Goal: Task Accomplishment & Management: Complete application form

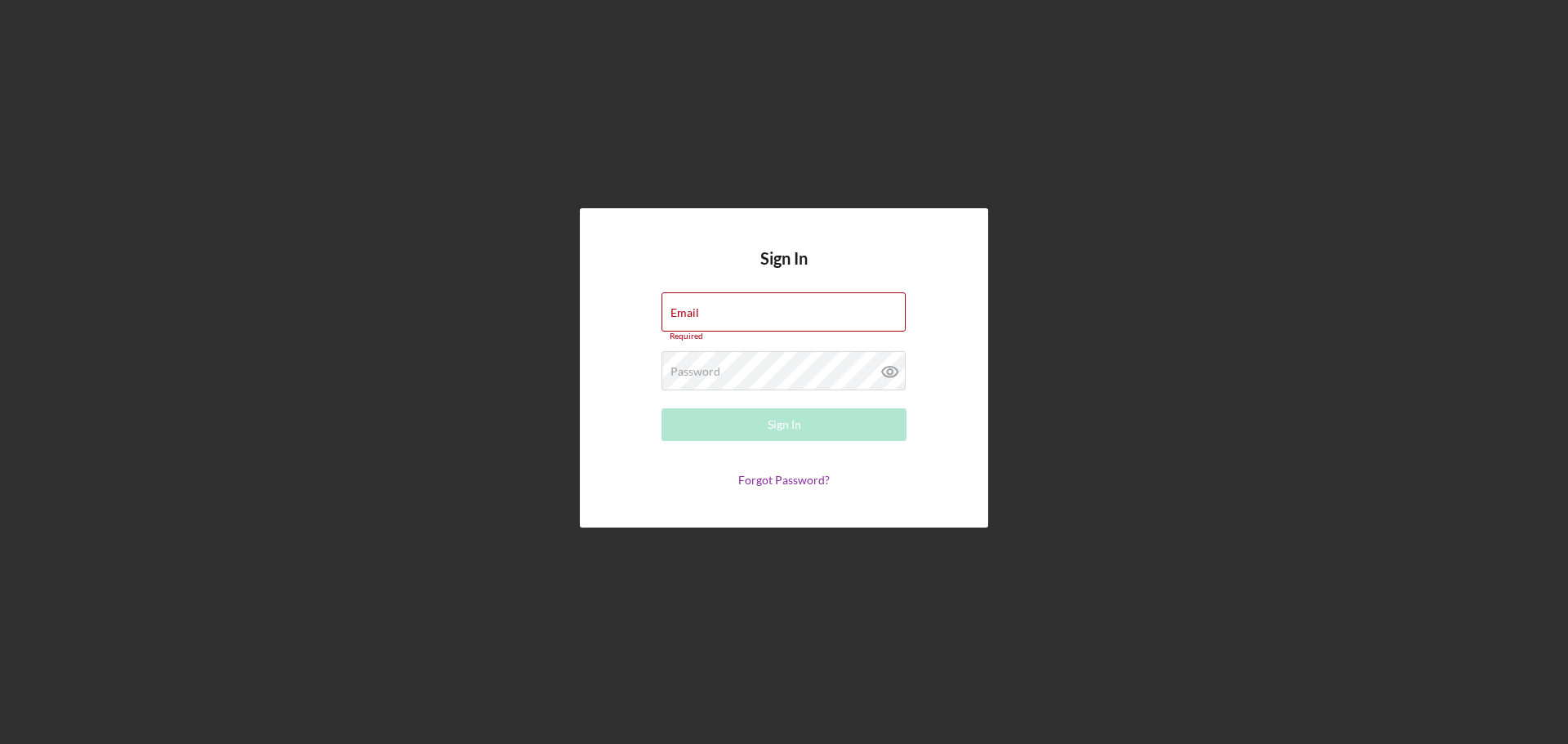
type input "[EMAIL_ADDRESS][DOMAIN_NAME]"
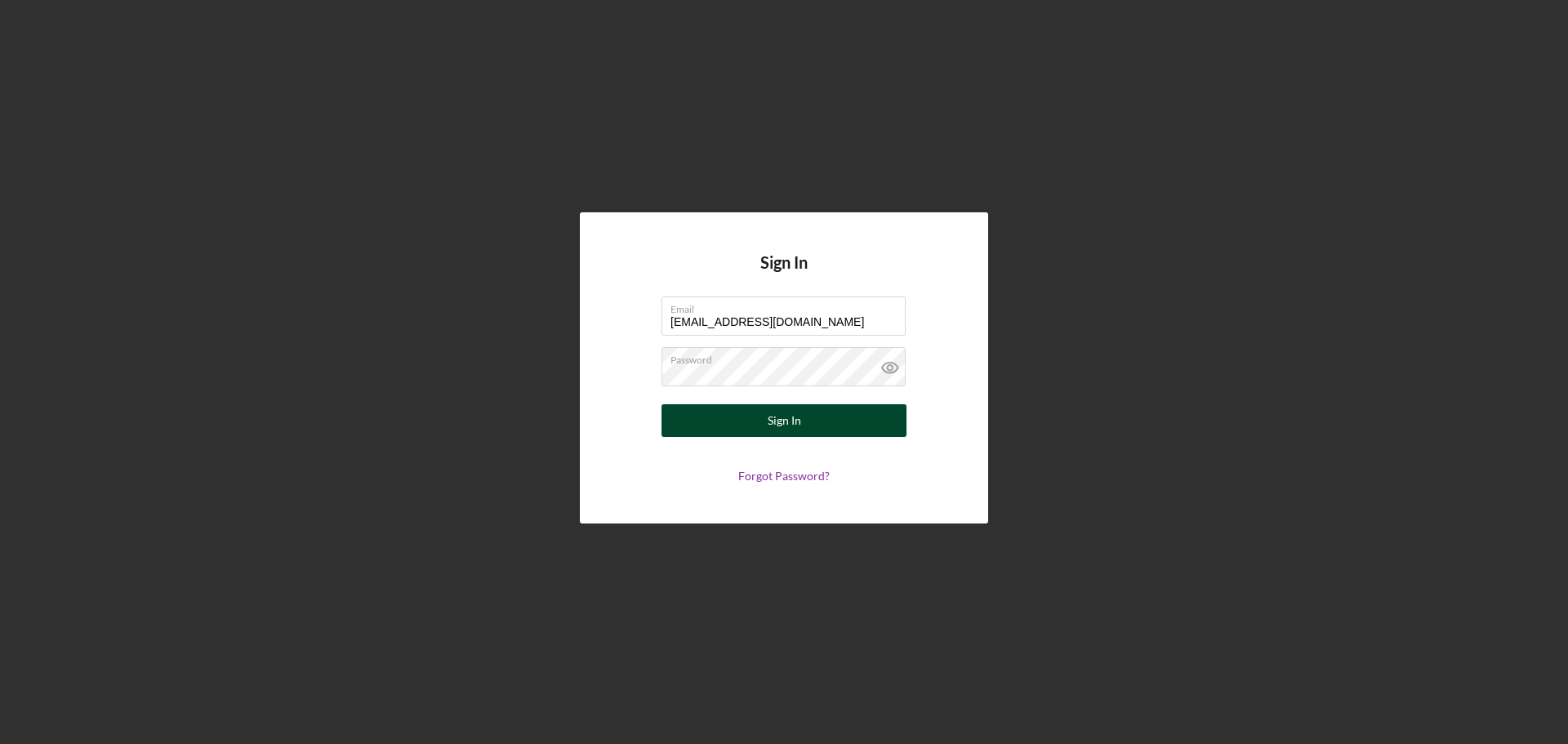
click at [769, 434] on div "Sign In" at bounding box center [784, 421] width 34 height 33
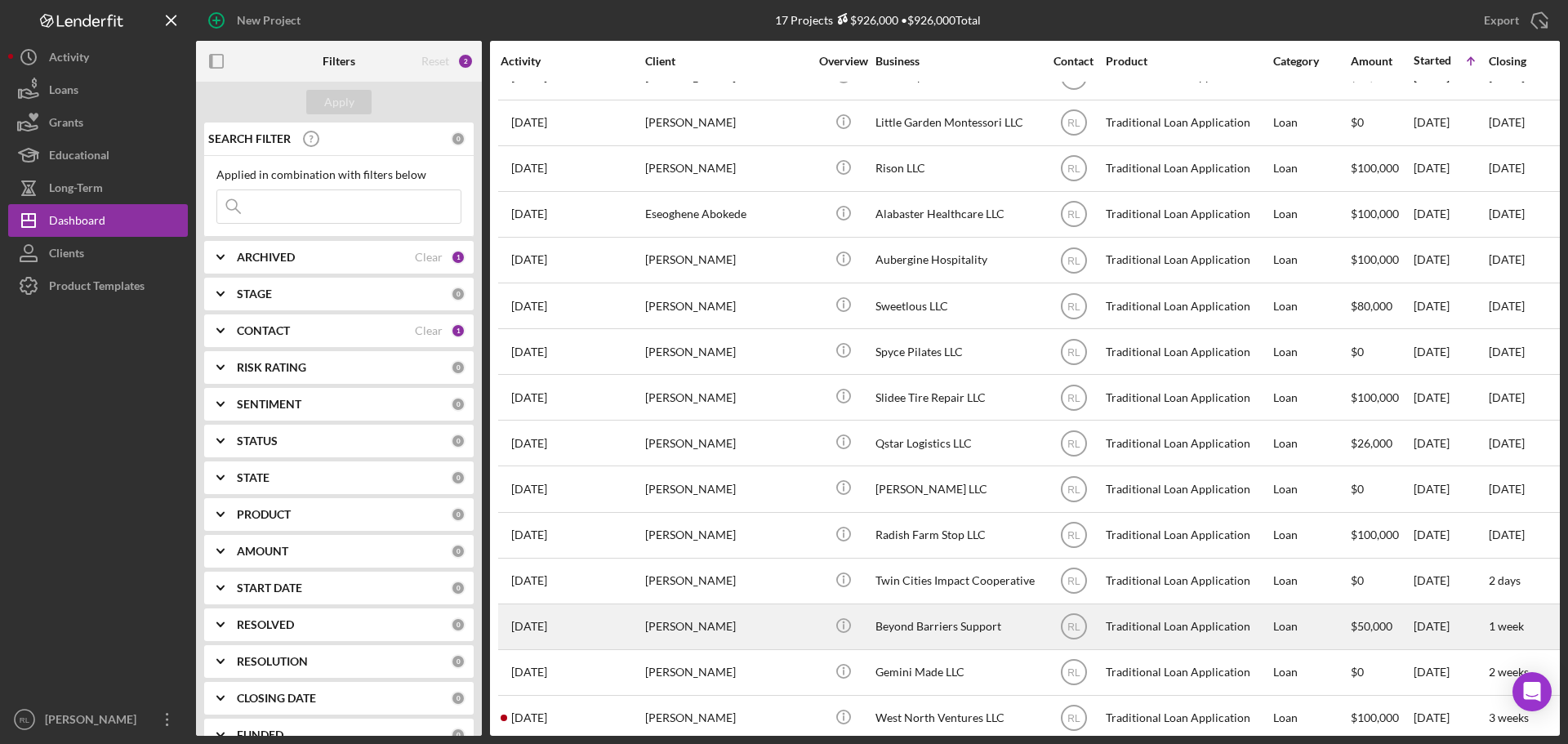
scroll to position [146, 0]
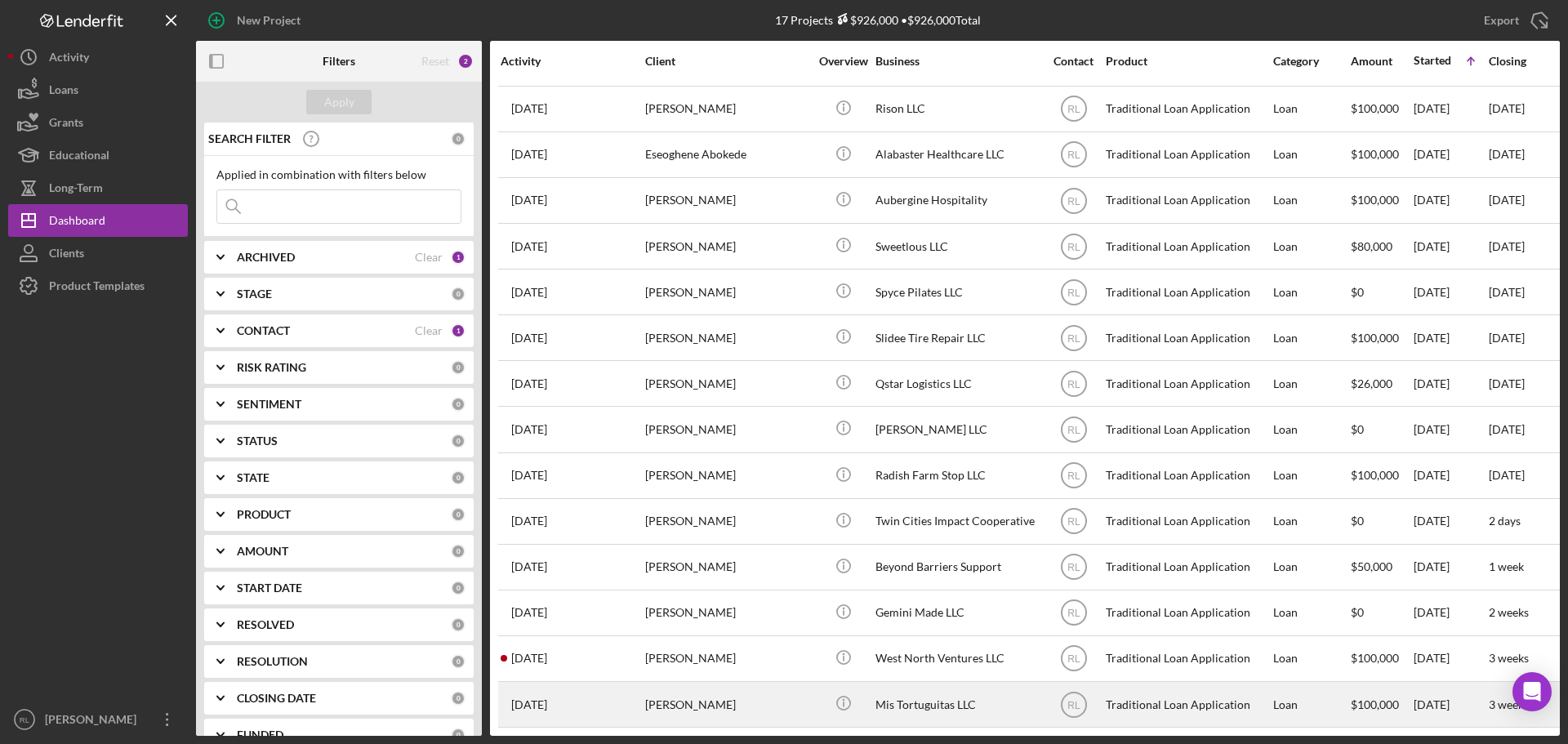
click at [759, 697] on div "[PERSON_NAME]" at bounding box center [727, 704] width 163 height 43
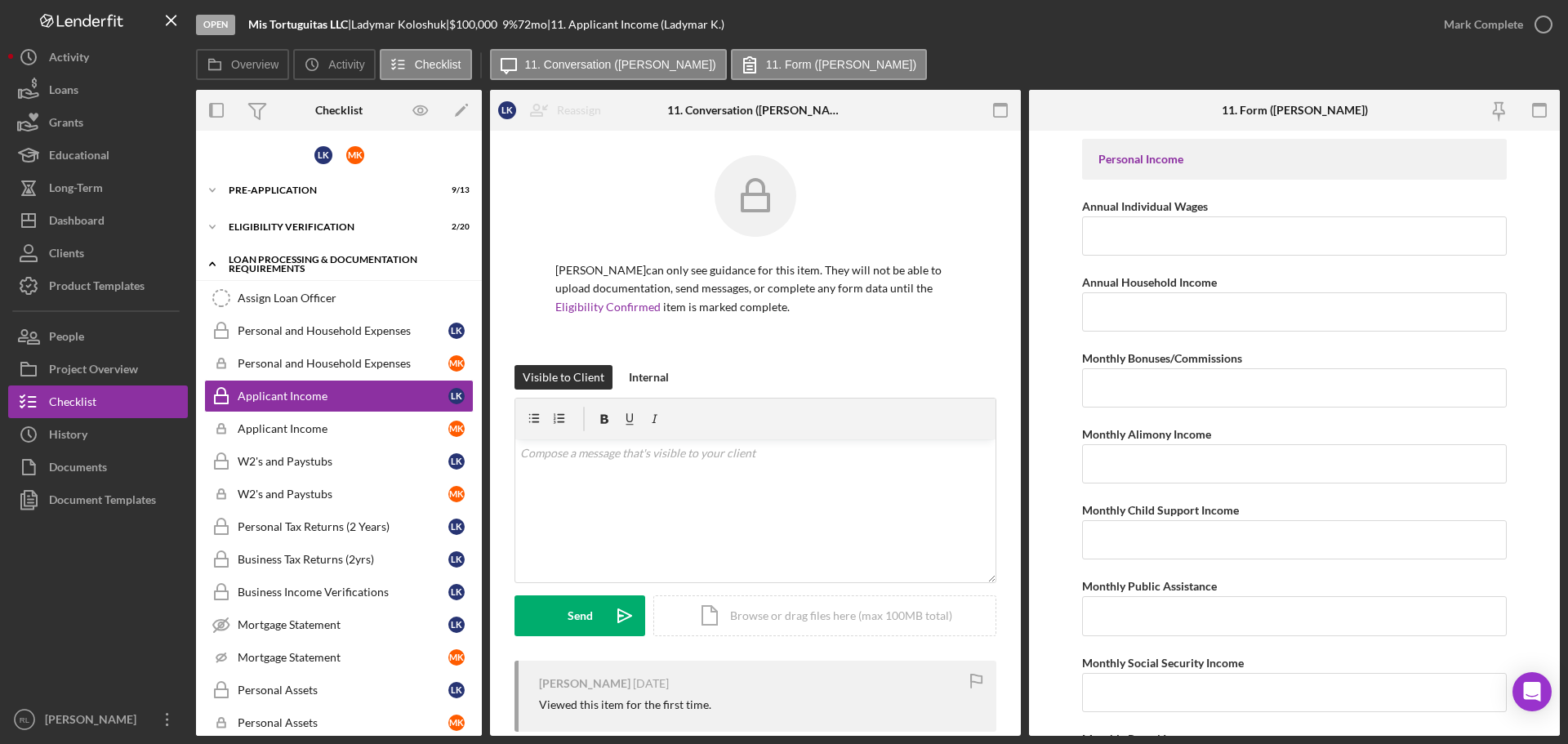
click at [302, 258] on div "Loan Processing & Documentation Requirements" at bounding box center [345, 264] width 232 height 19
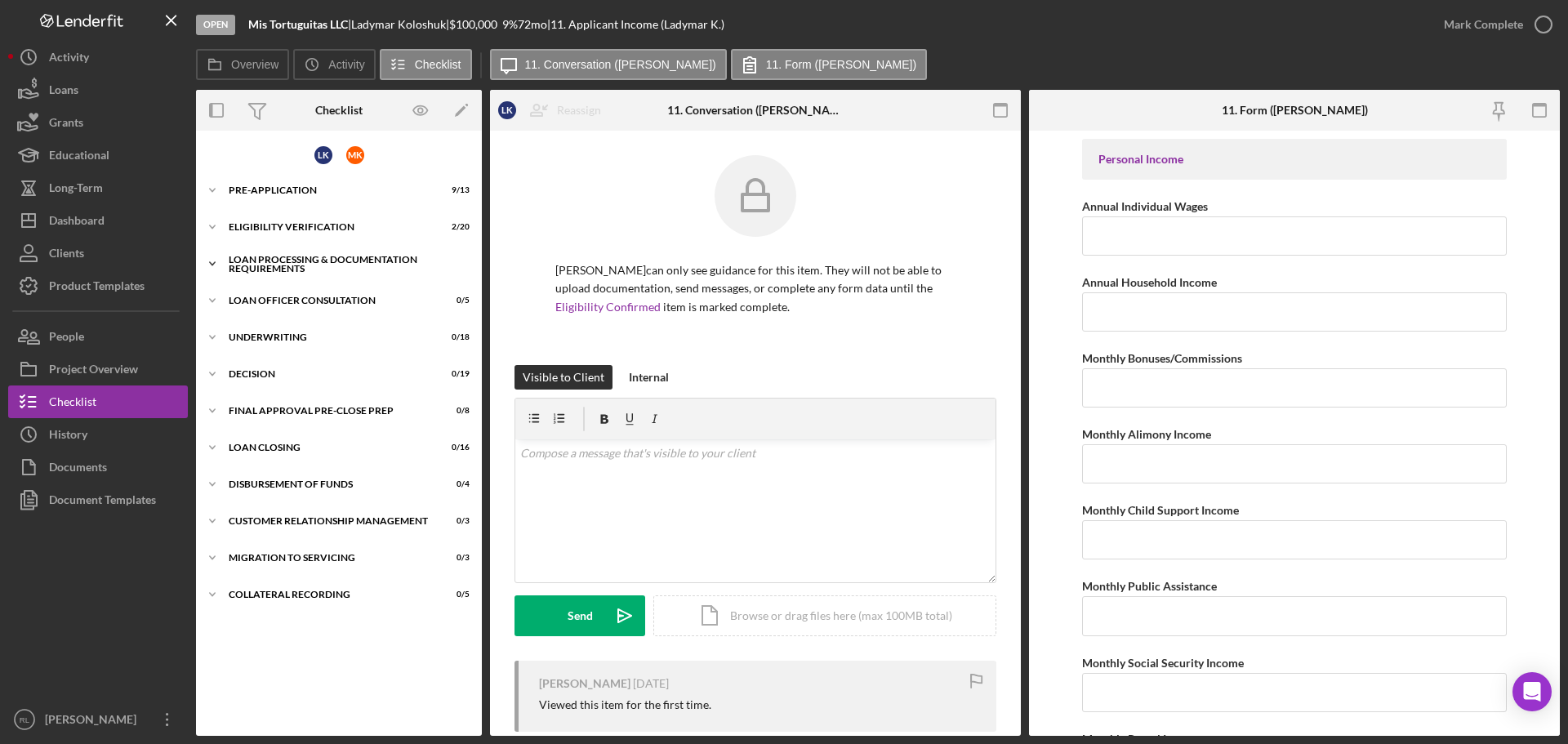
click at [302, 258] on div "Loan Processing & Documentation Requirements" at bounding box center [345, 264] width 232 height 19
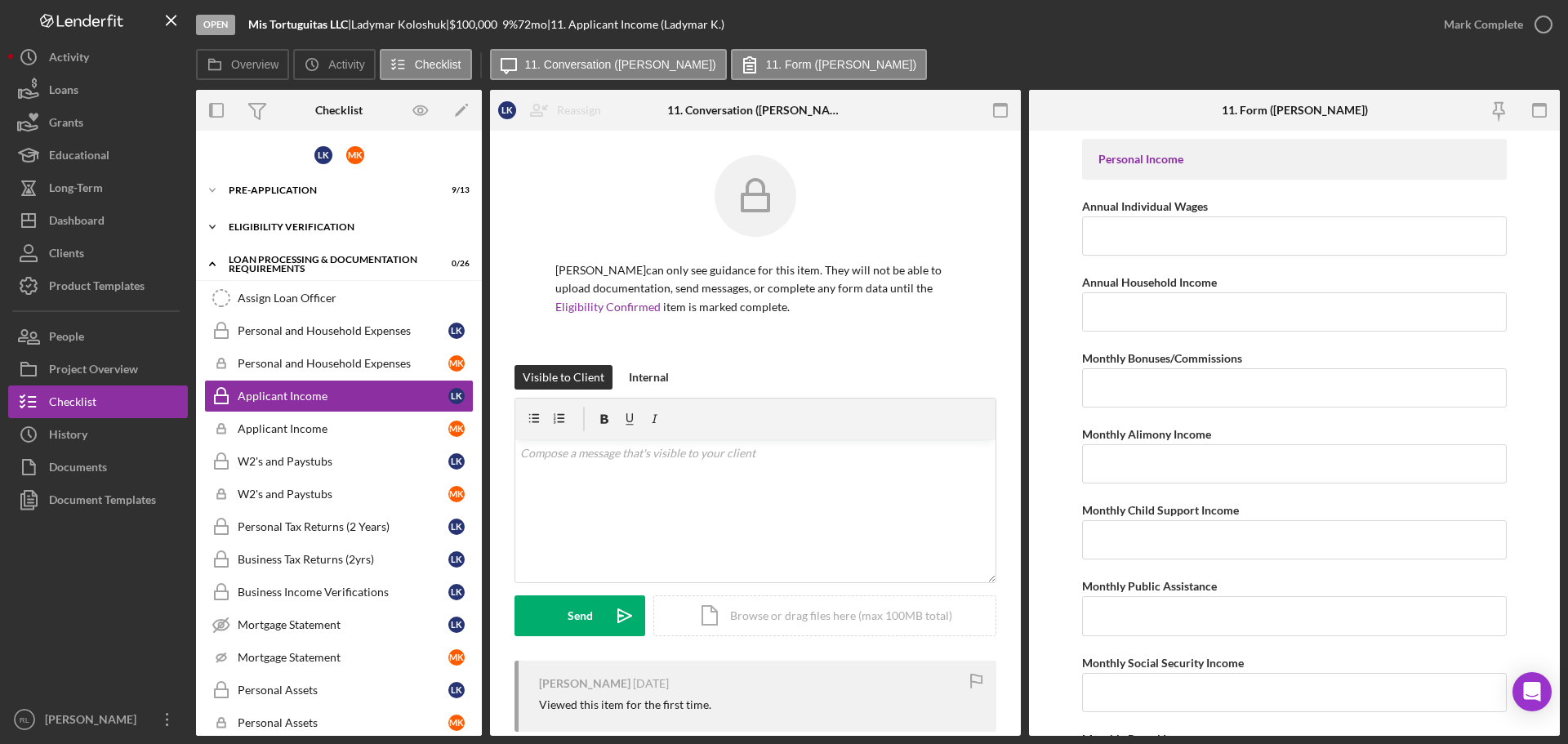
click at [300, 222] on div "Eligibility Verification" at bounding box center [345, 226] width 232 height 10
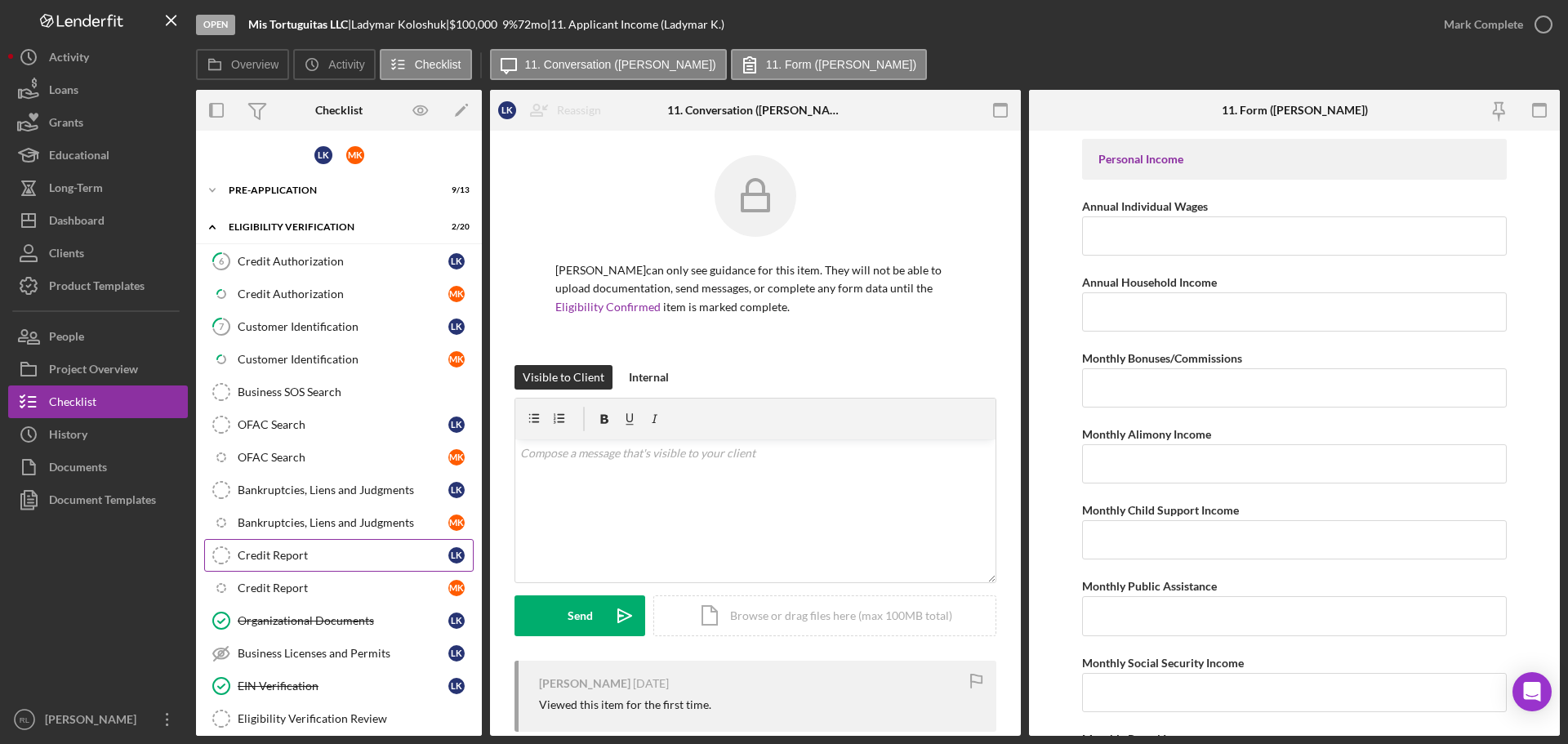
click at [287, 559] on div "Credit Report" at bounding box center [343, 555] width 211 height 13
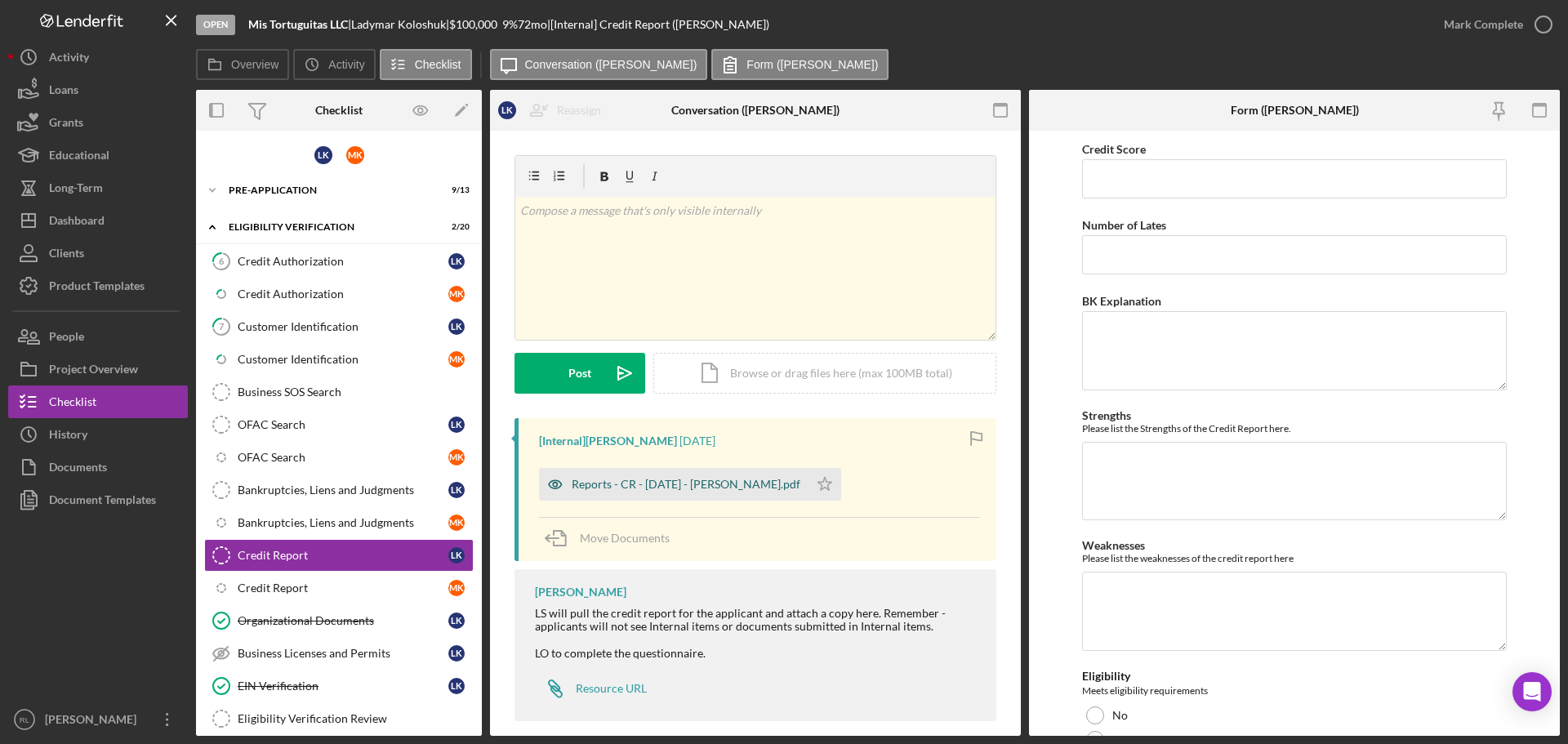
click at [696, 485] on div "Reports - CR - [DATE] - [PERSON_NAME].pdf" at bounding box center [686, 484] width 229 height 13
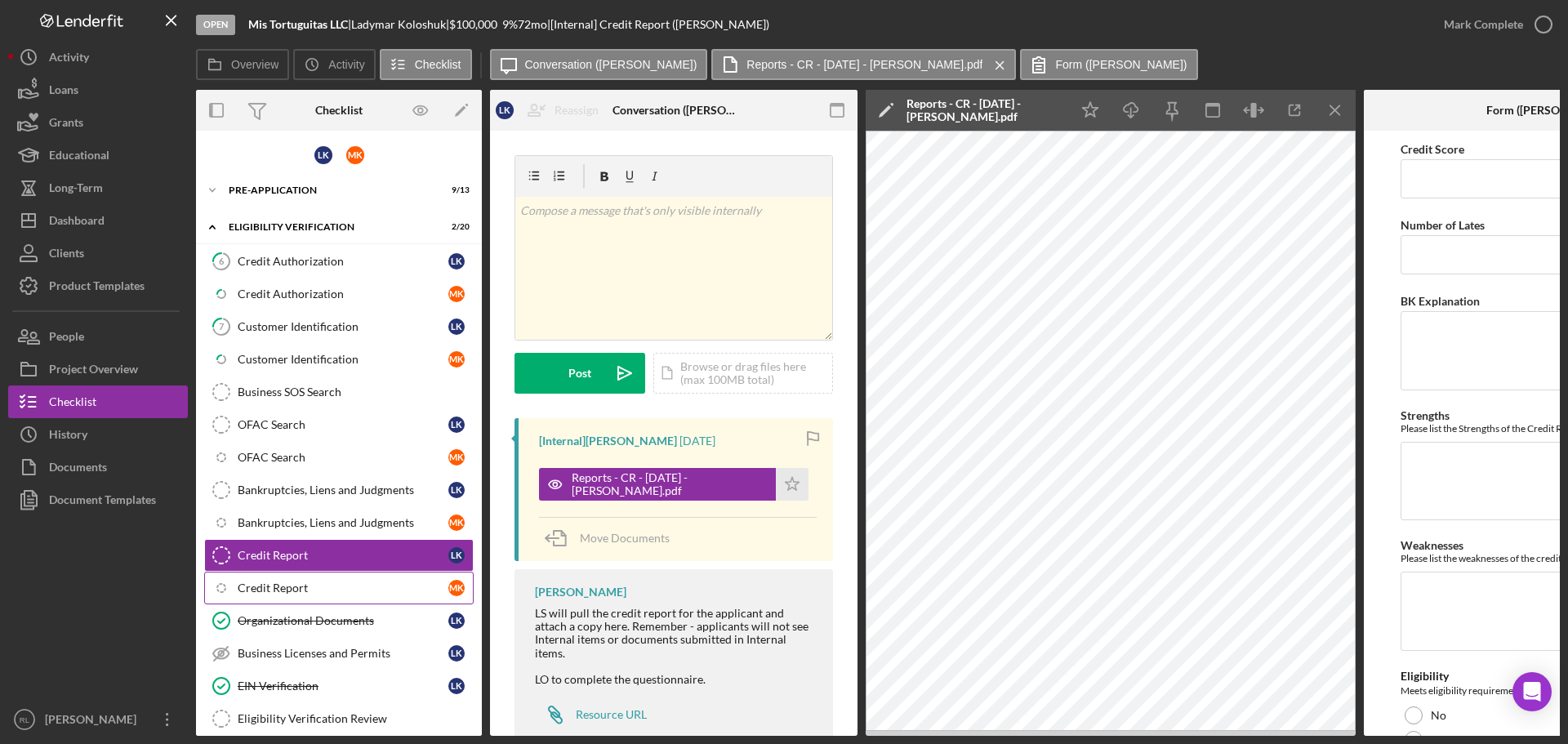
click at [351, 590] on div "Credit Report" at bounding box center [343, 587] width 211 height 13
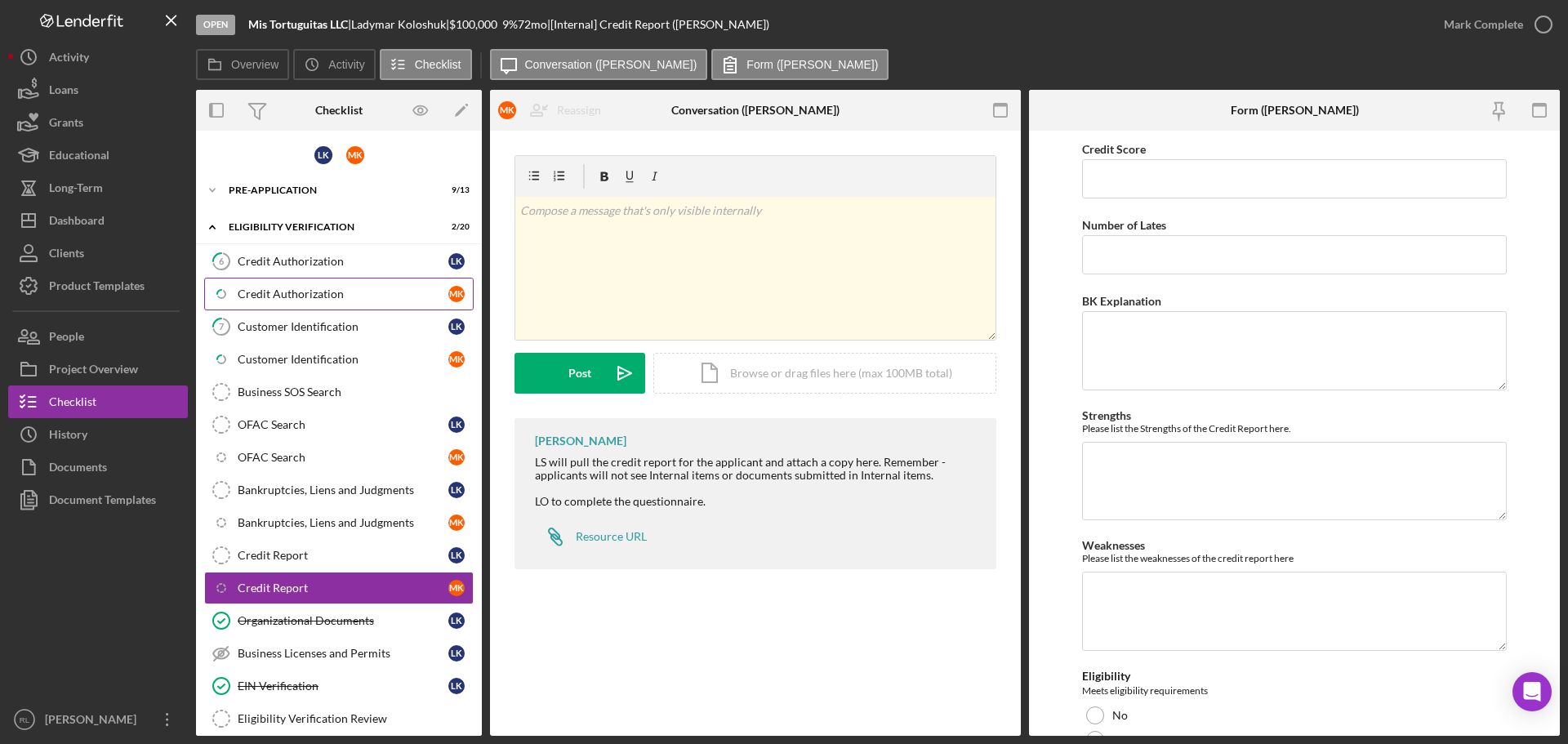
click at [297, 289] on div "Credit Authorization" at bounding box center [343, 293] width 211 height 13
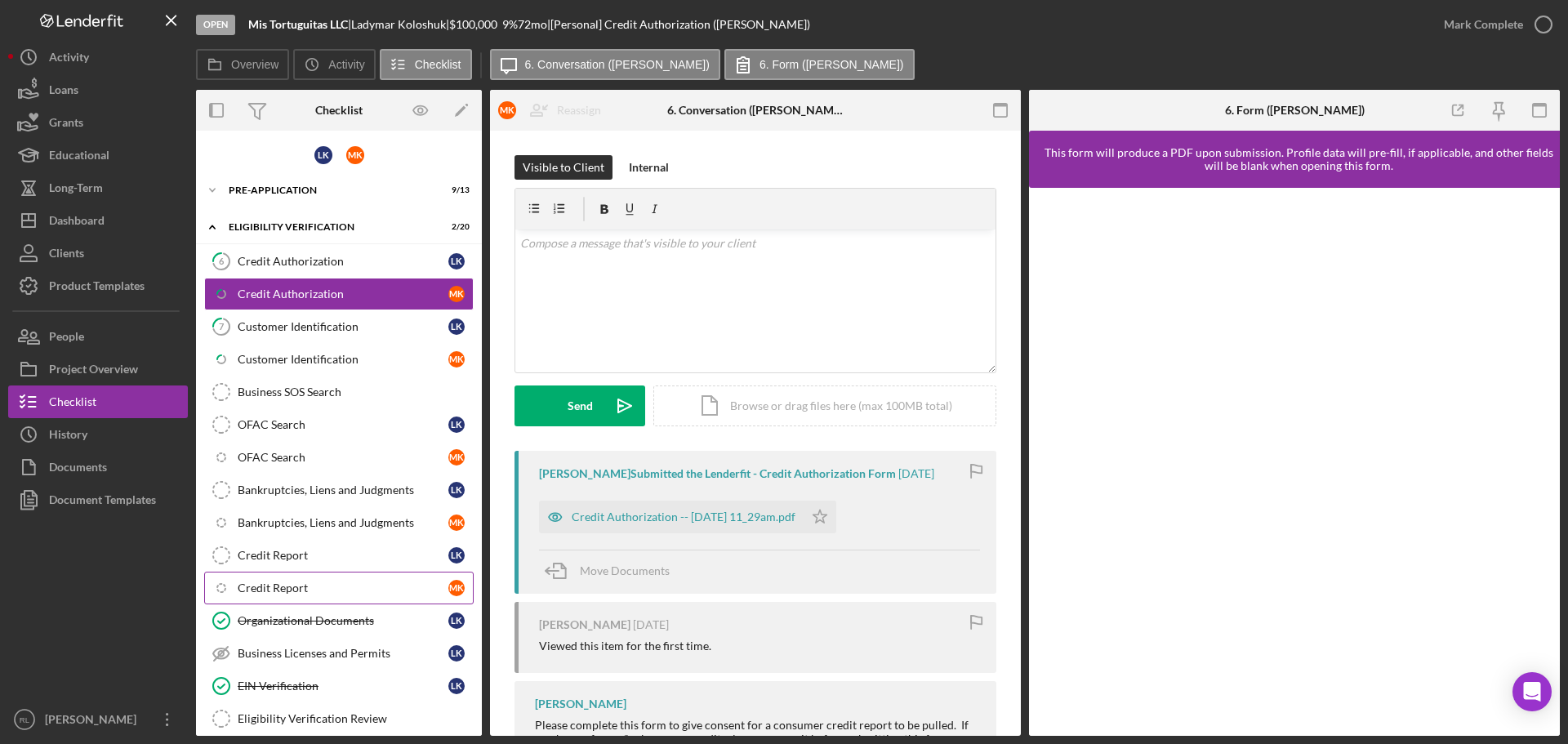
click at [314, 595] on link "Icon/Checklist Item Sub Internal Credit Report M K" at bounding box center [338, 588] width 270 height 33
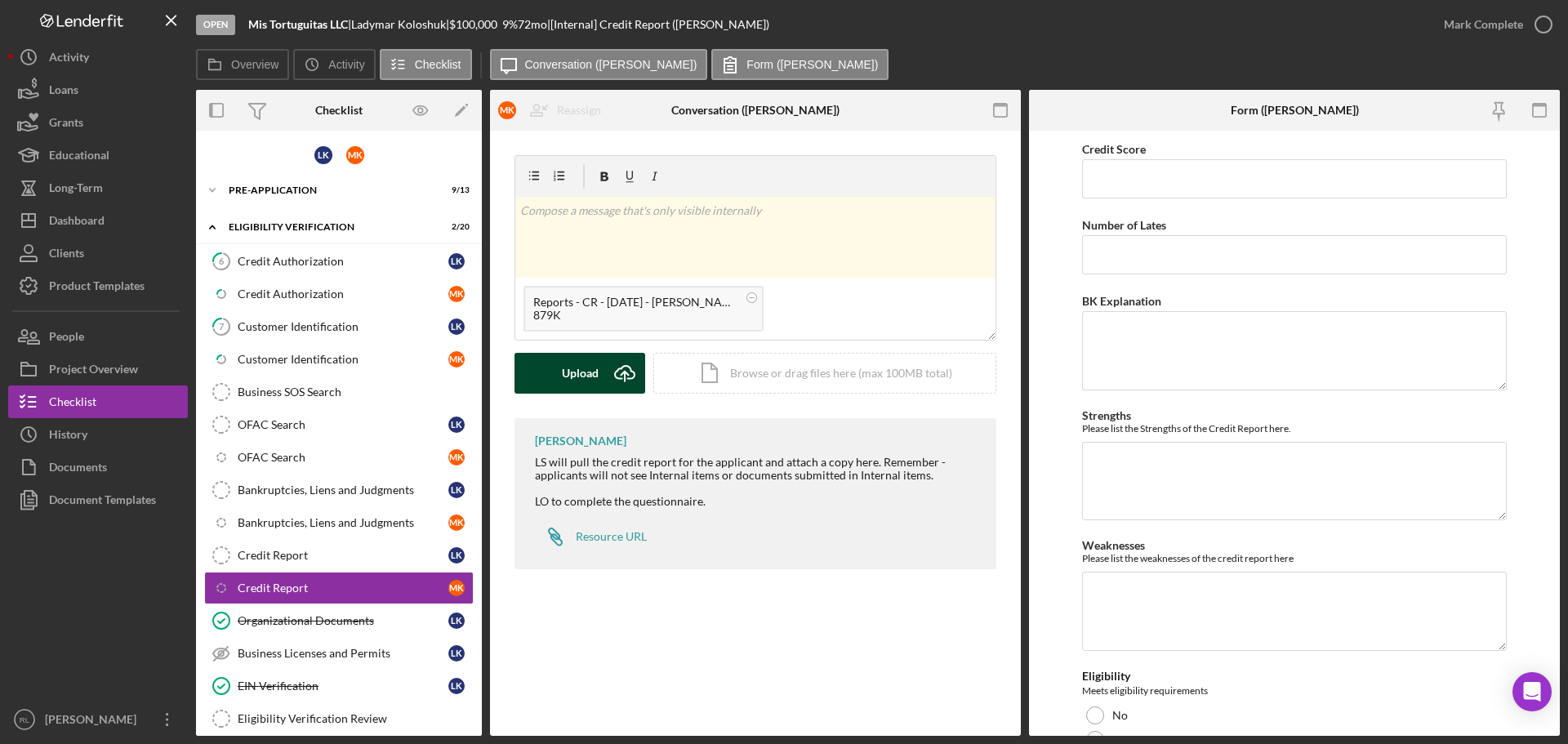
click at [546, 372] on button "Upload Icon/Upload" at bounding box center [579, 373] width 131 height 41
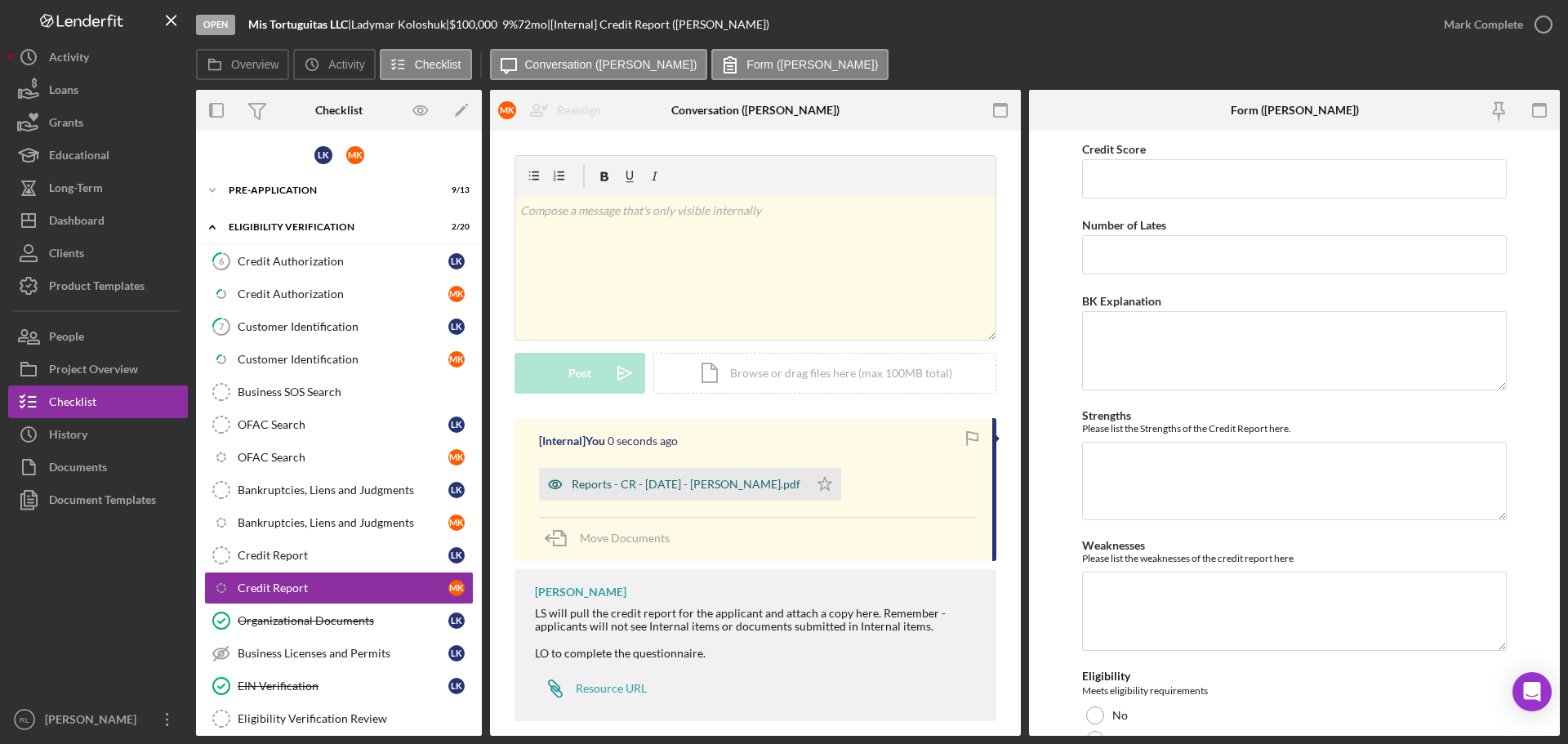
click at [651, 488] on div "Reports - CR - [DATE] - [PERSON_NAME].pdf" at bounding box center [686, 484] width 229 height 13
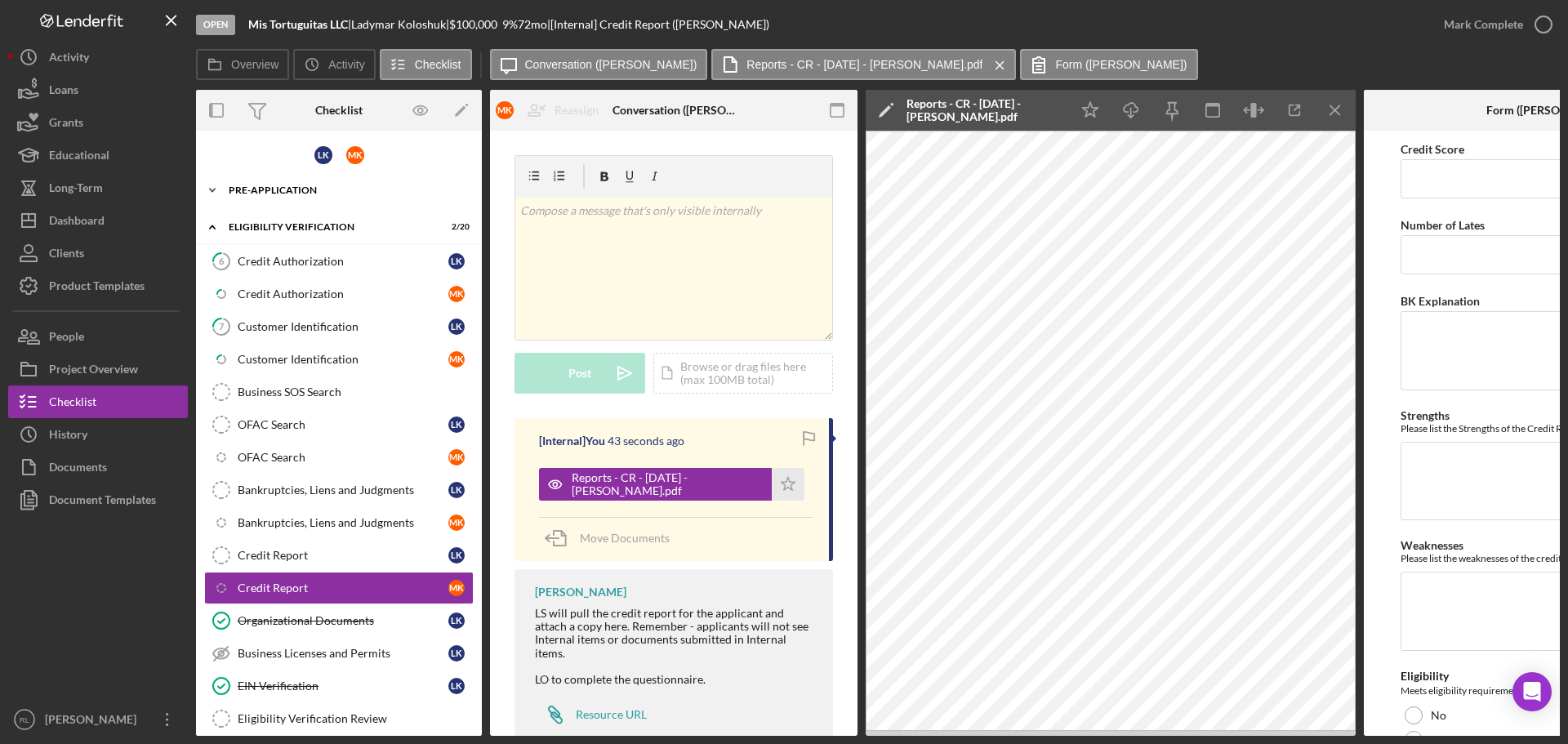
click at [295, 193] on div "Pre-Application" at bounding box center [345, 190] width 232 height 10
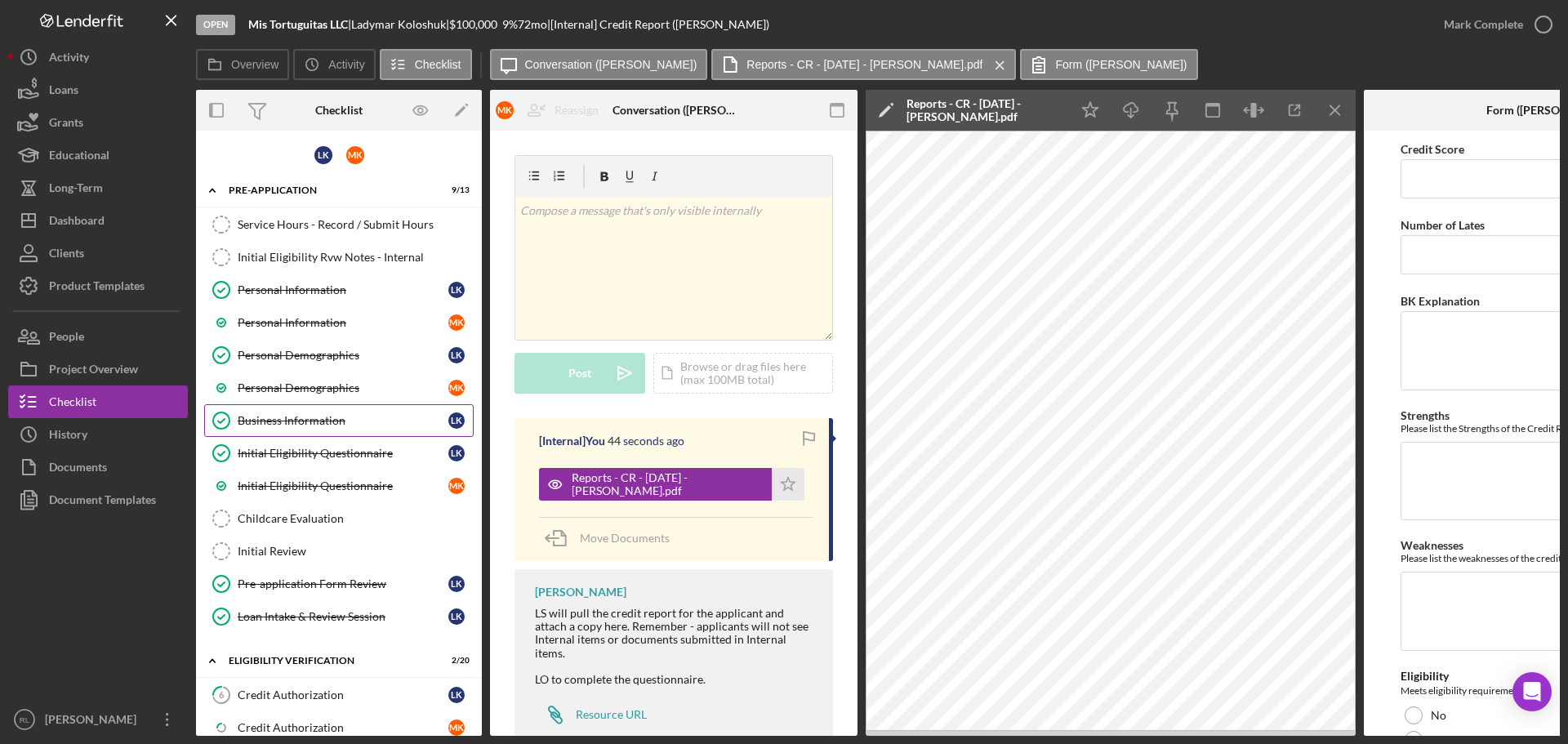
click at [342, 421] on div "Business Information" at bounding box center [343, 420] width 211 height 13
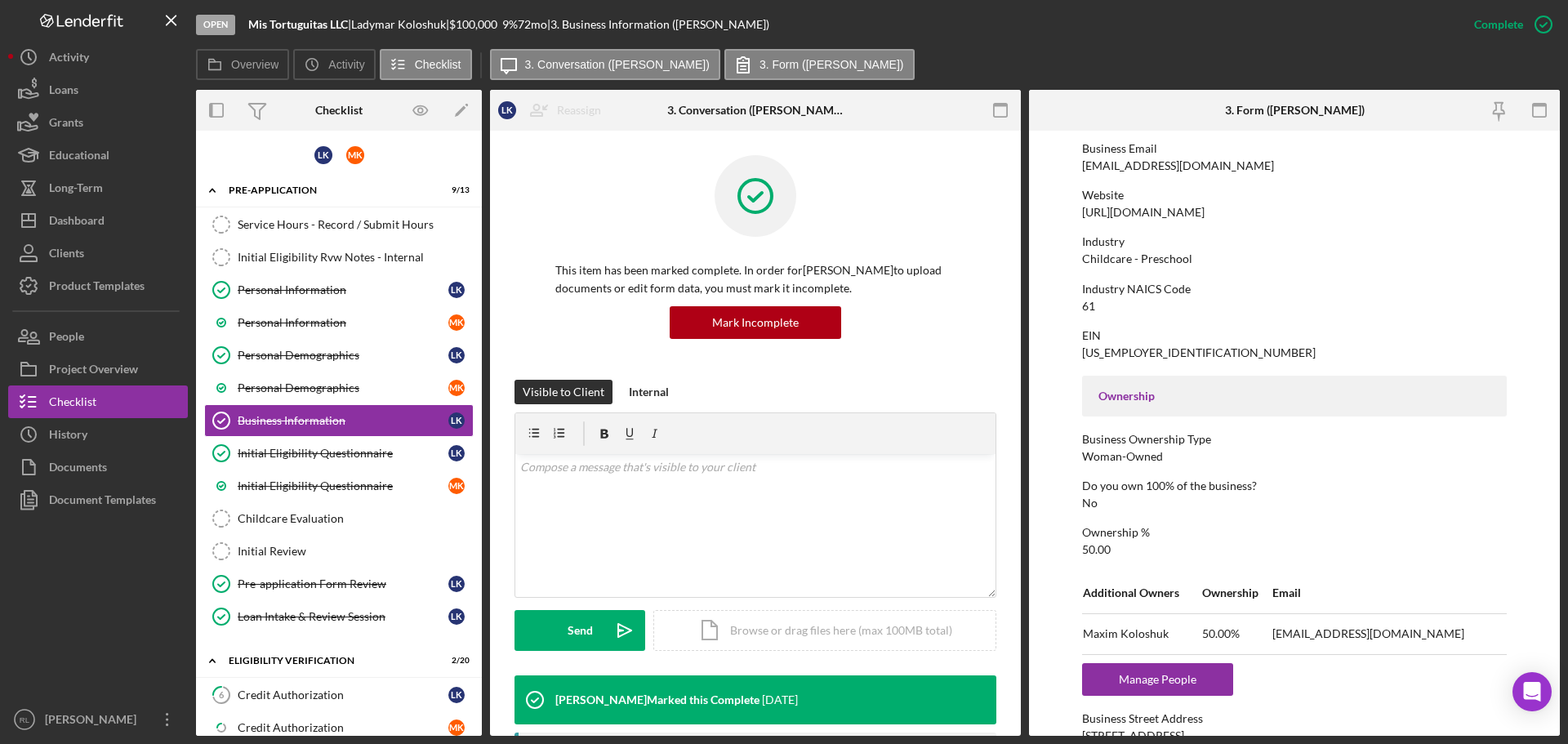
scroll to position [327, 0]
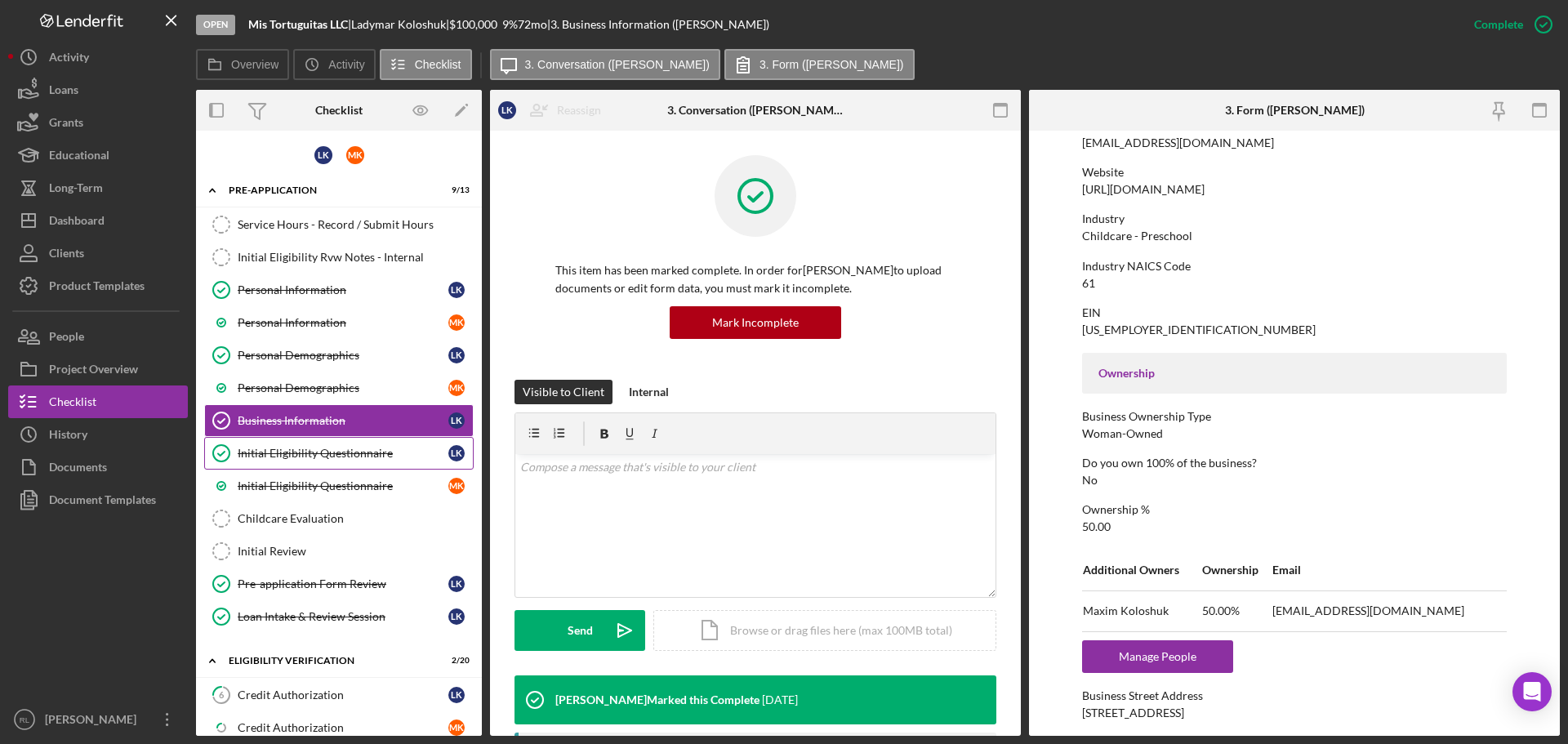
click at [304, 452] on div "Initial Eligibility Questionnaire" at bounding box center [343, 453] width 211 height 13
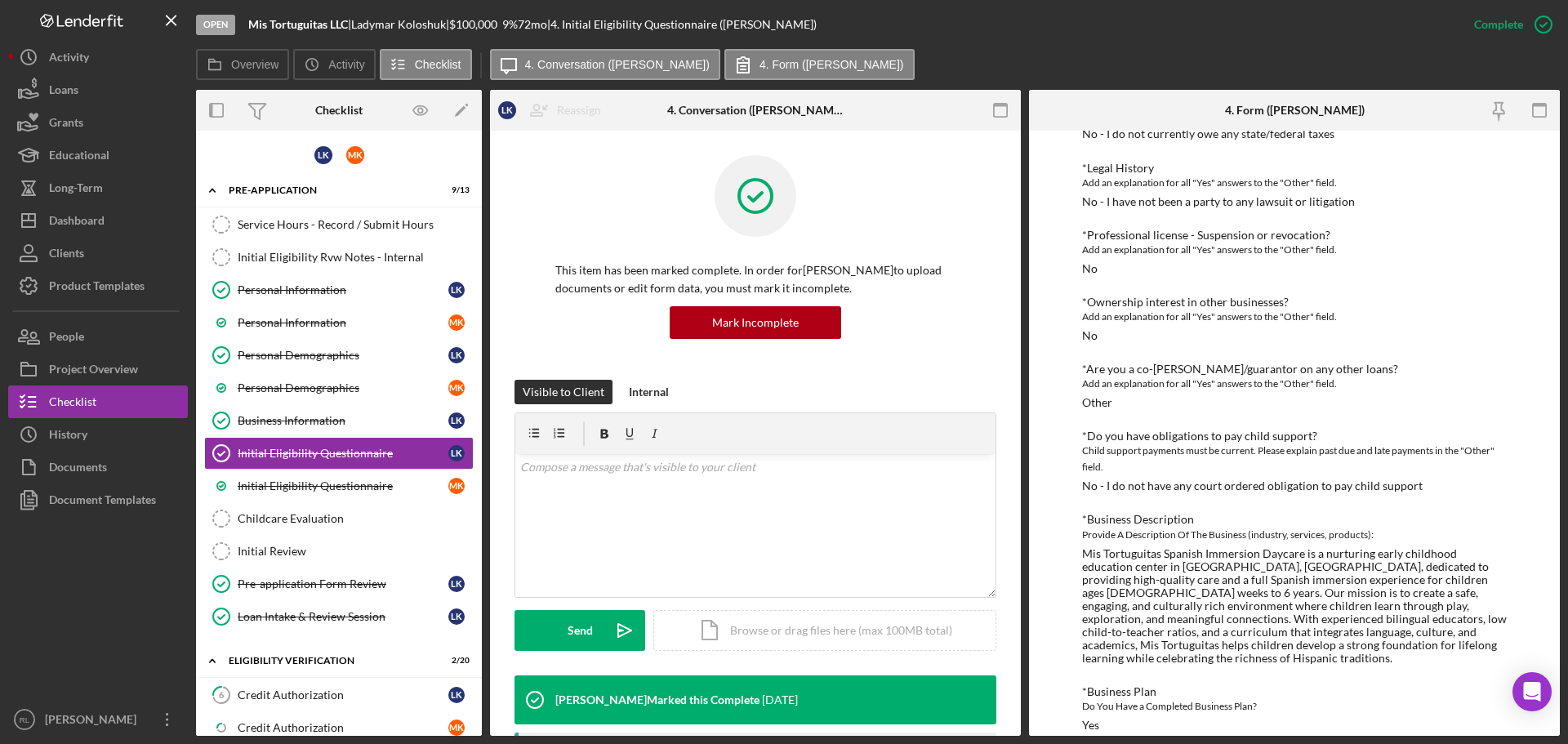
scroll to position [1024, 0]
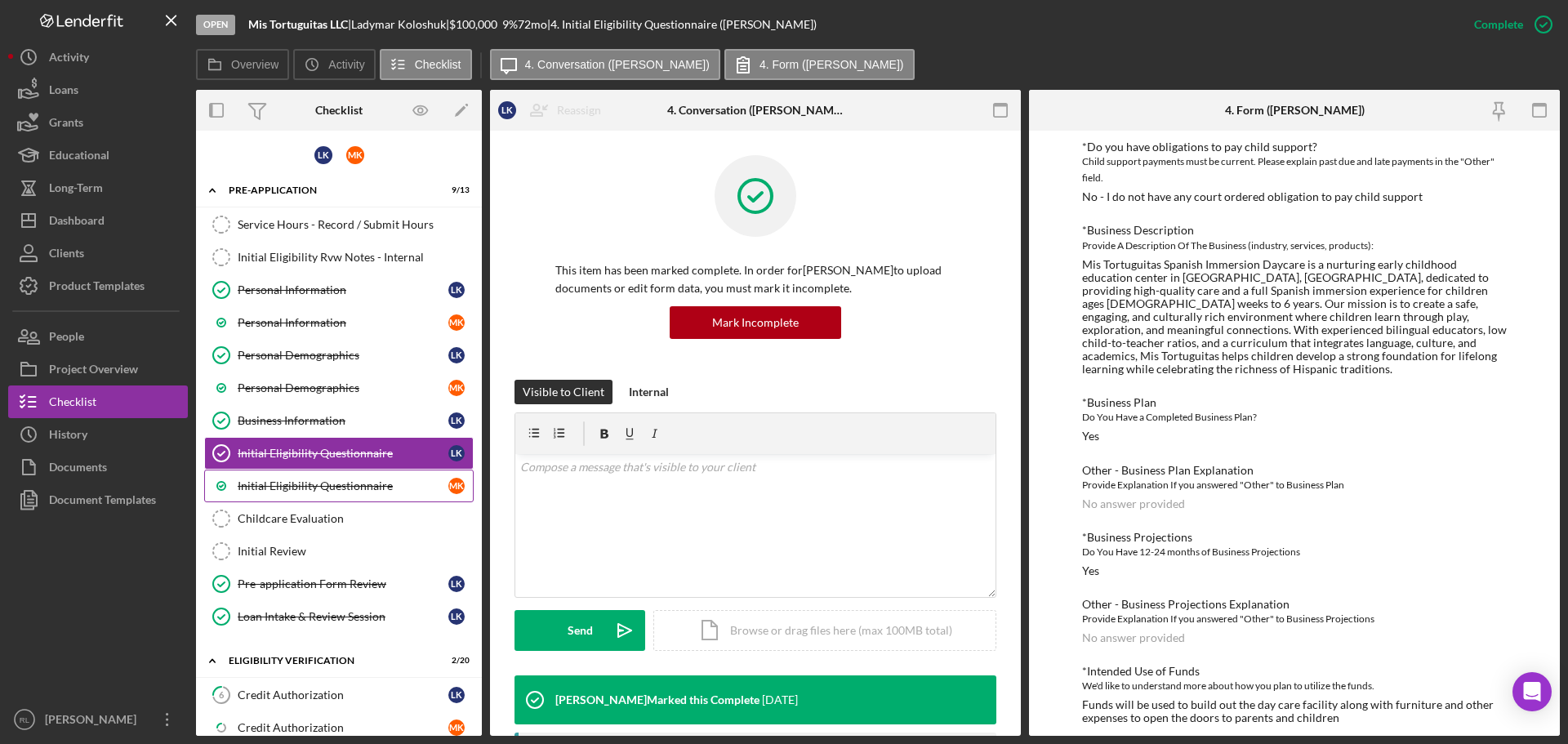
click at [362, 481] on div "Initial Eligibility Questionnaire" at bounding box center [343, 486] width 211 height 13
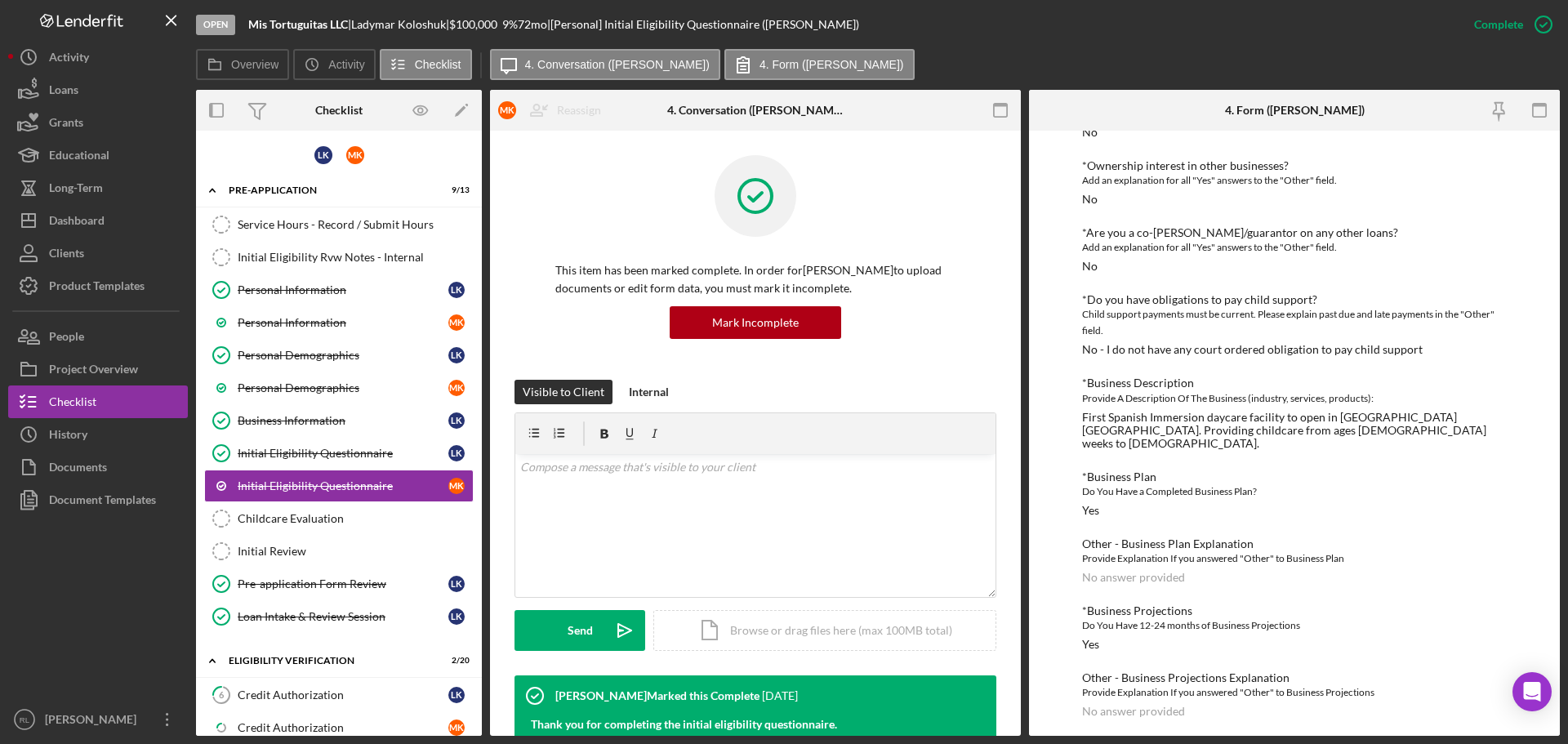
scroll to position [945, 0]
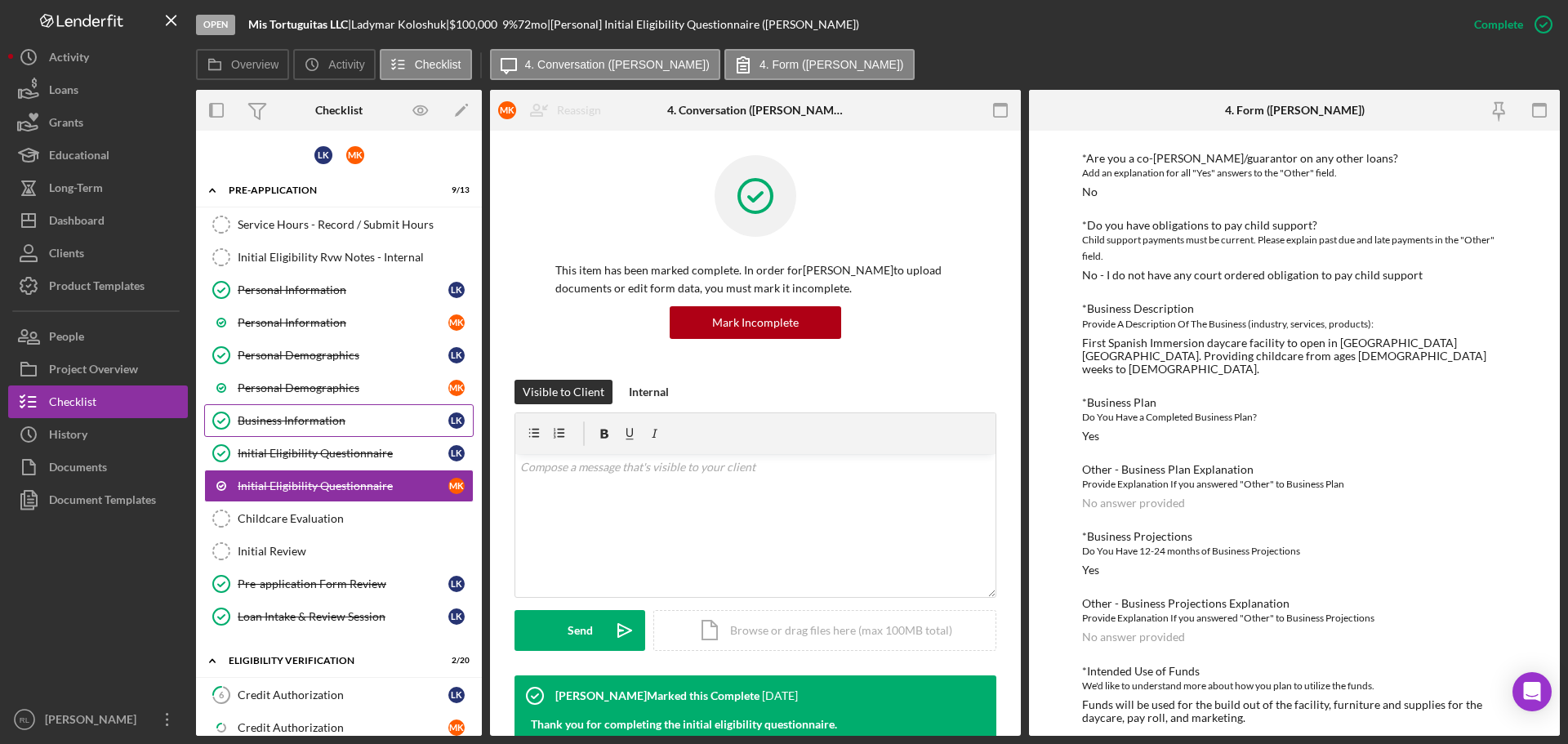
click at [244, 422] on div "Business Information" at bounding box center [343, 420] width 211 height 13
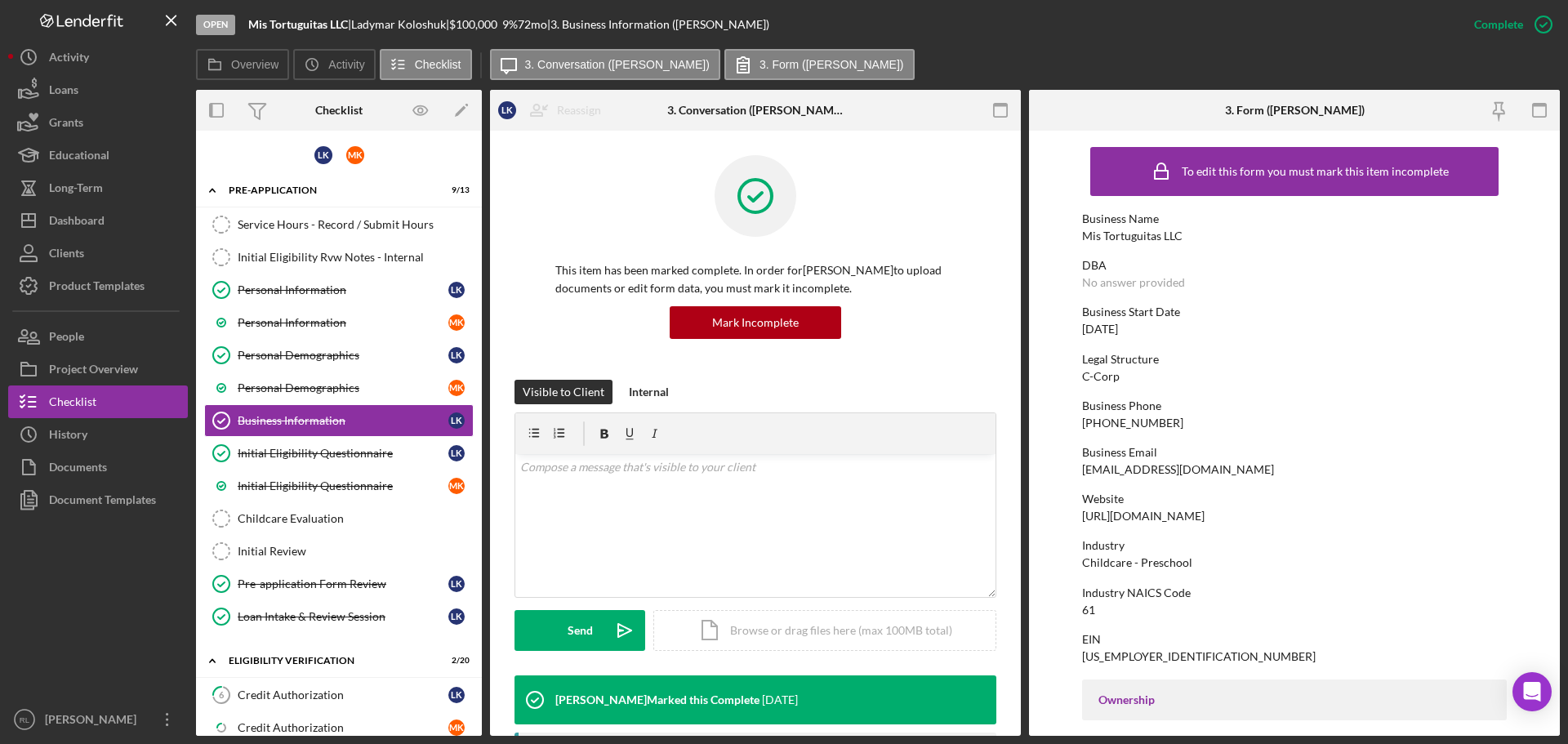
click at [1153, 515] on div "[URL][DOMAIN_NAME]" at bounding box center [1142, 515] width 122 height 13
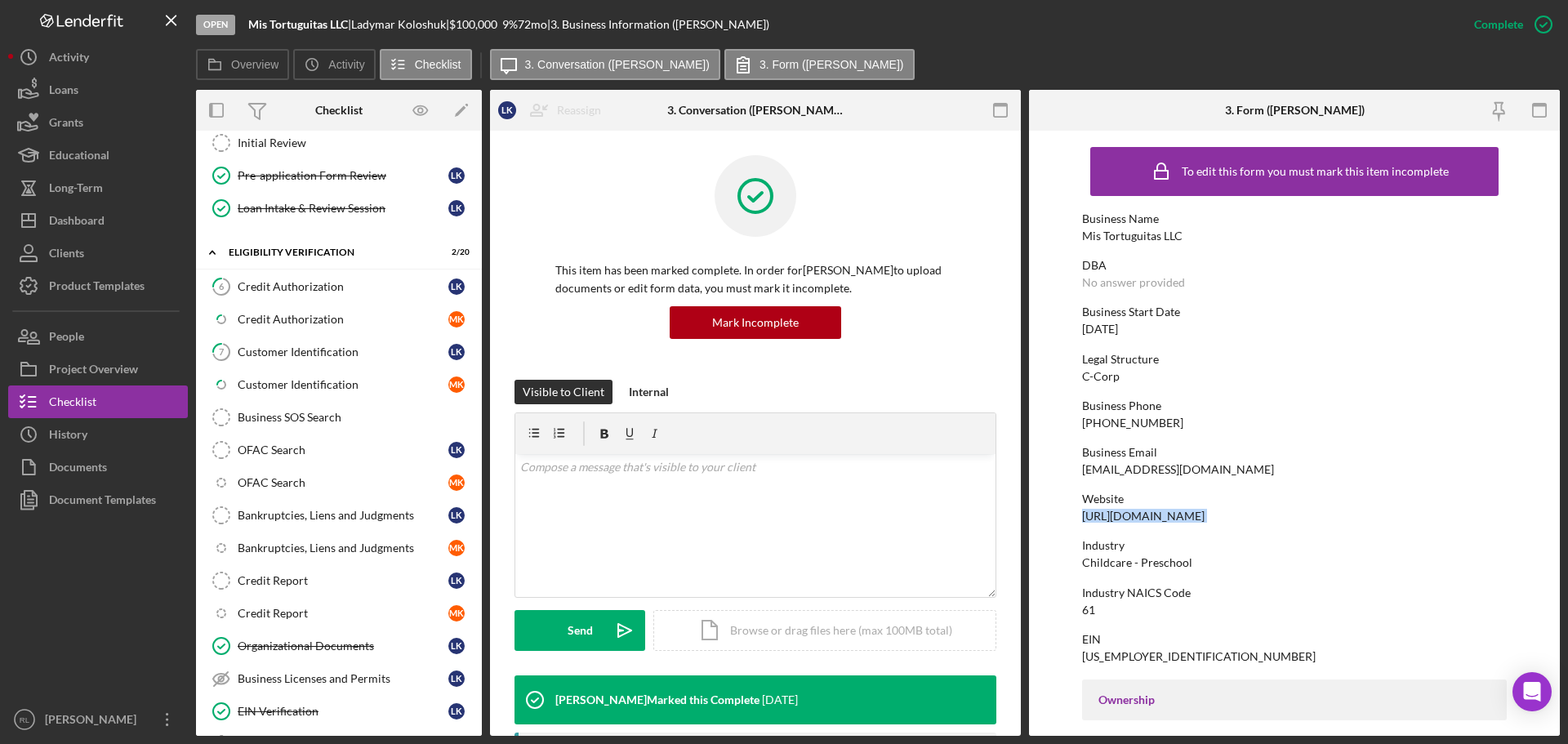
scroll to position [490, 0]
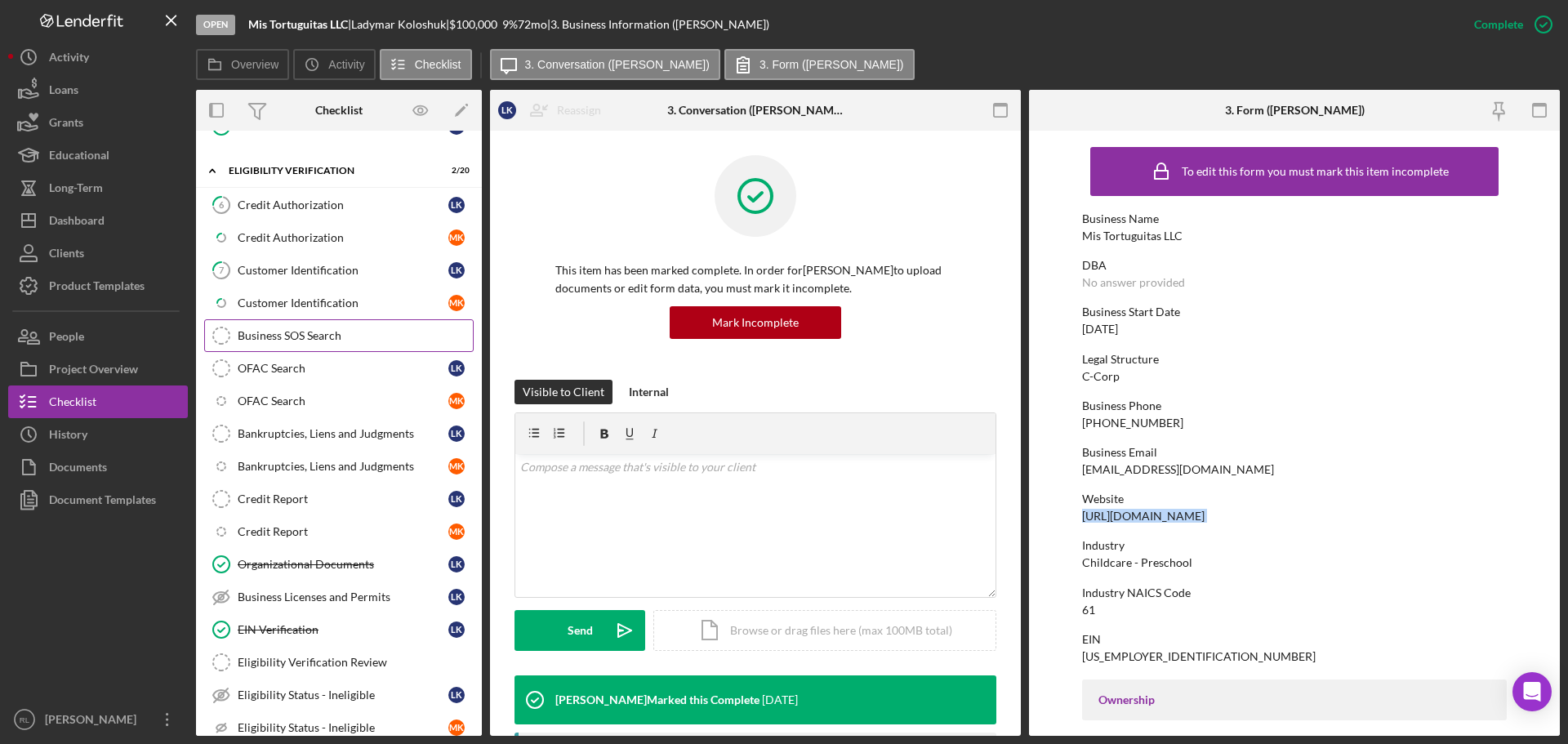
click at [317, 340] on div "Business SOS Search" at bounding box center [355, 335] width 235 height 13
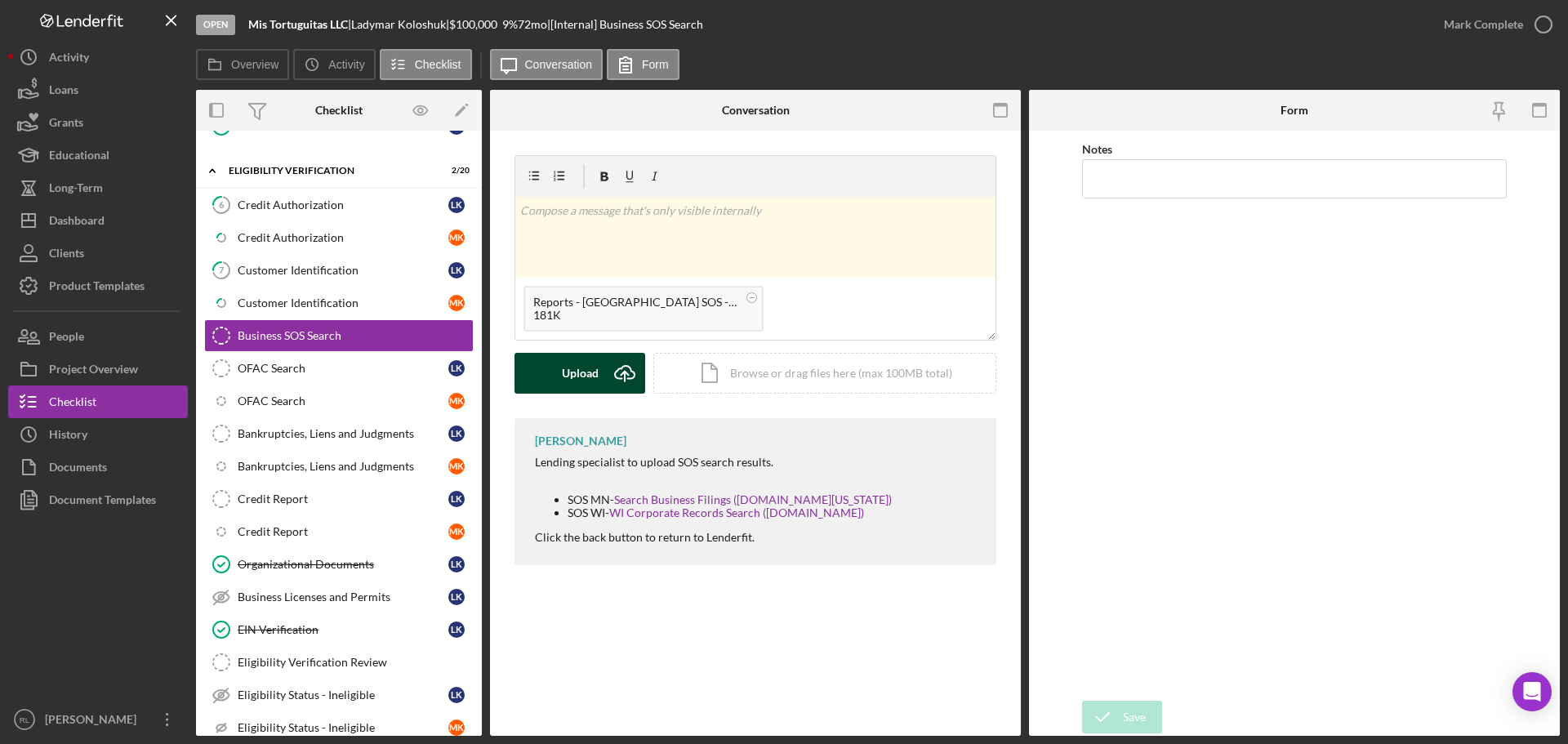
click at [576, 373] on div "Upload" at bounding box center [580, 373] width 36 height 41
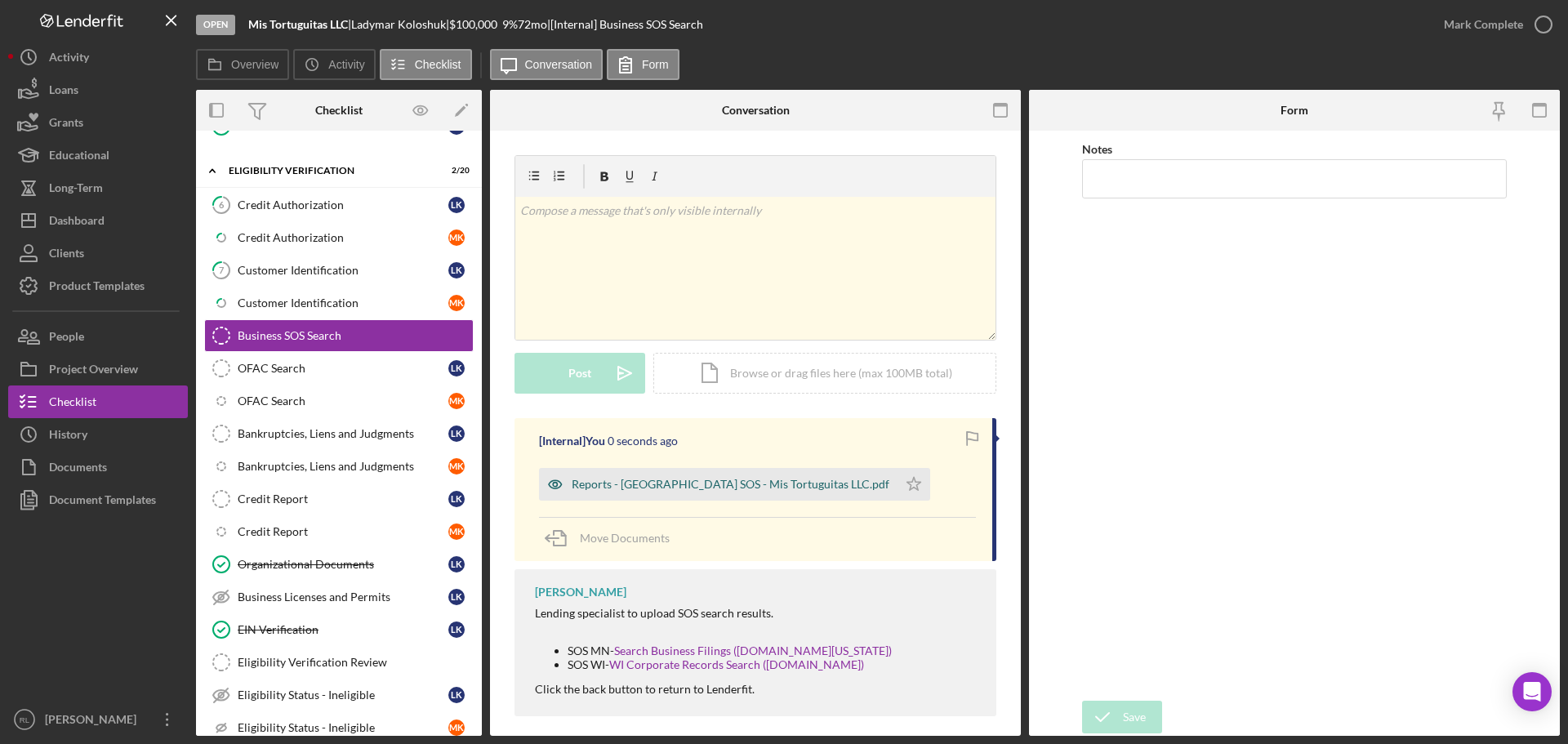
click at [642, 480] on div "Reports - [GEOGRAPHIC_DATA] SOS - Mis Tortuguitas LLC.pdf" at bounding box center [730, 484] width 317 height 13
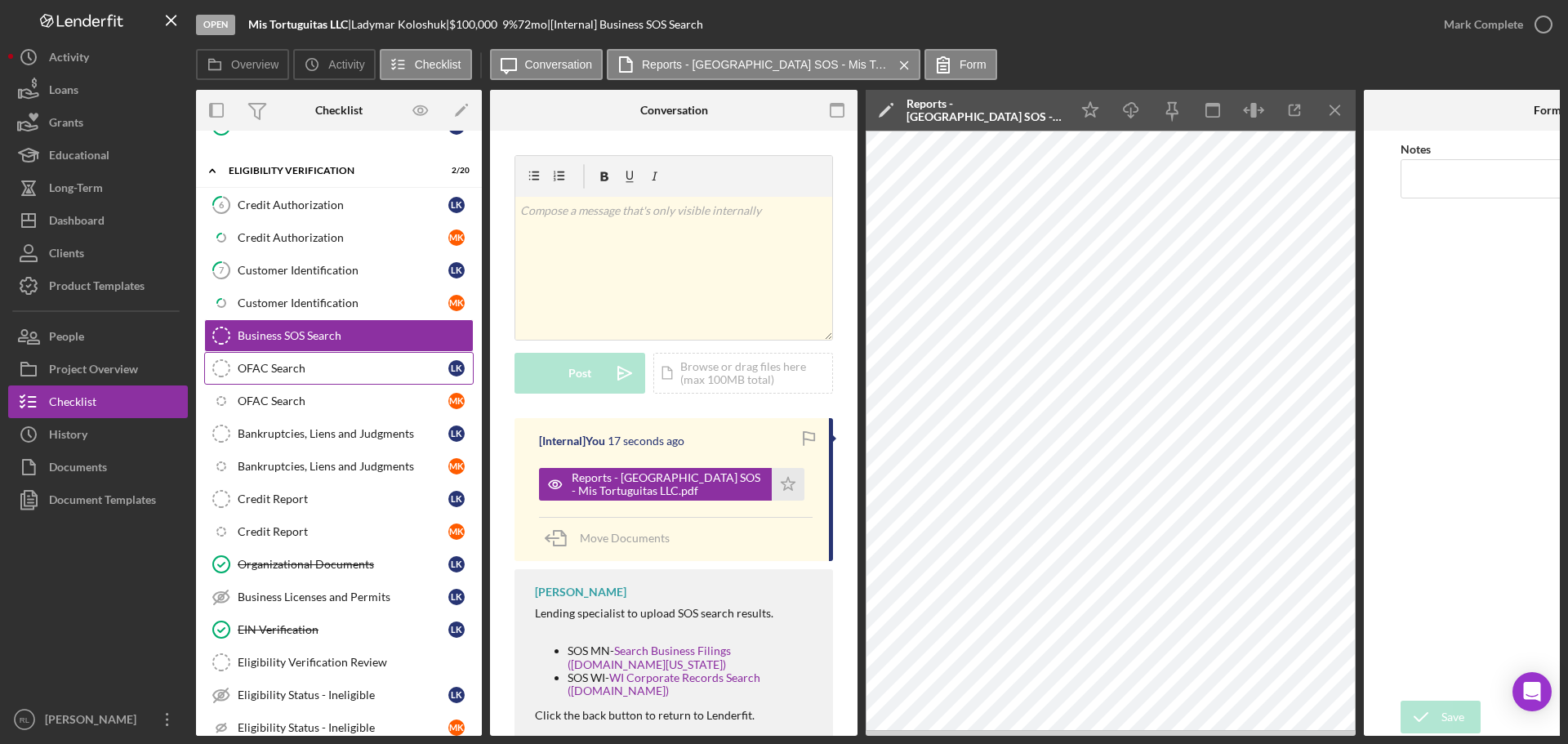
click at [330, 367] on div "OFAC Search" at bounding box center [343, 368] width 211 height 13
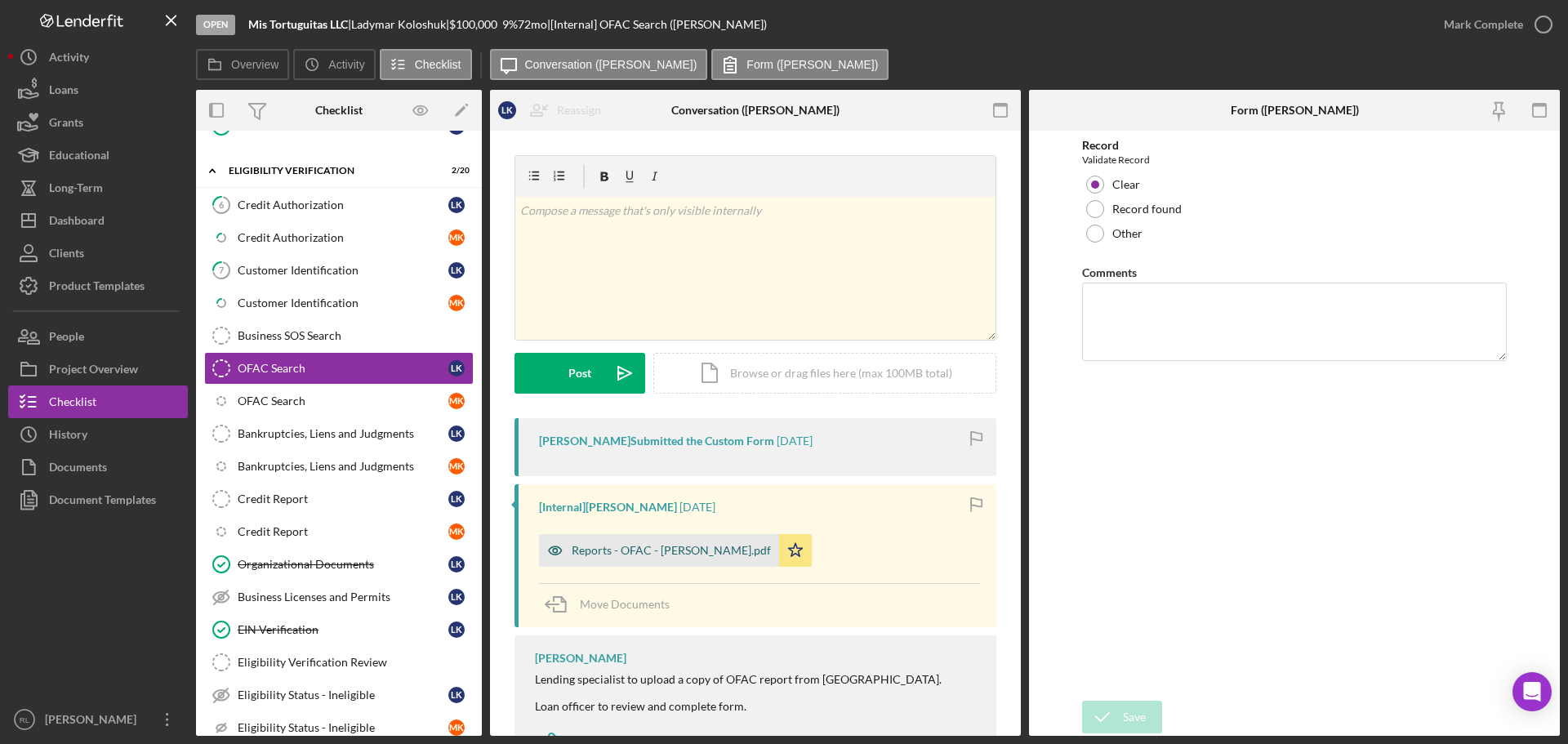
click at [646, 551] on div "Reports - OFAC - [PERSON_NAME].pdf" at bounding box center [671, 550] width 199 height 13
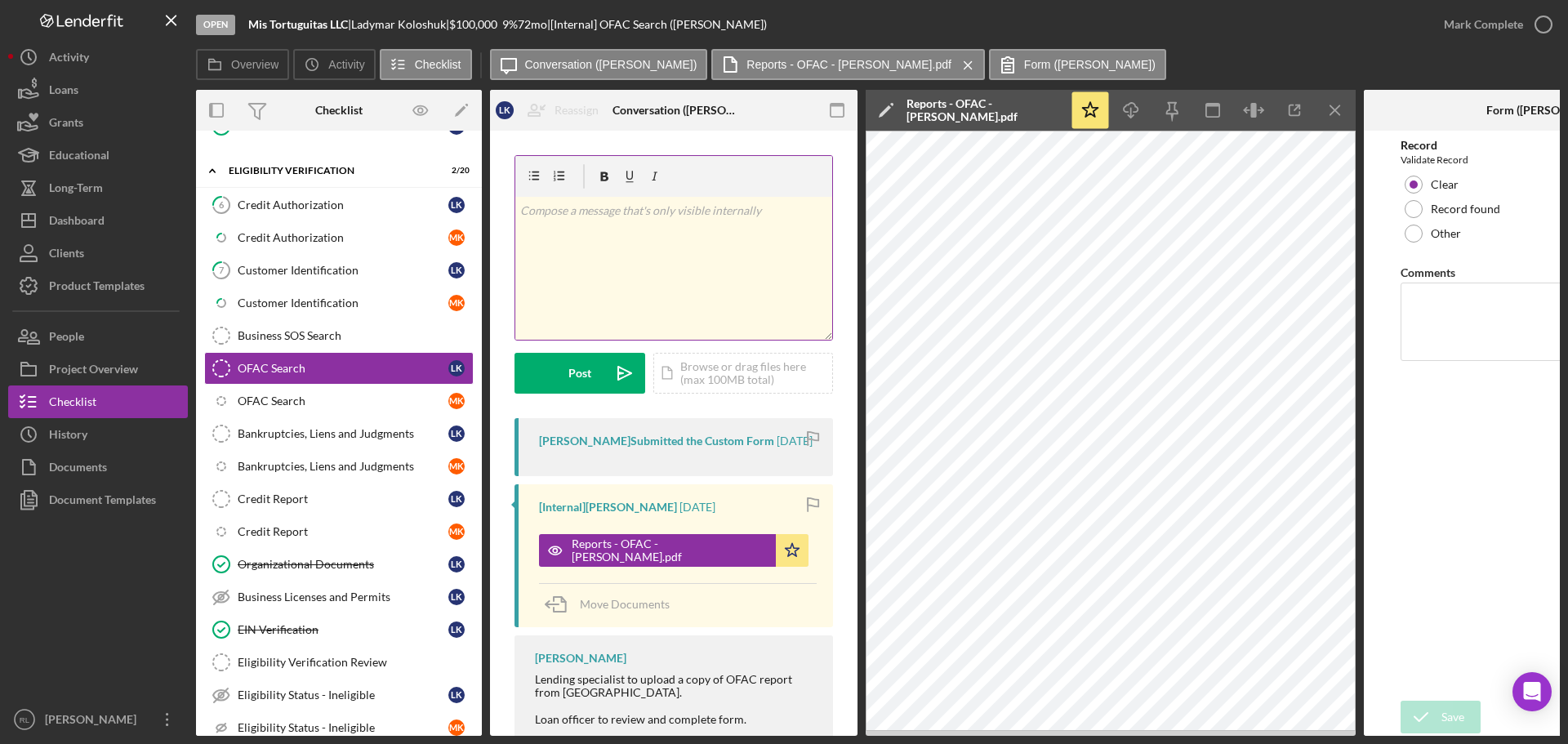
click at [709, 244] on div "v Color teal Color pink Remove color Add row above Add row below Add column bef…" at bounding box center [673, 268] width 317 height 143
click at [581, 389] on div "Post" at bounding box center [579, 373] width 23 height 41
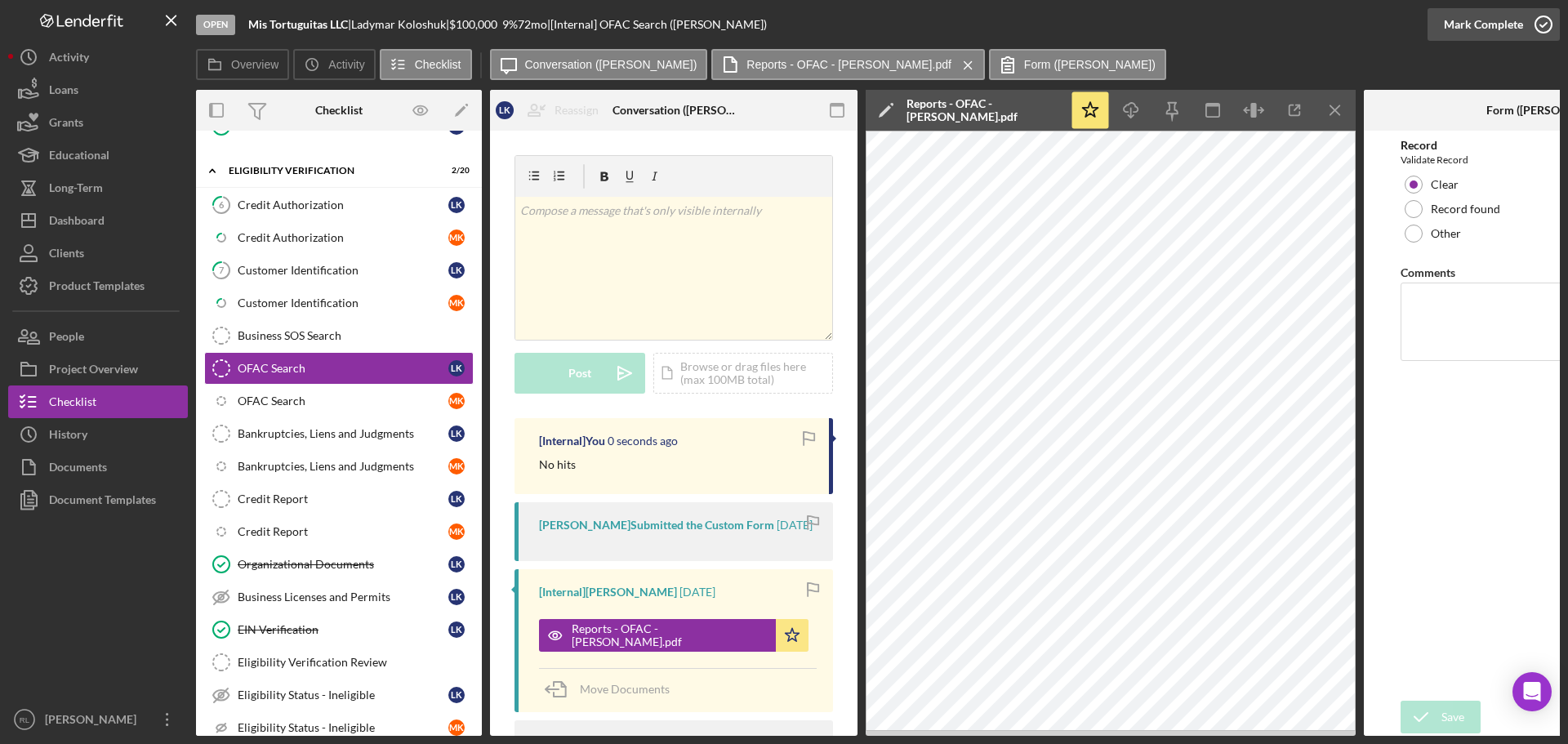
click at [1454, 30] on div "Mark Complete" at bounding box center [1483, 24] width 79 height 33
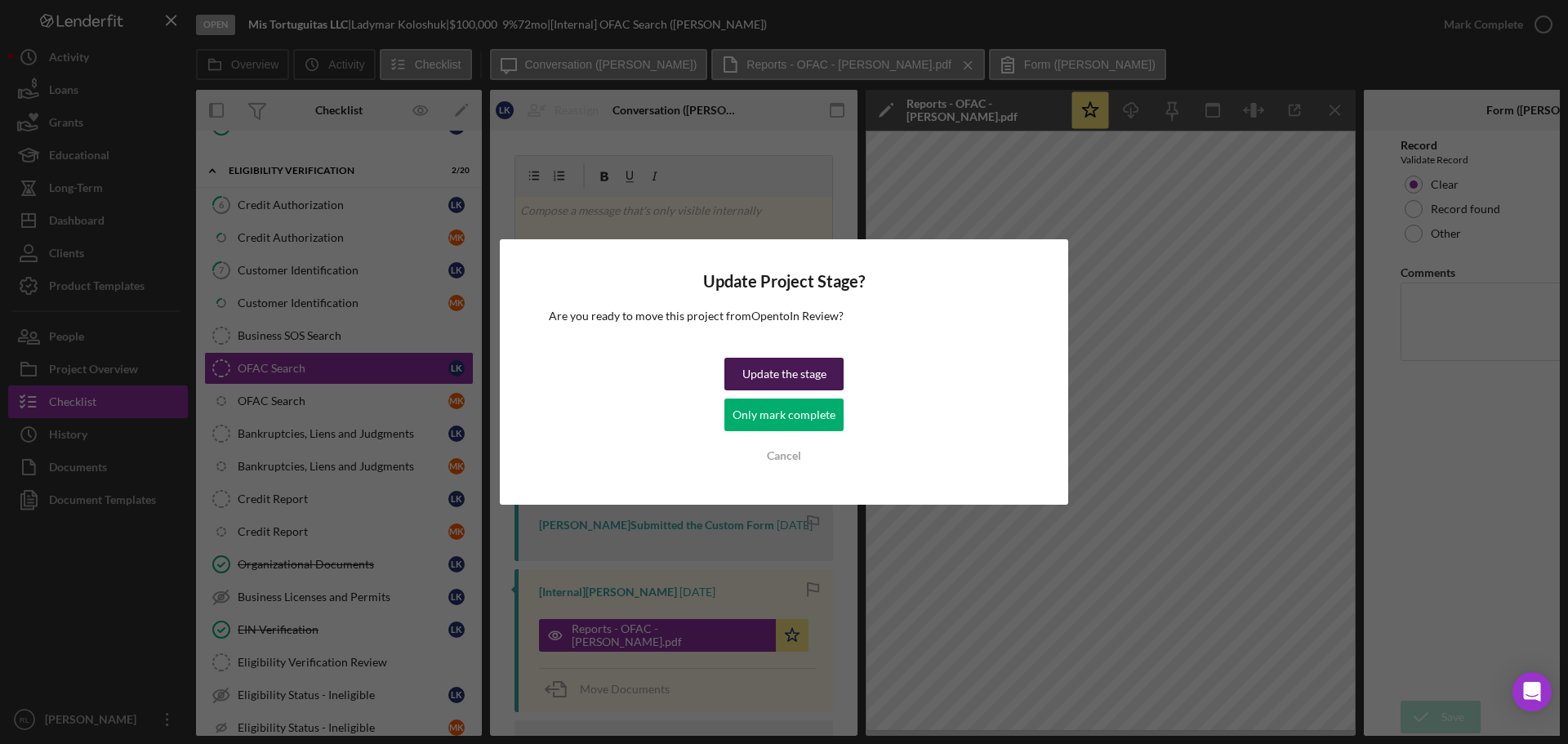
click at [779, 375] on div "Update the stage" at bounding box center [784, 374] width 84 height 33
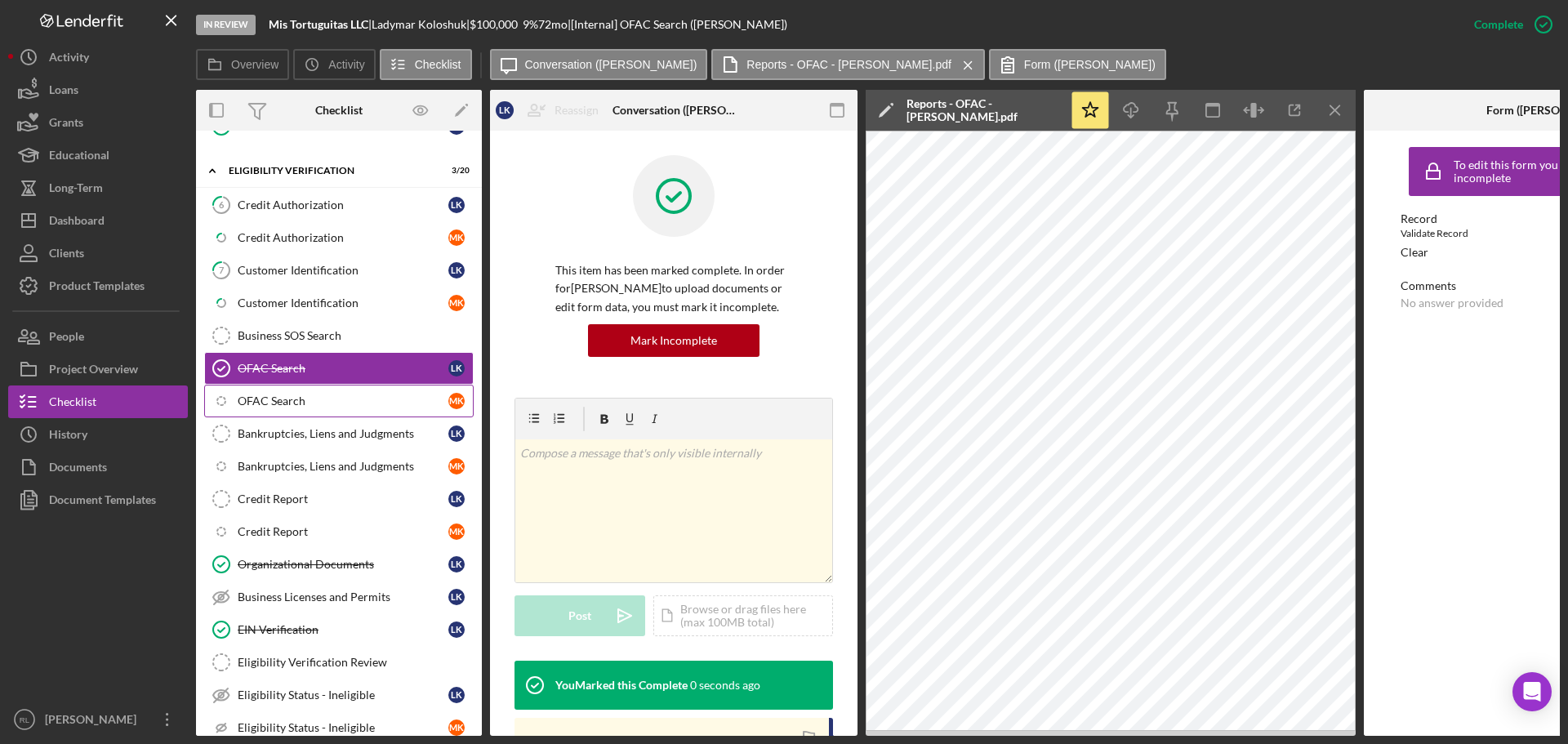
click at [288, 404] on div "OFAC Search" at bounding box center [343, 401] width 211 height 13
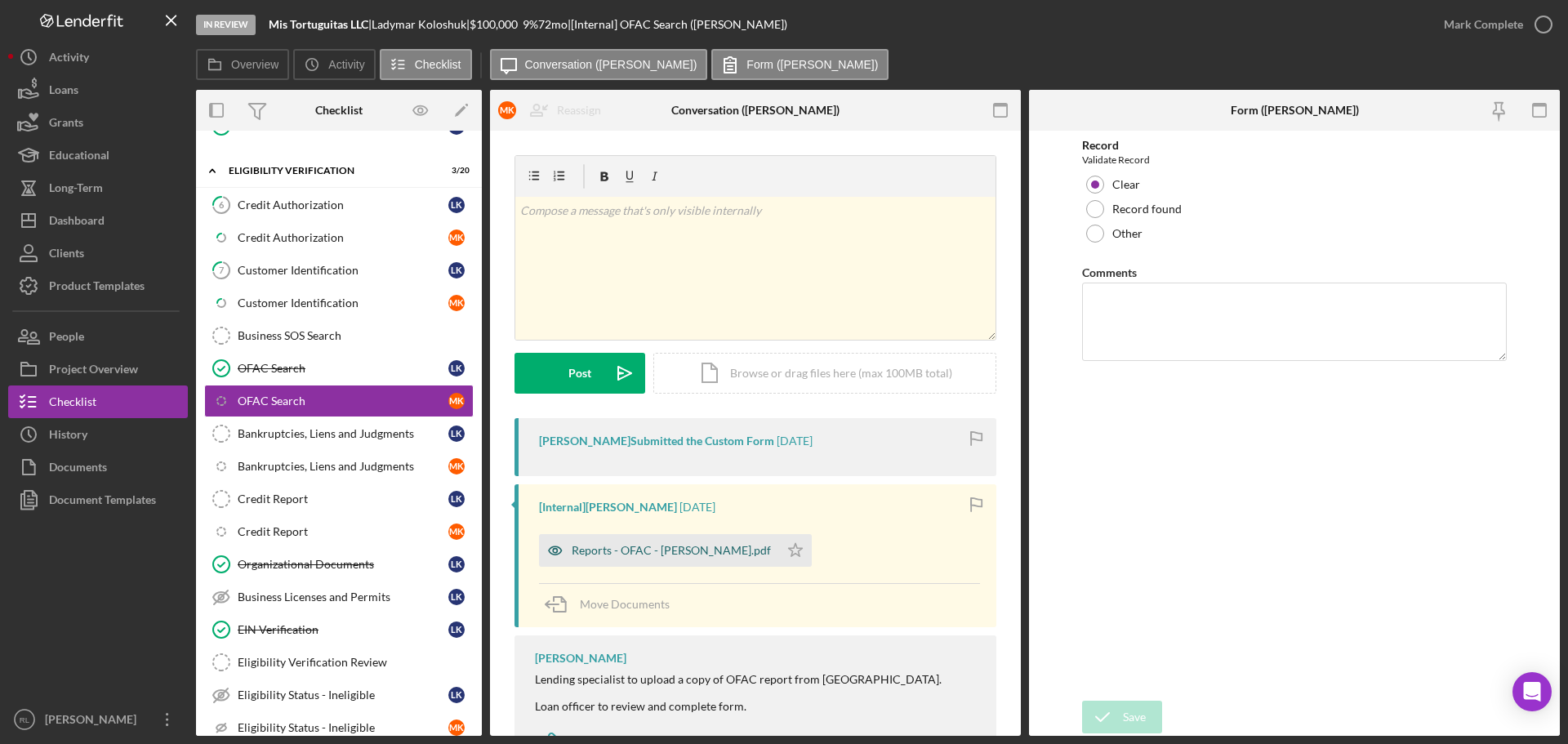
click at [607, 551] on div "Reports - OFAC - [PERSON_NAME].pdf" at bounding box center [671, 550] width 199 height 13
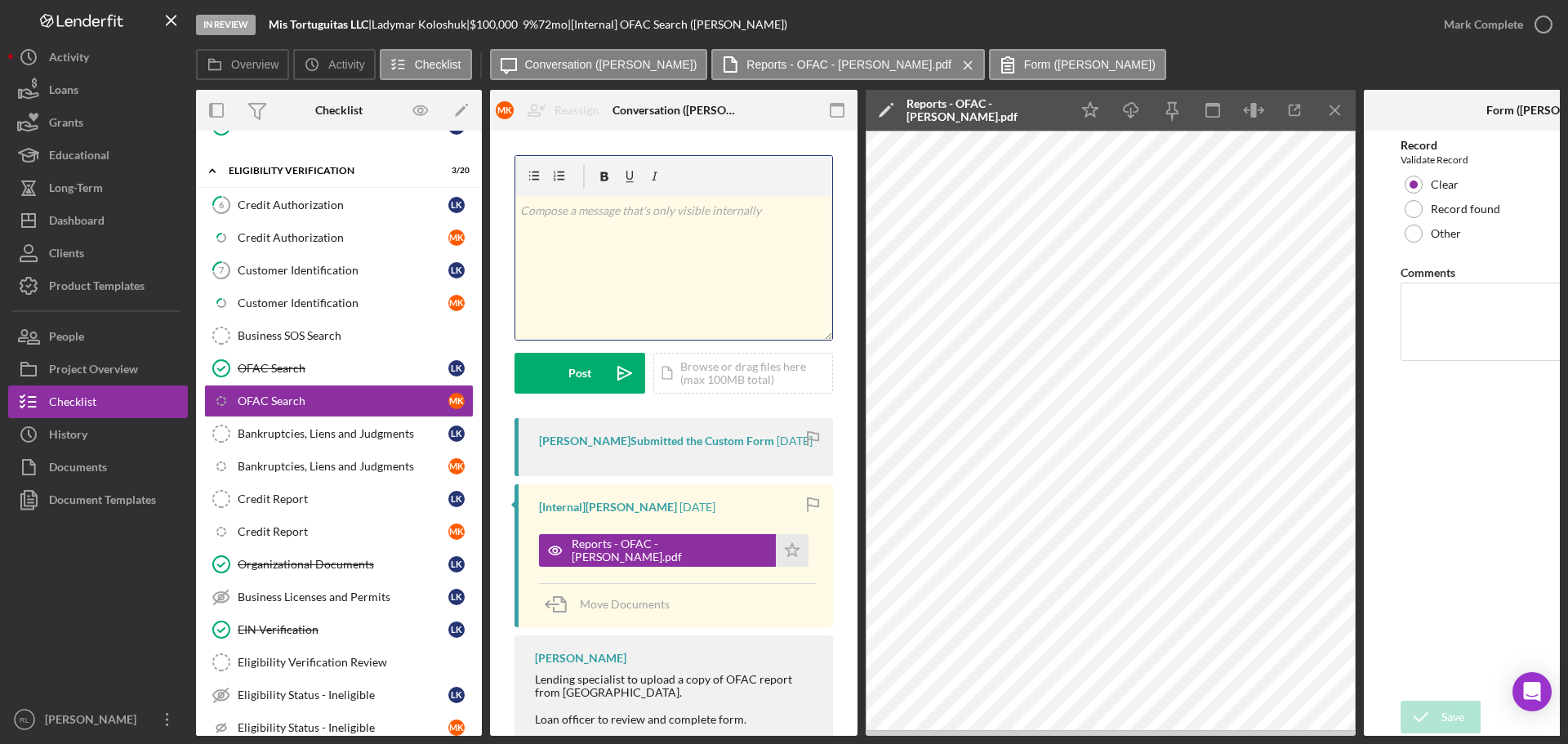
click at [622, 241] on div "v Color teal Color pink Remove color Add row above Add row below Add column bef…" at bounding box center [673, 268] width 317 height 143
click at [593, 367] on button "Post Icon/icon-invite-send" at bounding box center [579, 373] width 131 height 41
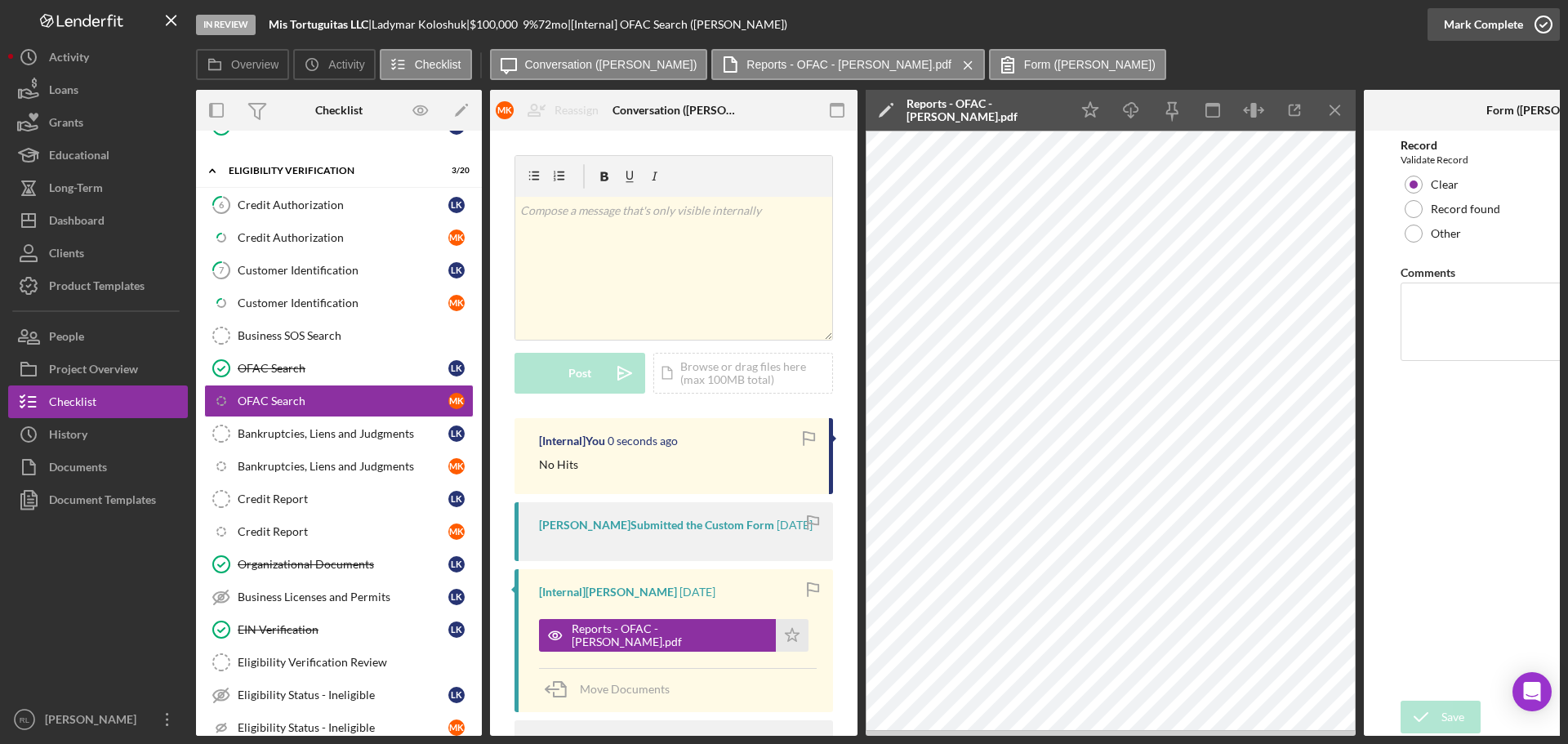
click at [1488, 29] on div "Mark Complete" at bounding box center [1483, 24] width 79 height 33
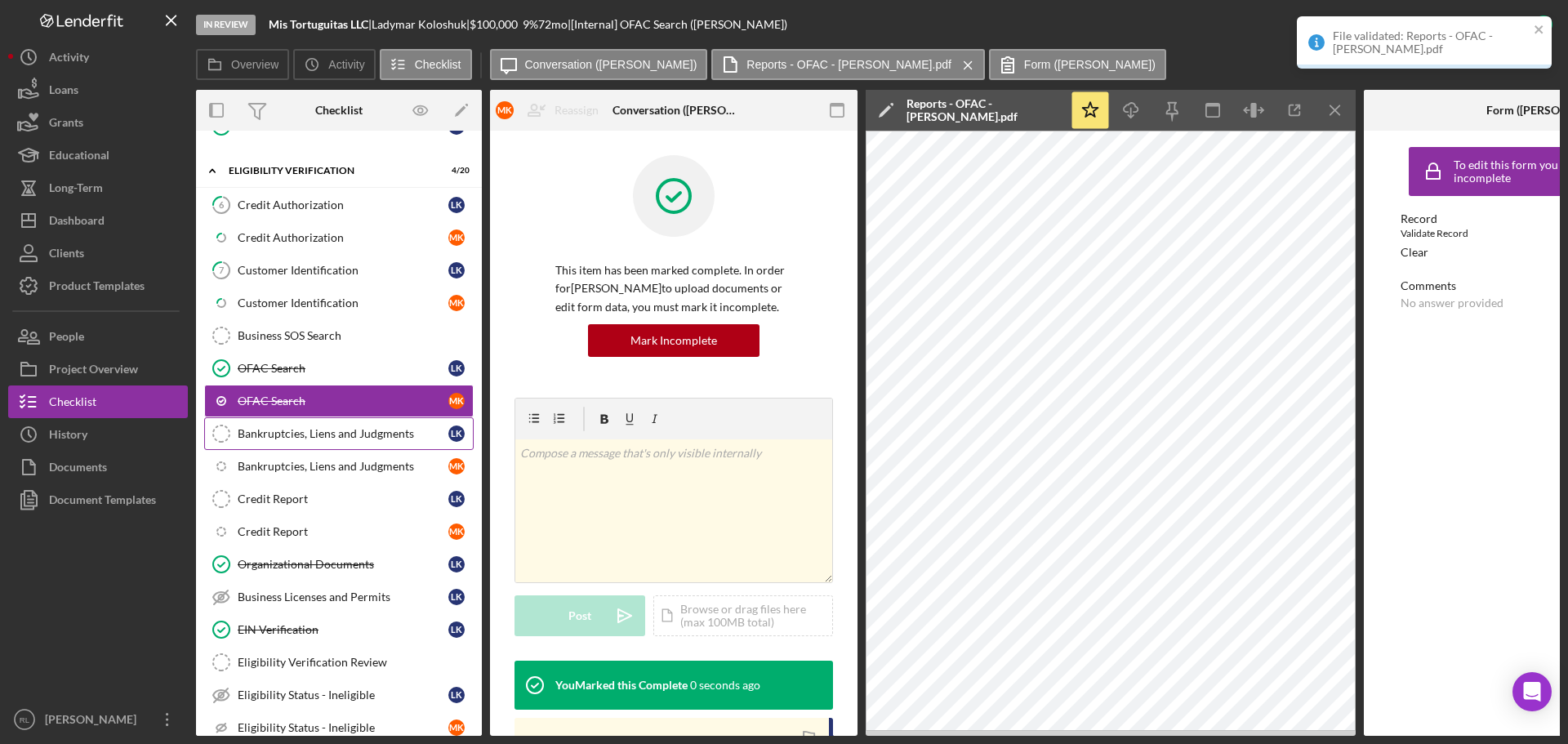
click at [304, 439] on div "Bankruptcies, Liens and Judgments" at bounding box center [343, 433] width 211 height 13
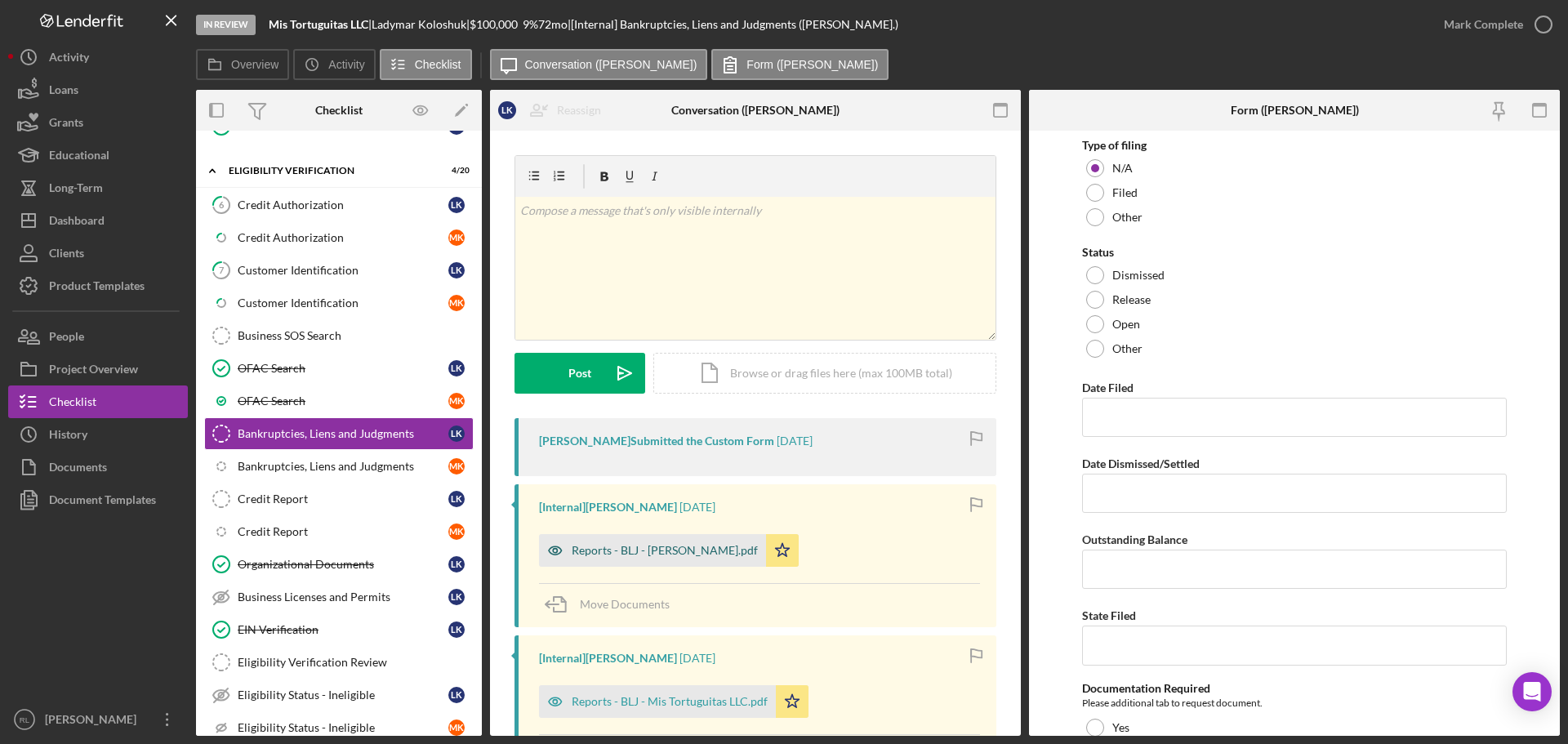
click at [618, 551] on div "Reports - BLJ - [PERSON_NAME].pdf" at bounding box center [664, 550] width 186 height 13
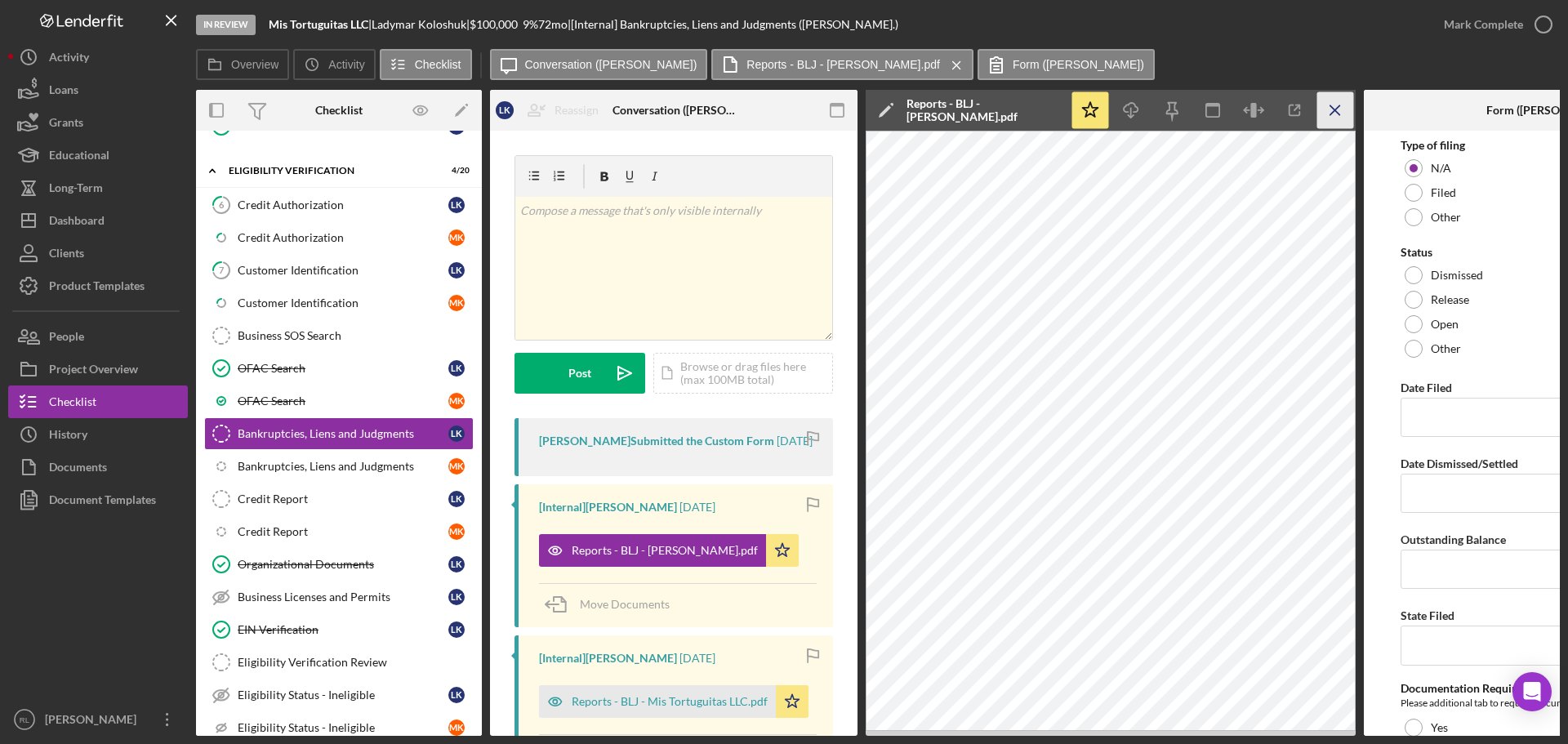
click at [1336, 98] on icon "Icon/Menu Close" at bounding box center [1336, 110] width 36 height 36
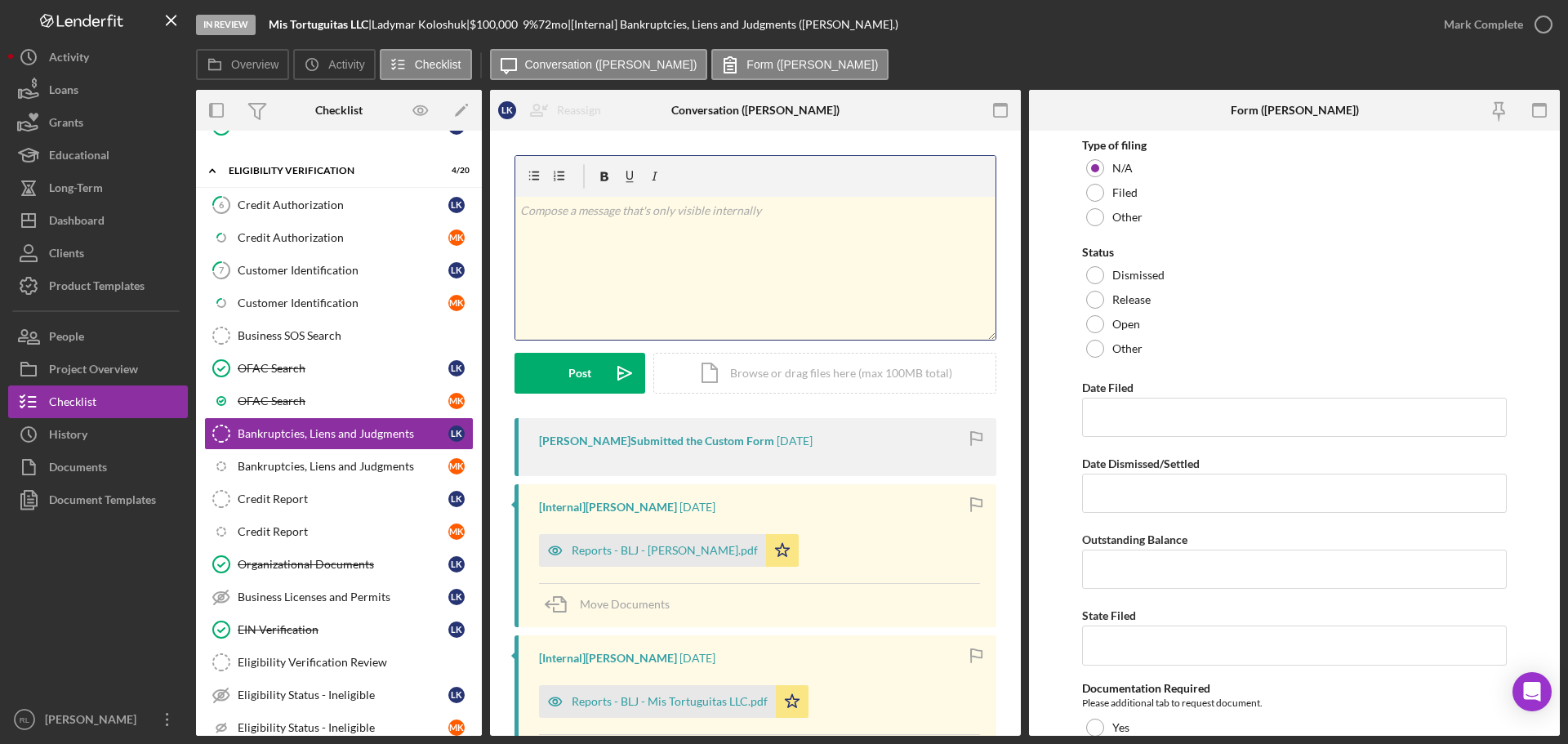
click at [736, 266] on div "v Color teal Color pink Remove color Add row above Add row below Add column bef…" at bounding box center [755, 268] width 480 height 143
click at [663, 715] on div "Reports - BLJ - Mis Tortuguitas LLC.pdf" at bounding box center [657, 702] width 237 height 33
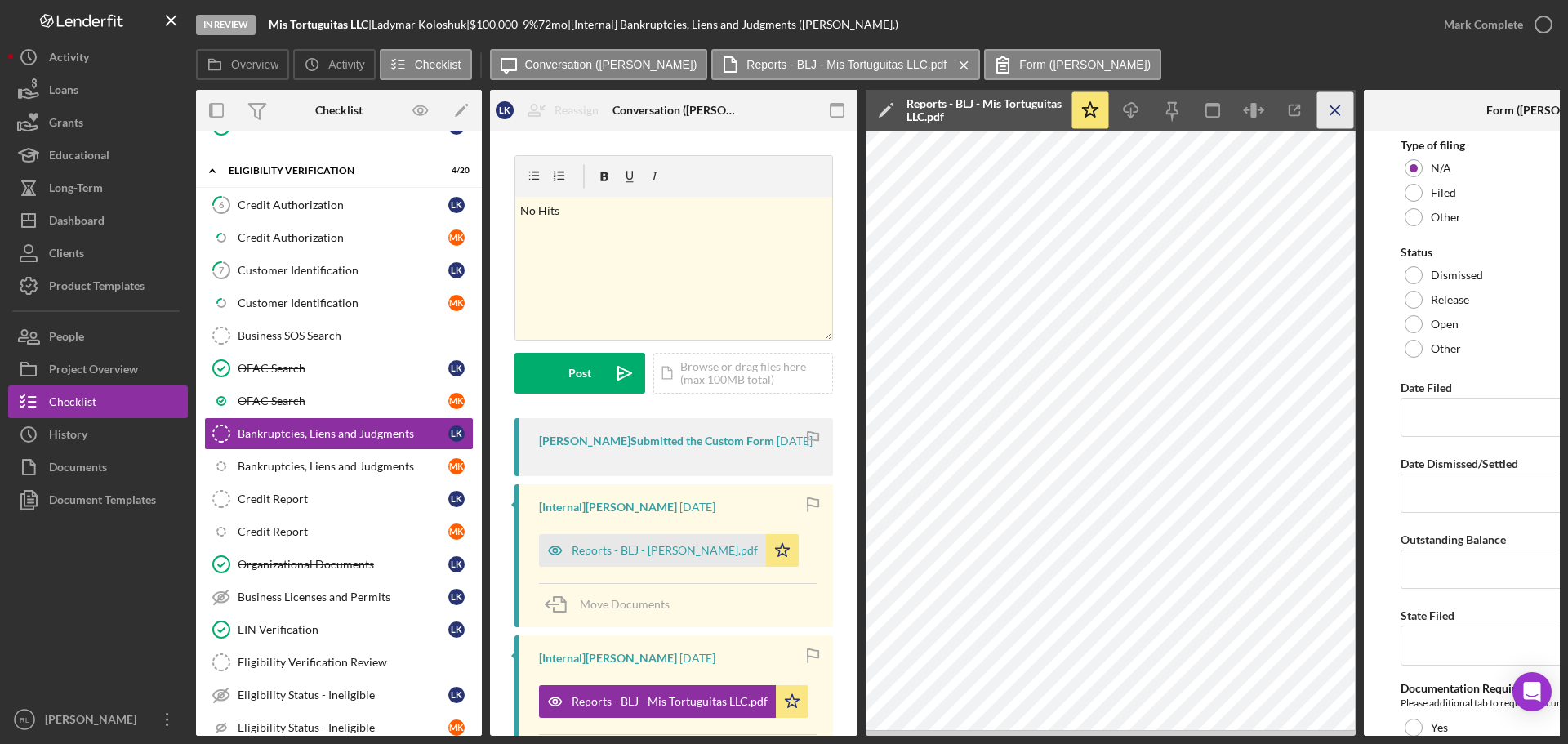
click at [1332, 114] on icon "Icon/Menu Close" at bounding box center [1336, 110] width 36 height 36
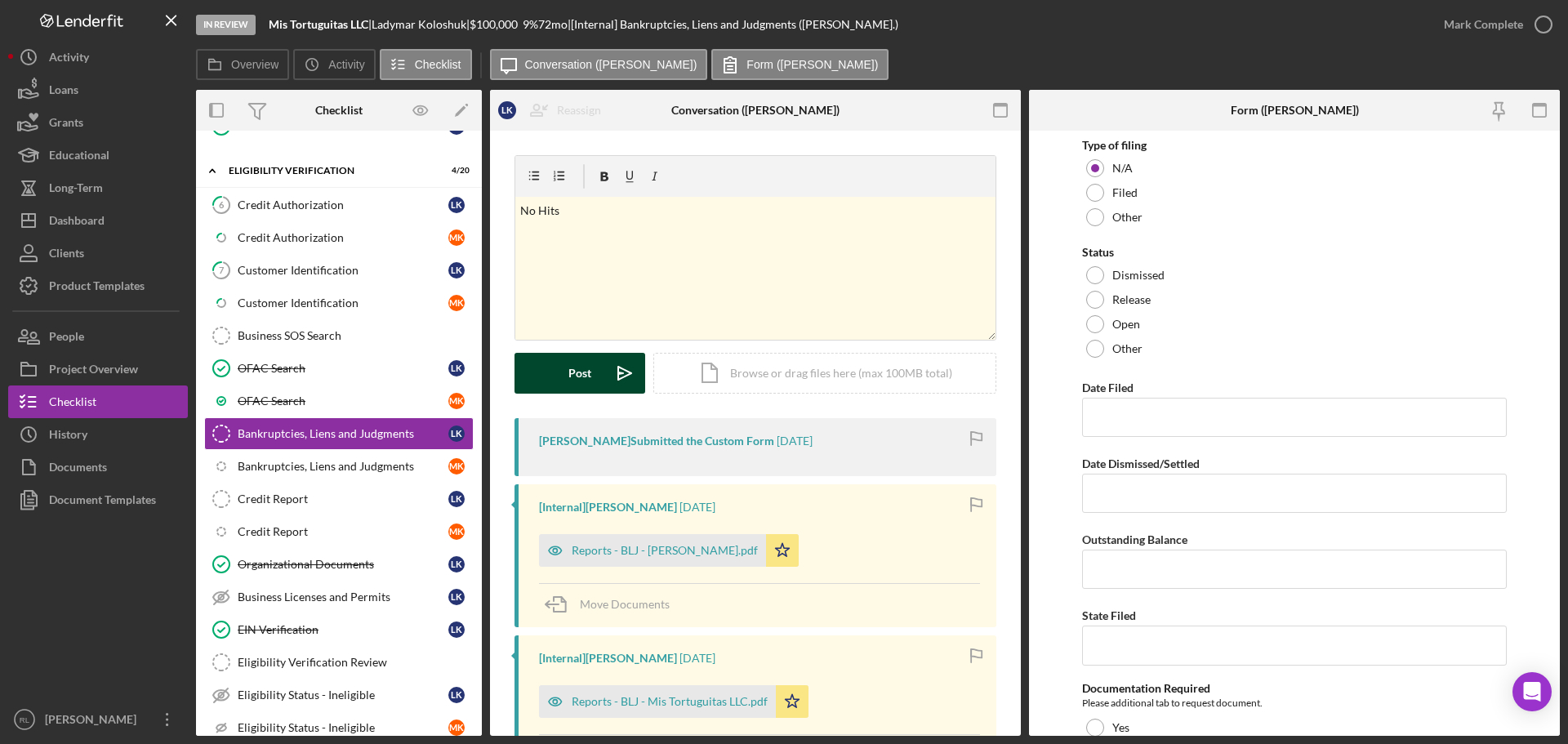
click at [558, 382] on button "Post Icon/icon-invite-send" at bounding box center [579, 373] width 131 height 41
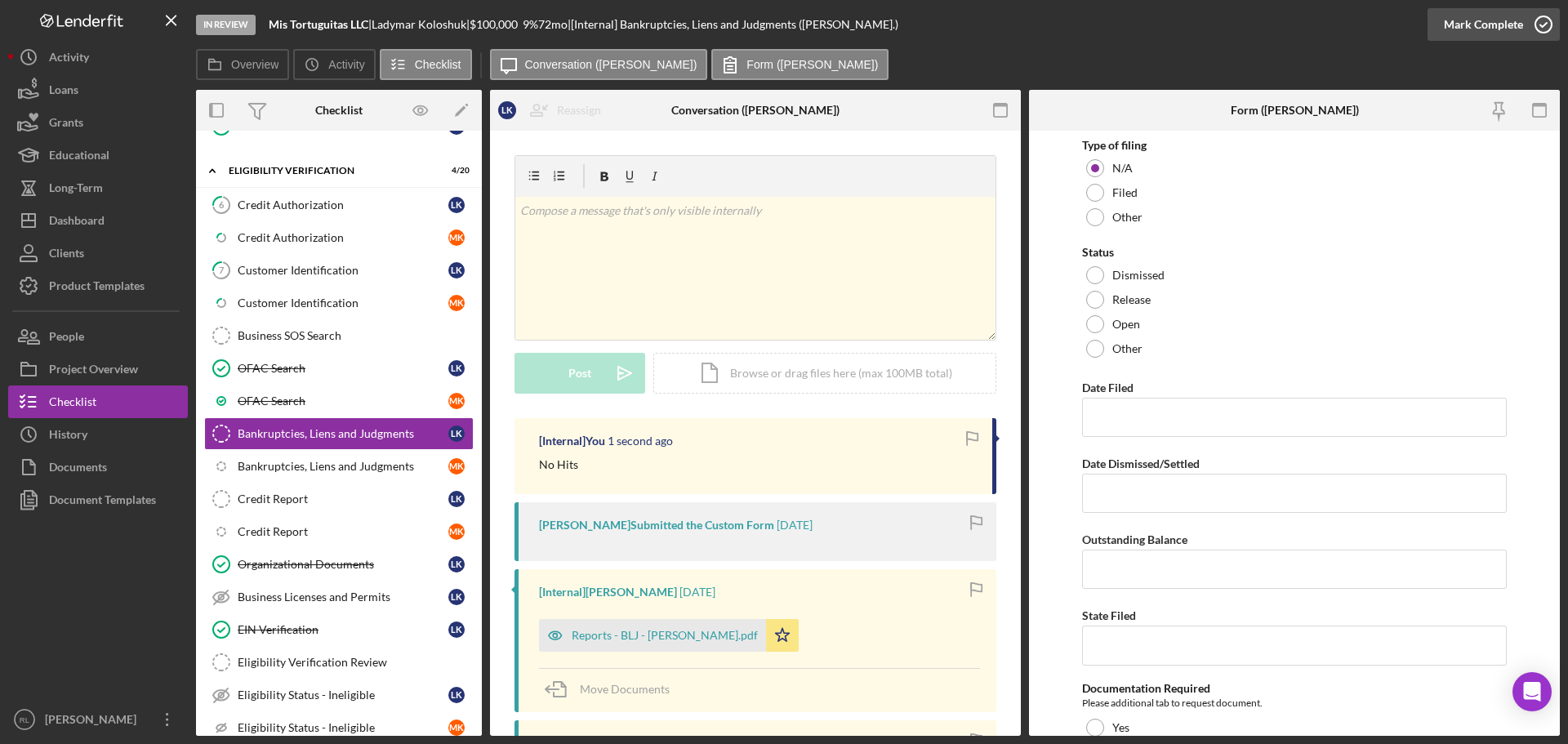
click at [1508, 20] on div "Mark Complete" at bounding box center [1483, 24] width 79 height 33
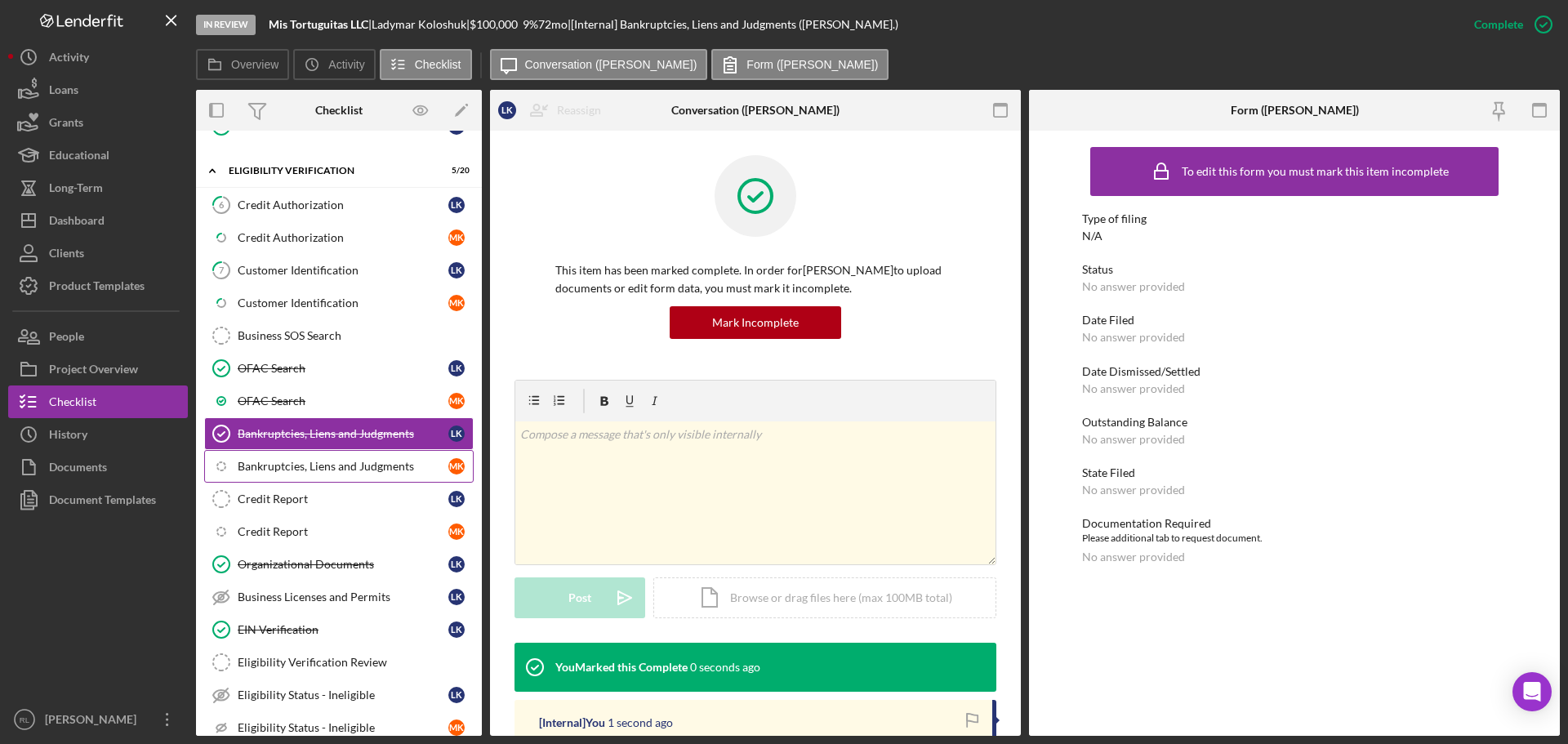
click at [300, 467] on div "Bankruptcies, Liens and Judgments" at bounding box center [343, 466] width 211 height 13
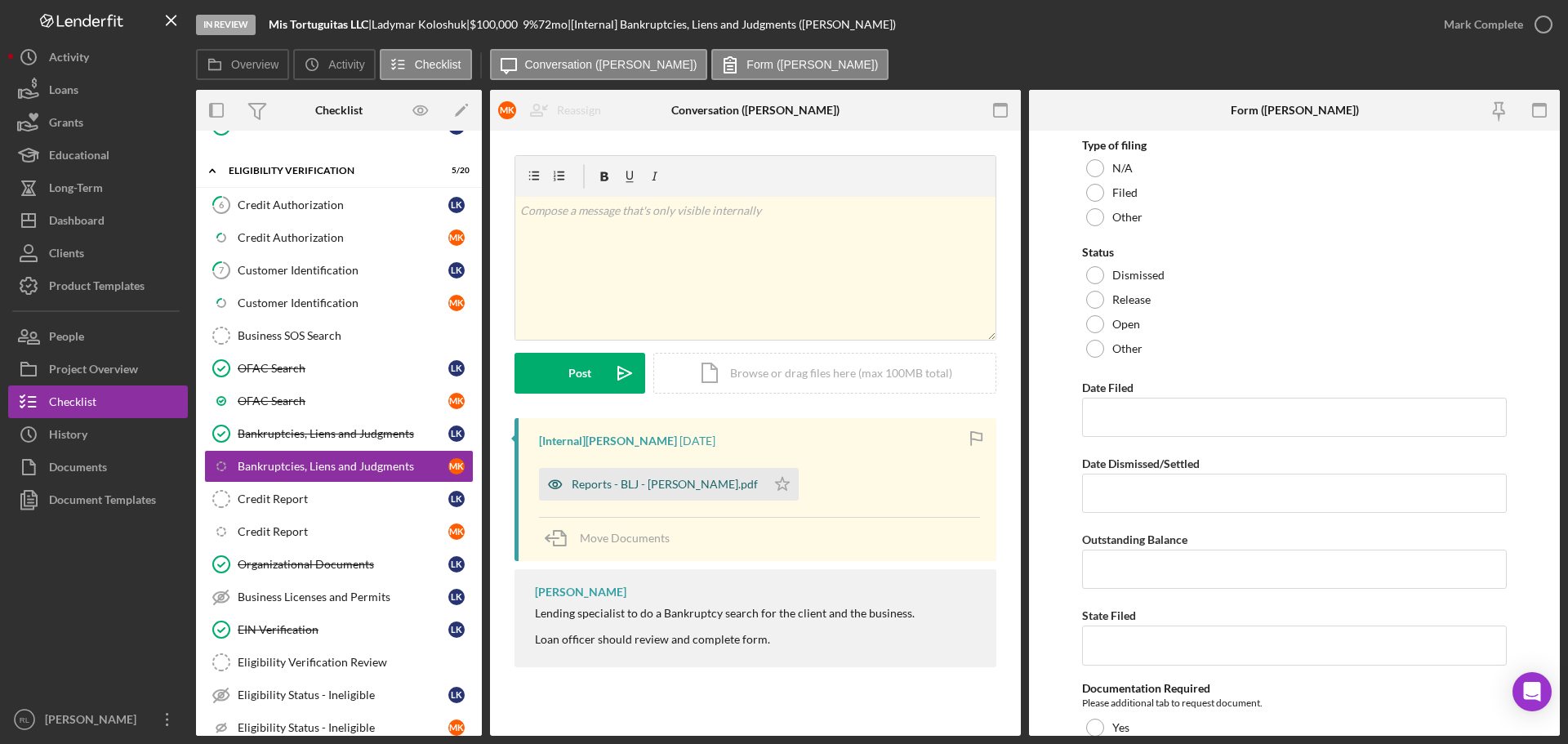
click at [663, 496] on div "Reports - BLJ - [PERSON_NAME].pdf" at bounding box center [652, 484] width 227 height 33
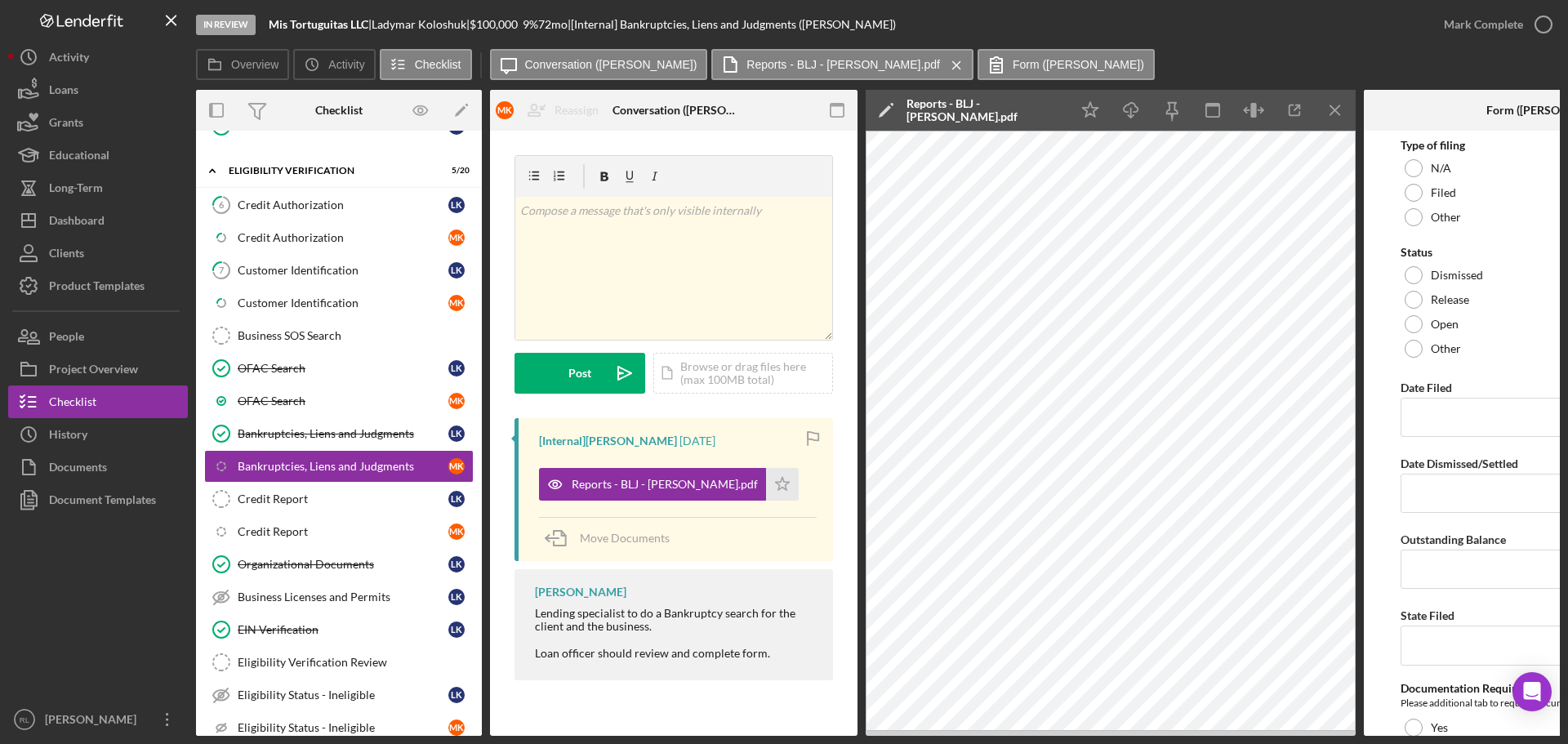
click at [1323, 108] on icon "Icon/Menu Close" at bounding box center [1336, 110] width 36 height 36
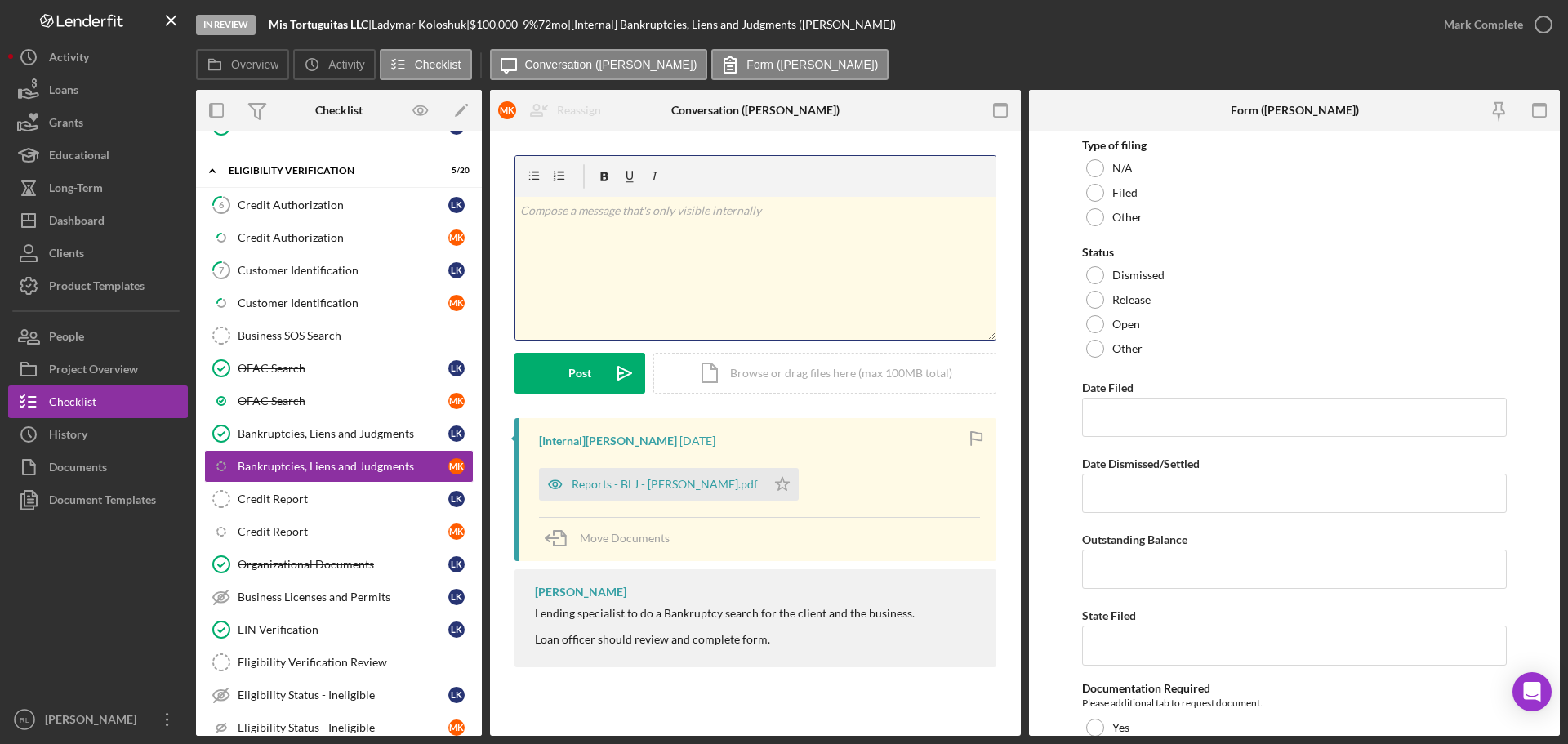
click at [732, 268] on div "v Color teal Color pink Remove color Add row above Add row below Add column bef…" at bounding box center [755, 268] width 480 height 143
click at [588, 359] on div "Post" at bounding box center [579, 373] width 23 height 41
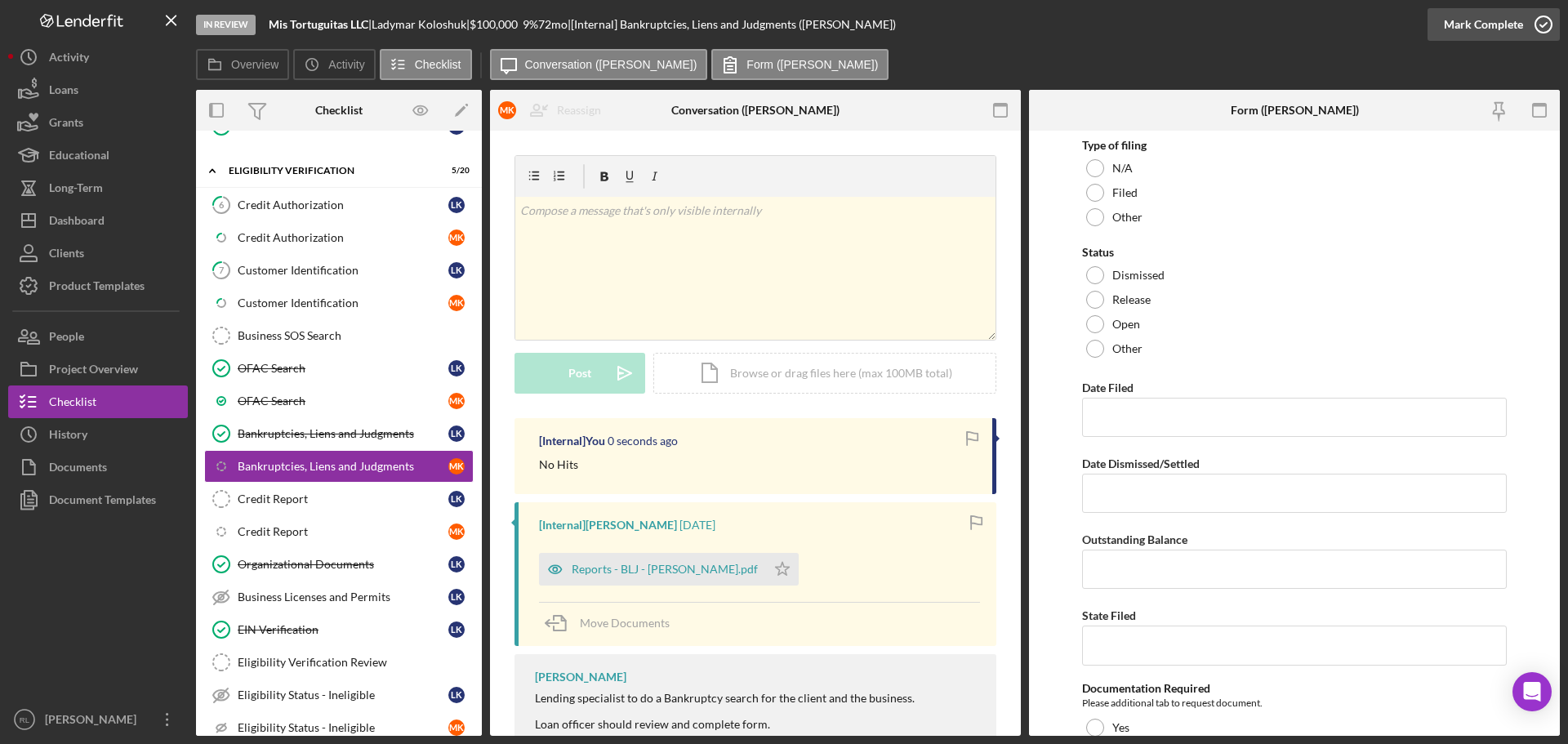
click at [1496, 20] on div "Mark Complete" at bounding box center [1483, 24] width 79 height 33
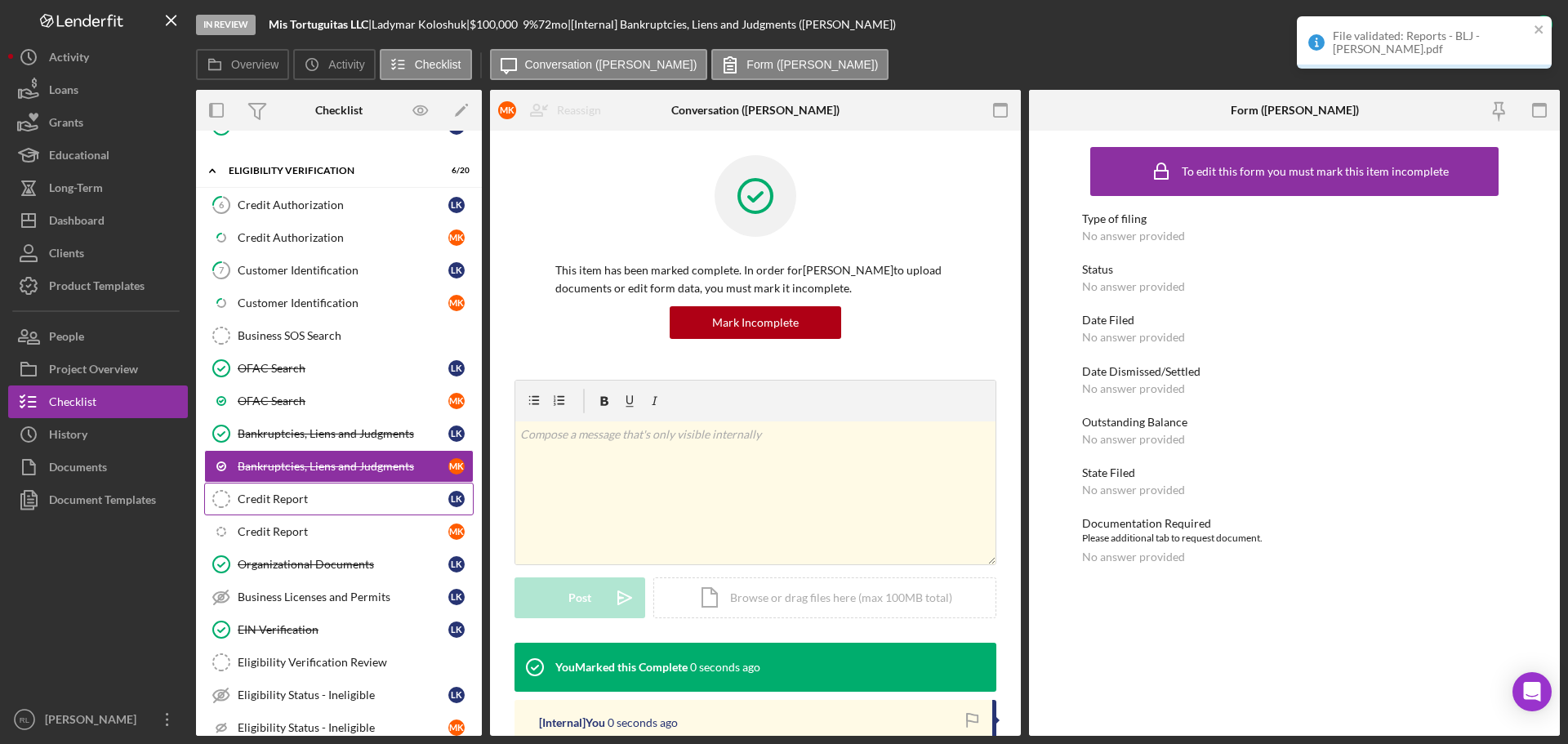
click at [279, 502] on div "Credit Report" at bounding box center [343, 499] width 211 height 13
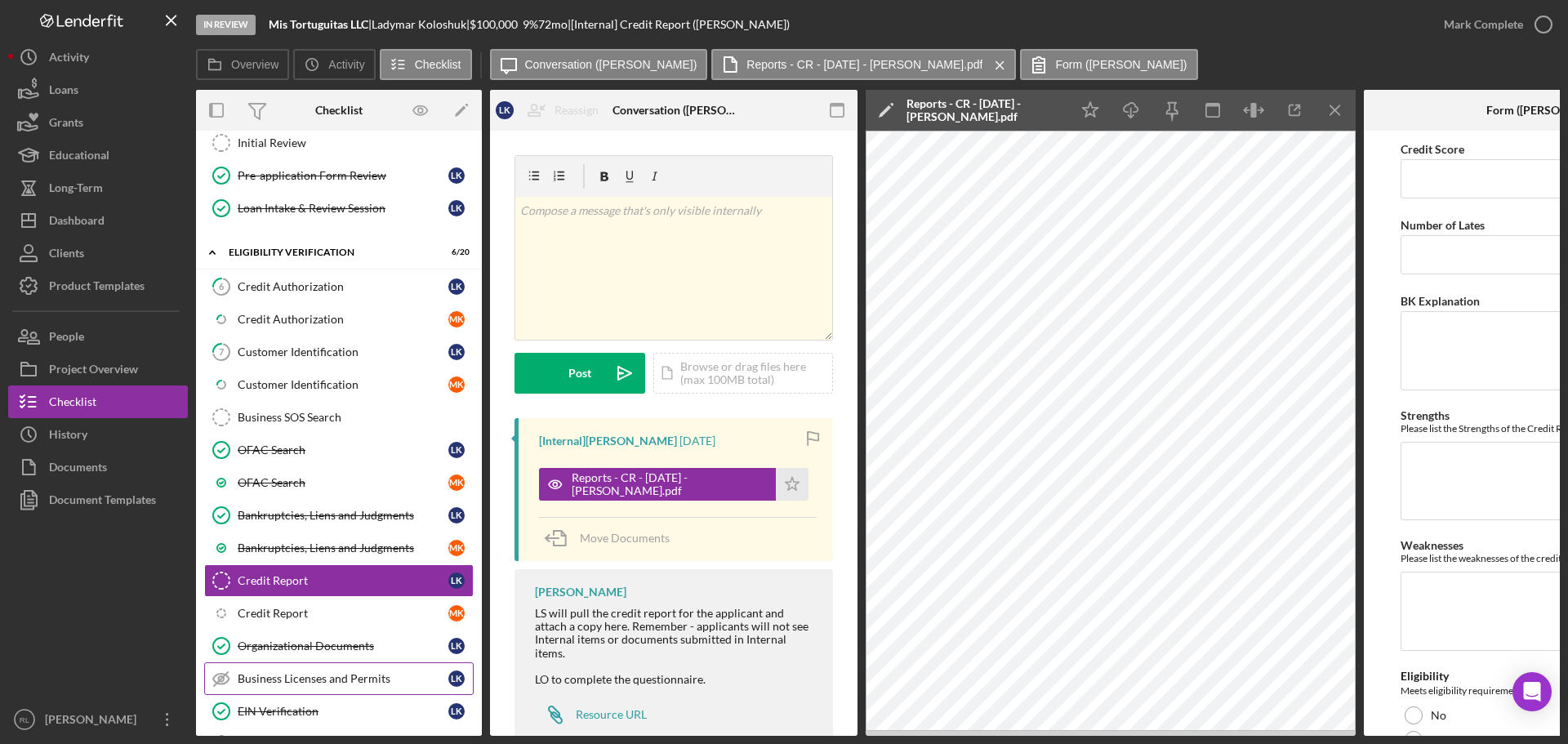
scroll to position [490, 0]
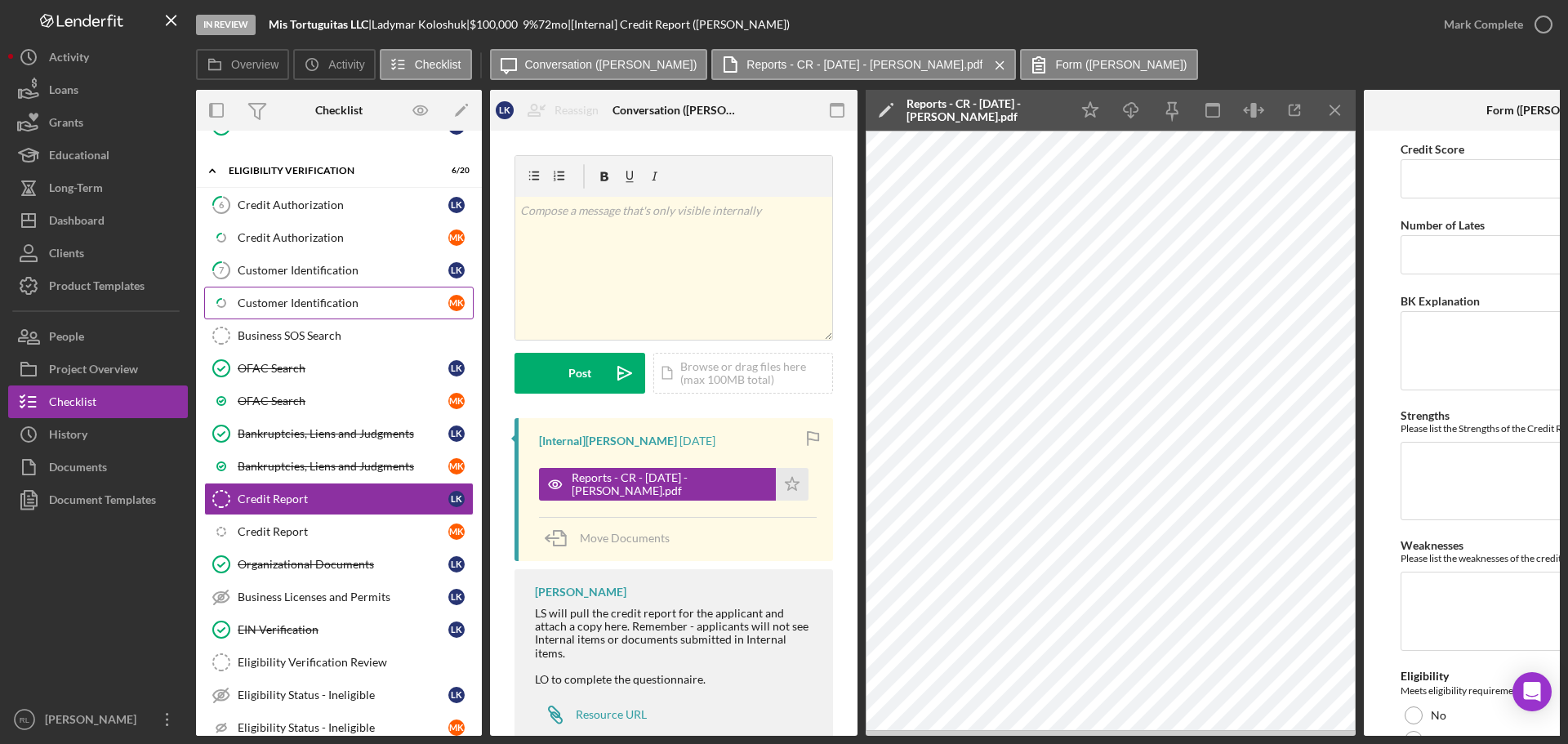
click at [320, 290] on link "Icon/Checklist Item Sub Partial Customer Identification M K" at bounding box center [338, 303] width 270 height 33
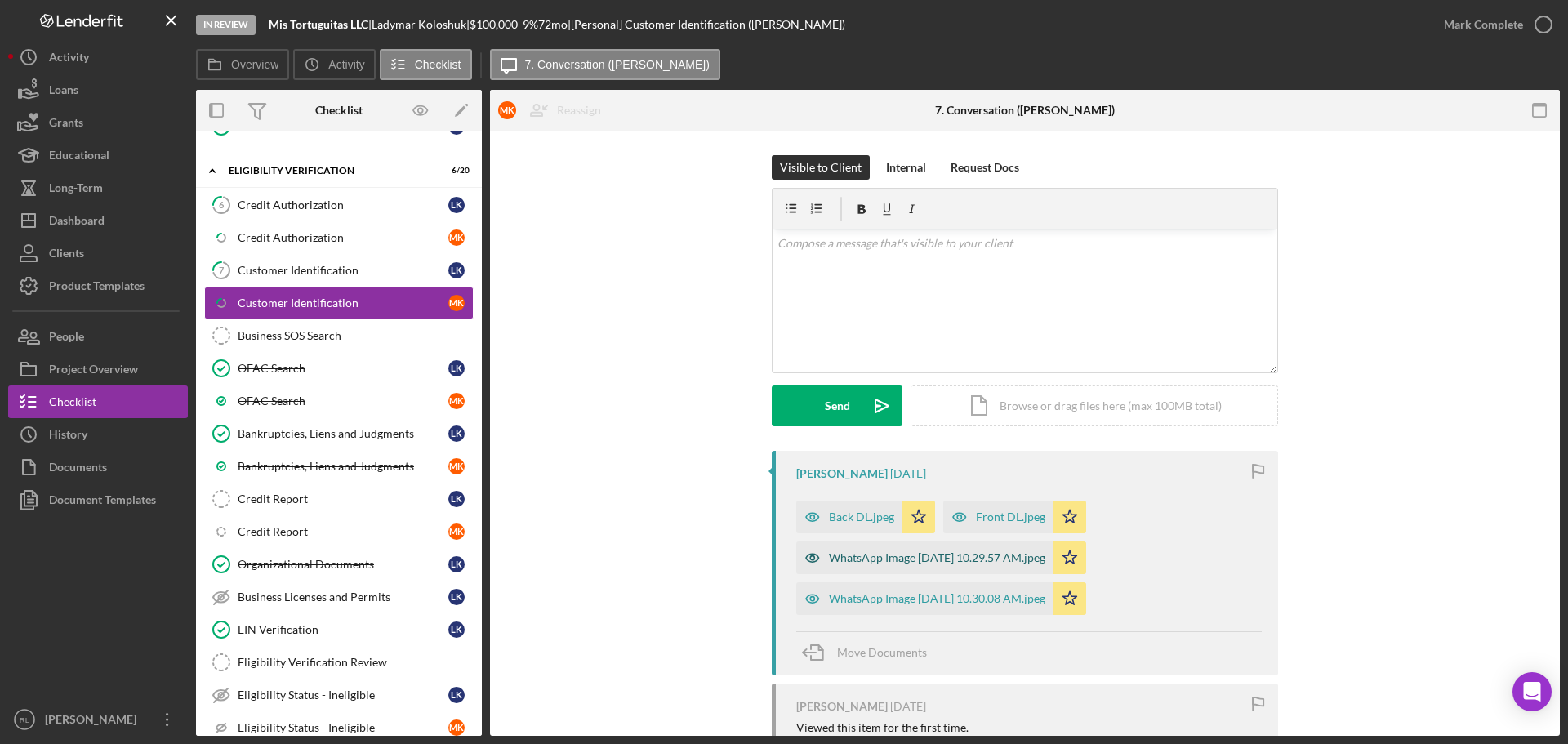
click at [872, 554] on div "WhatsApp Image [DATE] 10.29.57 AM.jpeg" at bounding box center [937, 557] width 216 height 13
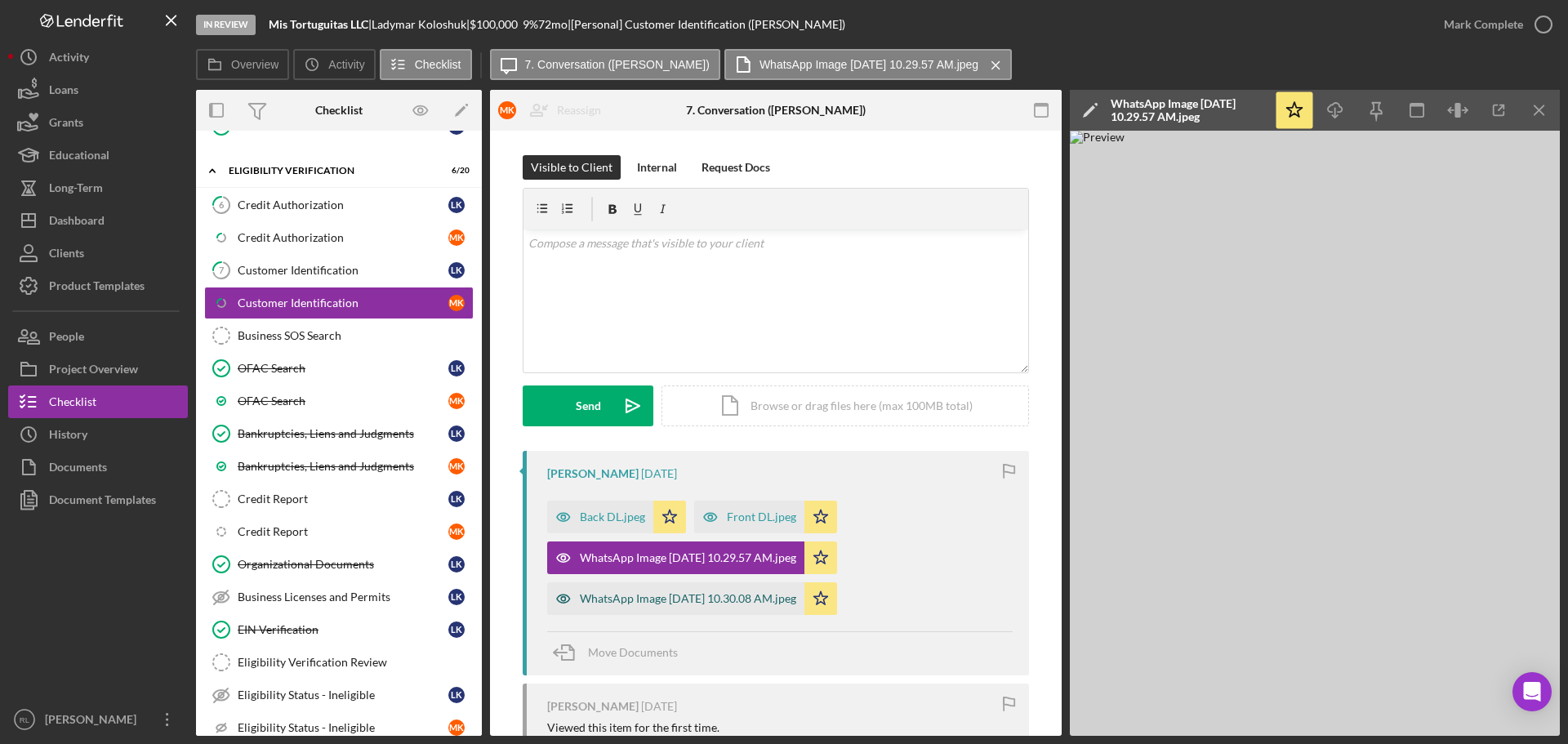
click at [695, 594] on div "WhatsApp Image [DATE] 10.30.08 AM.jpeg" at bounding box center [687, 598] width 216 height 13
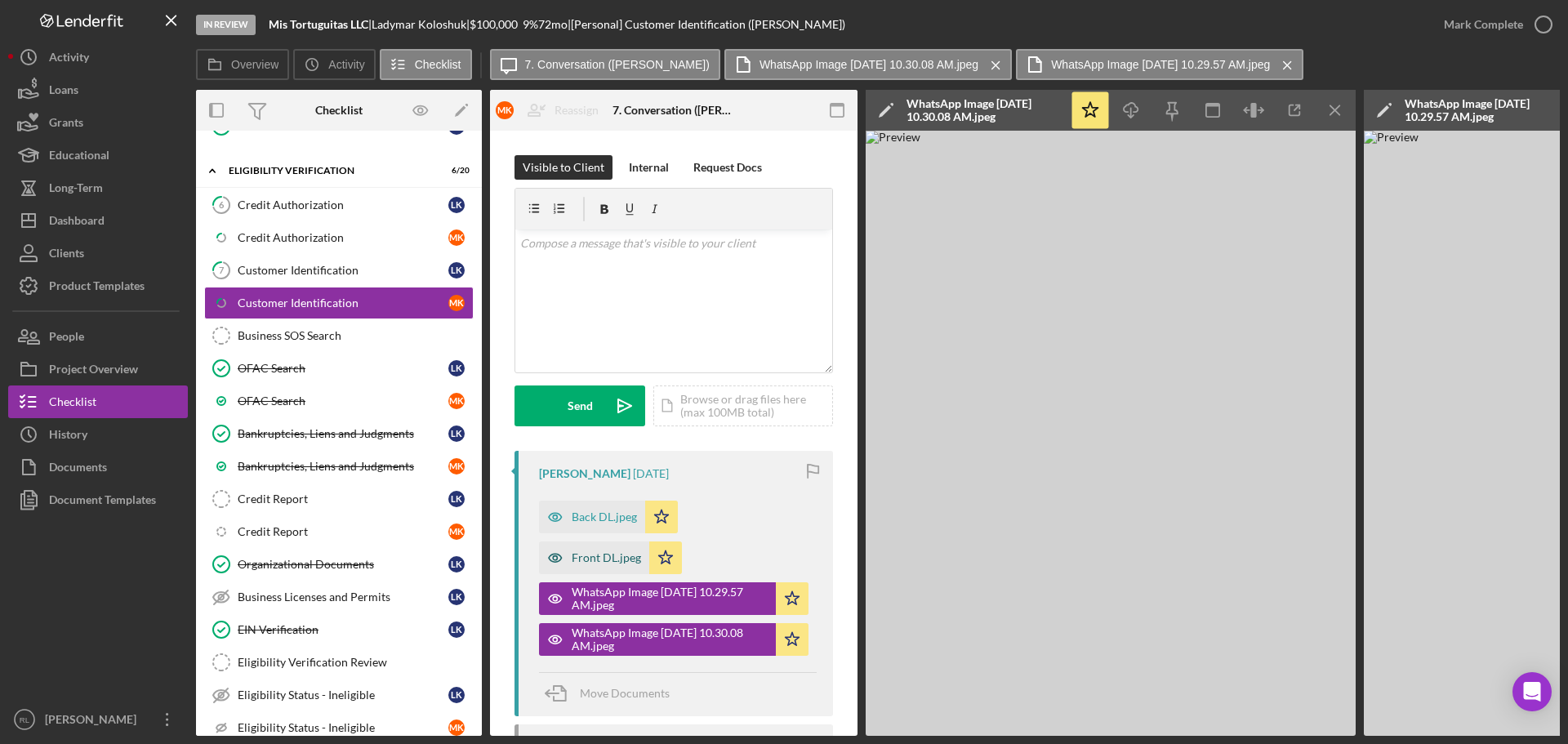
click at [589, 551] on div "Front DL.jpeg" at bounding box center [606, 557] width 69 height 13
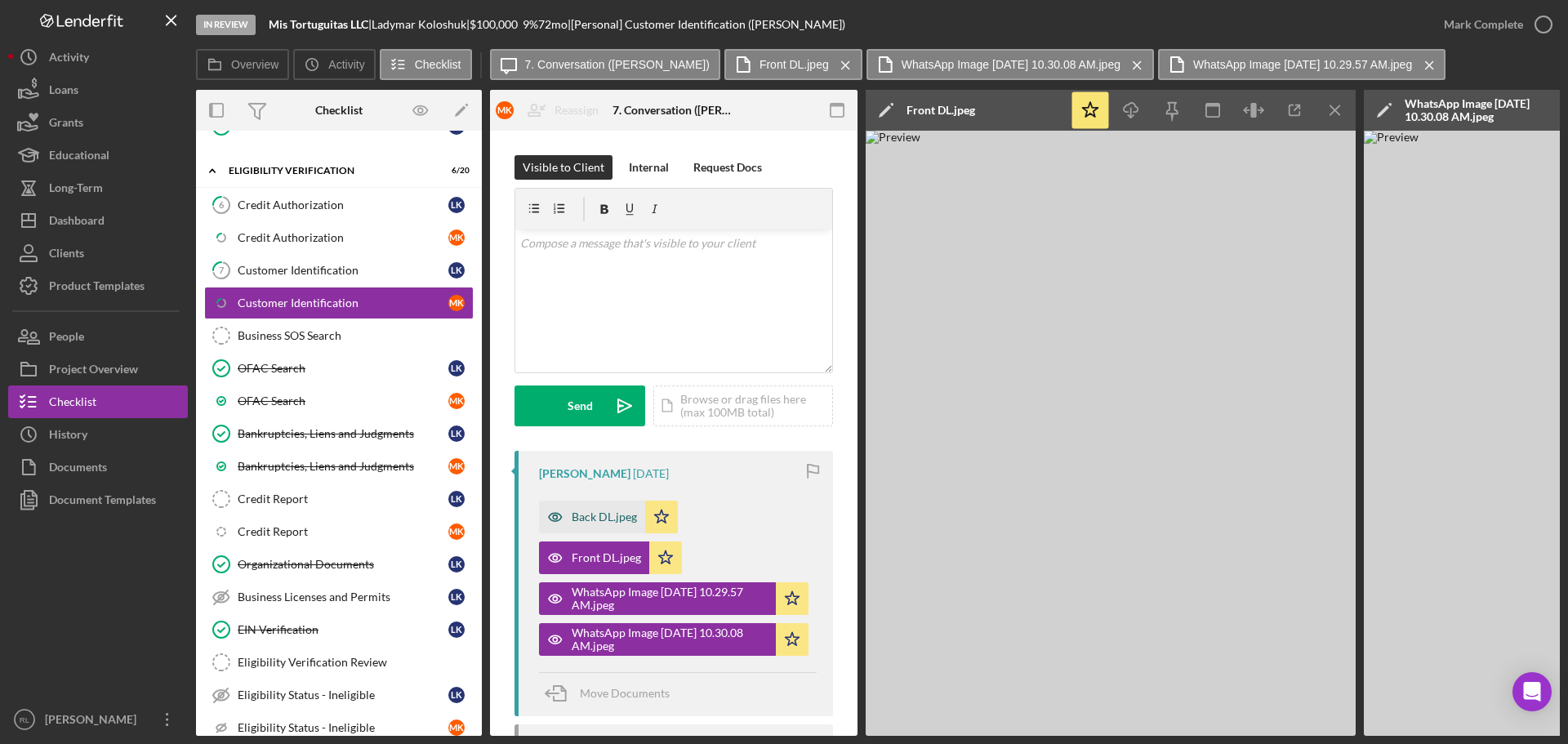
click at [583, 516] on div "Back DL.jpeg" at bounding box center [604, 516] width 65 height 13
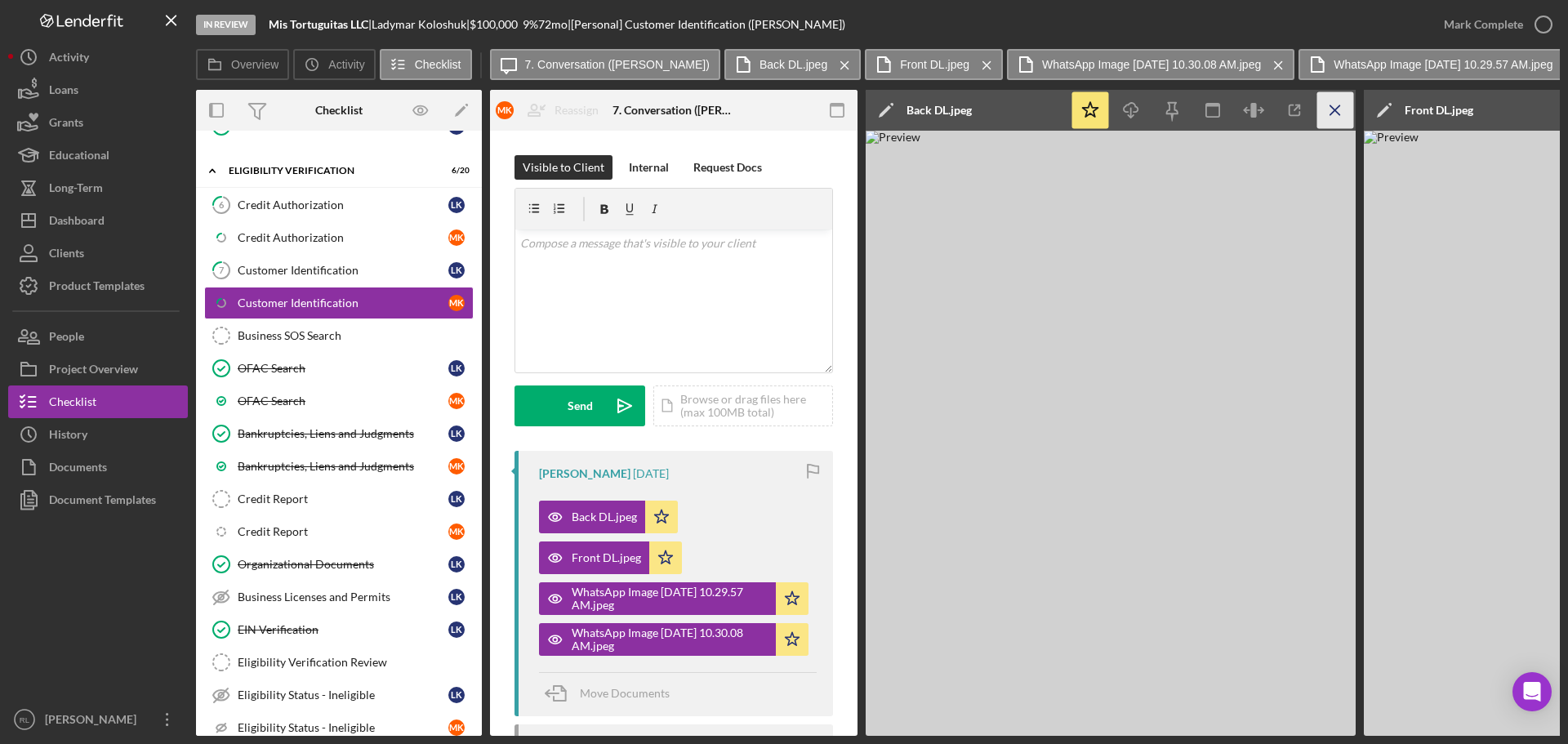
click at [1326, 113] on icon "Icon/Menu Close" at bounding box center [1336, 110] width 36 height 36
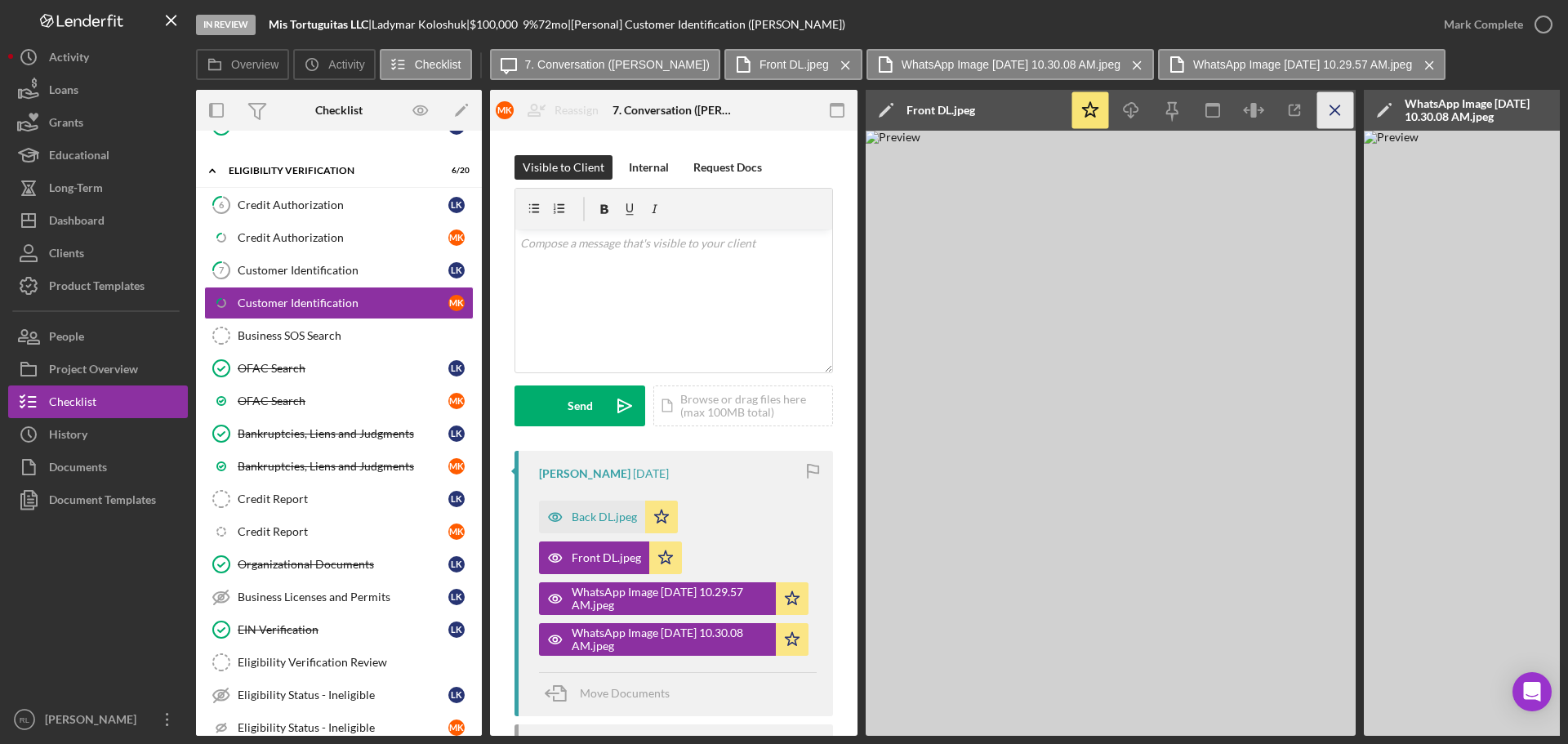
click at [1333, 102] on icon "Icon/Menu Close" at bounding box center [1336, 110] width 36 height 36
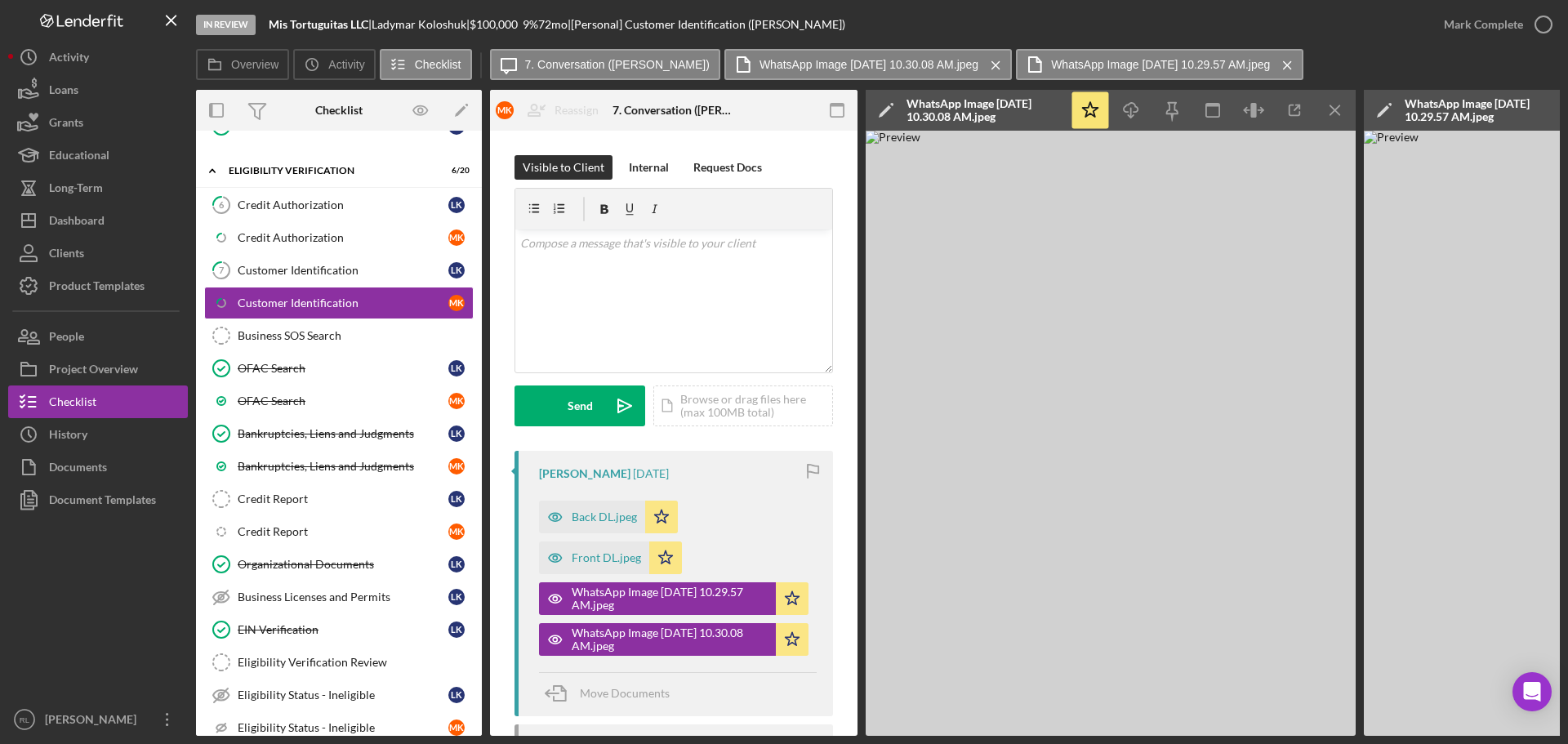
click at [1333, 102] on icon "Icon/Menu Close" at bounding box center [1336, 110] width 36 height 36
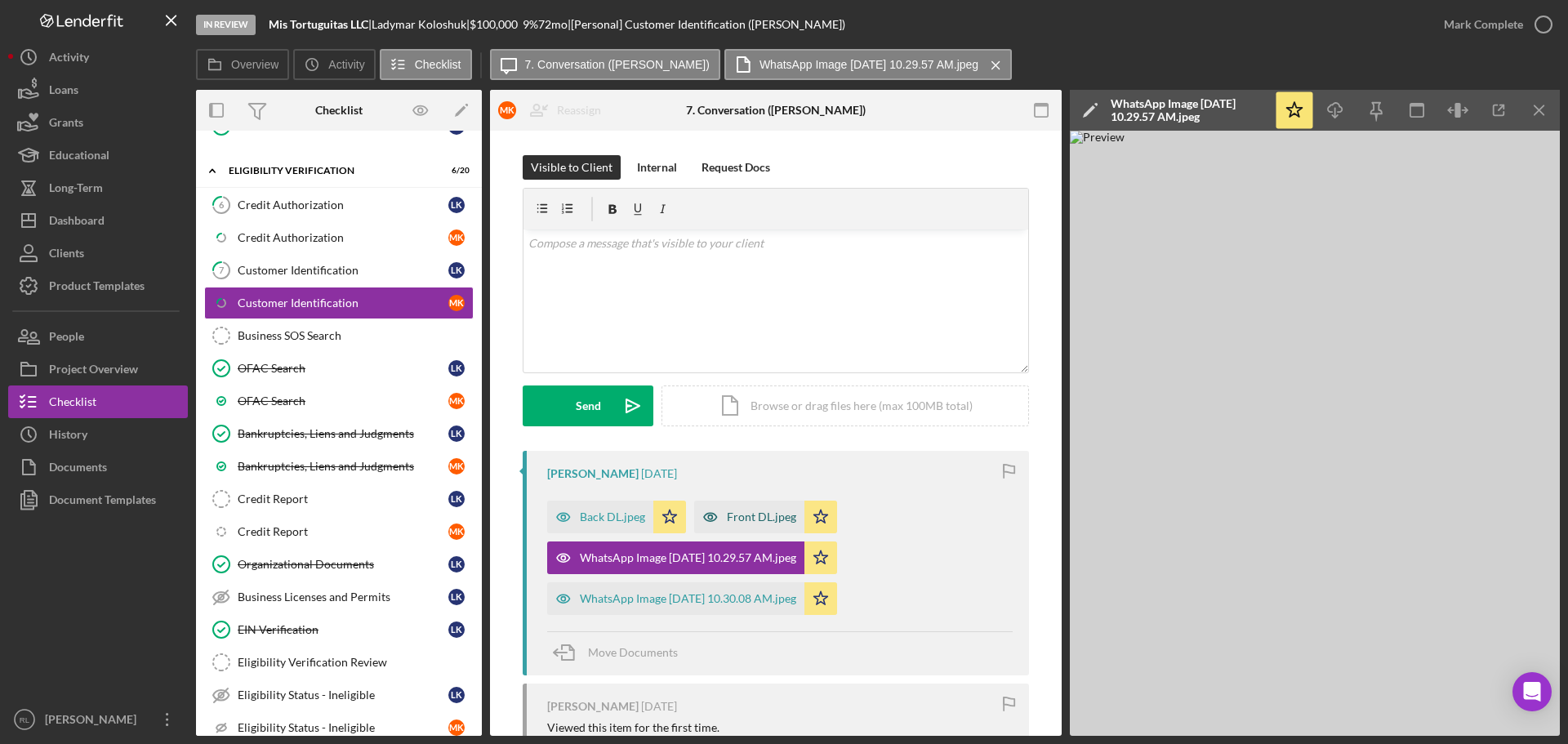
click at [742, 523] on div "Front DL.jpeg" at bounding box center [761, 516] width 69 height 13
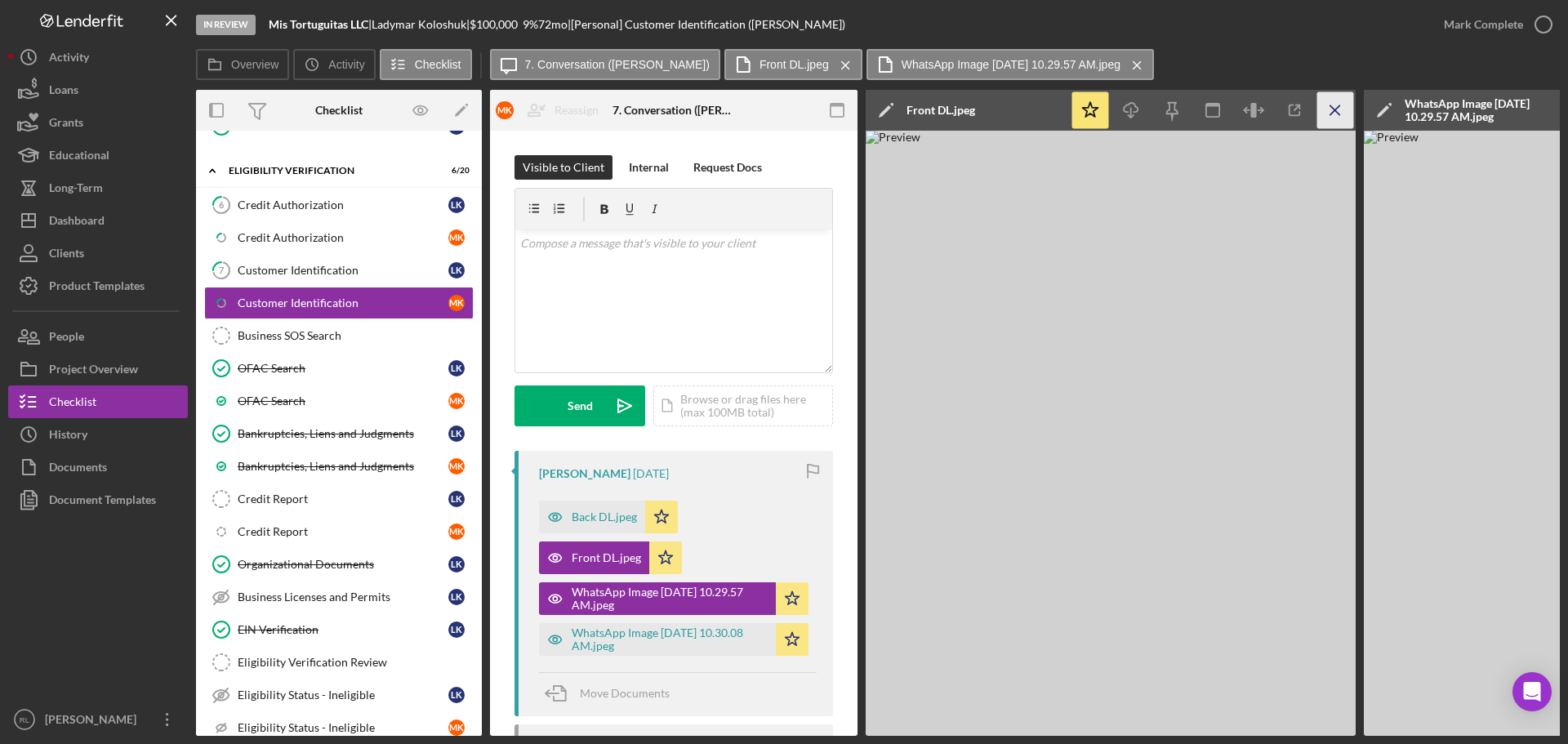
click at [1336, 109] on icon "Icon/Menu Close" at bounding box center [1336, 110] width 36 height 36
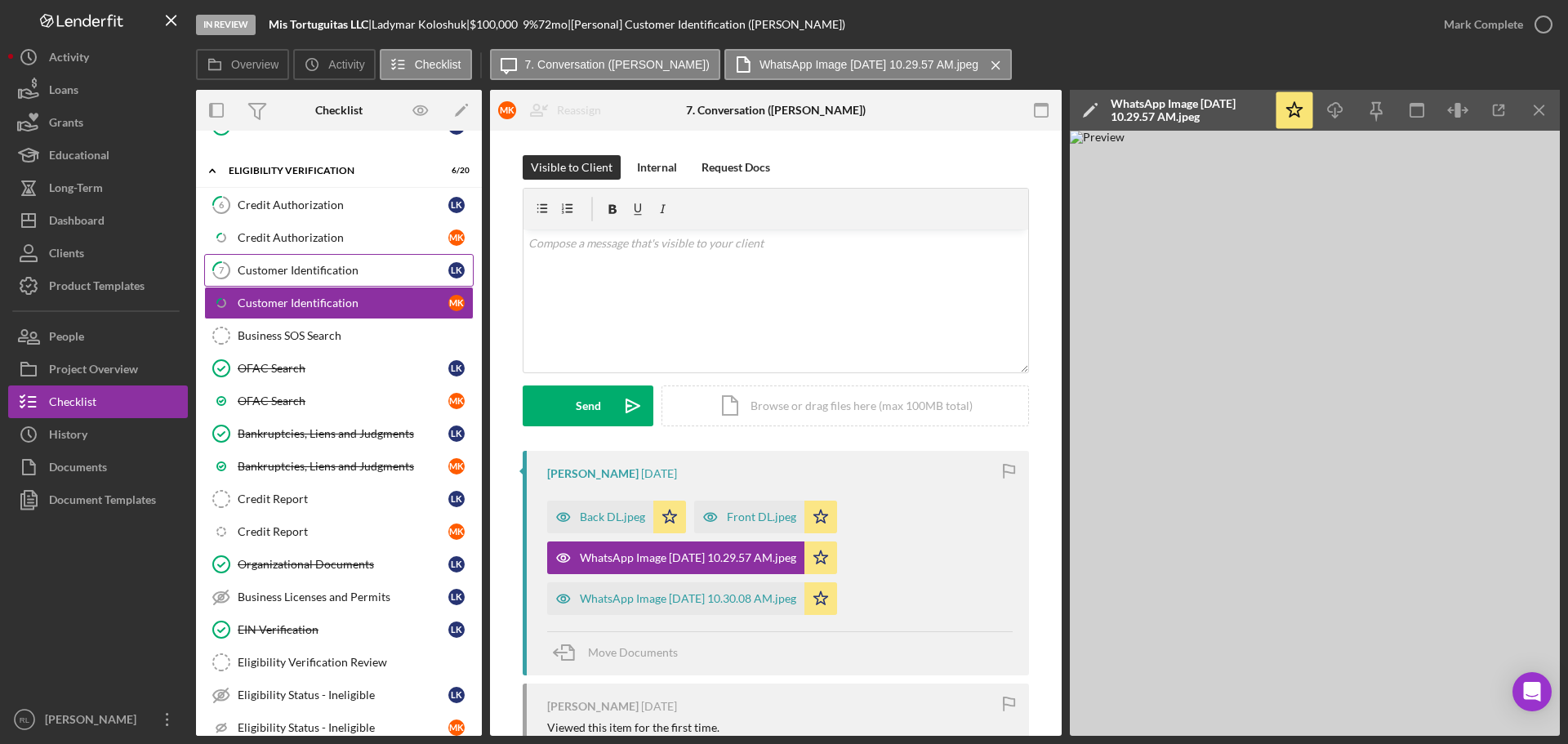
click at [314, 277] on link "7 Customer Identification L K" at bounding box center [338, 271] width 270 height 33
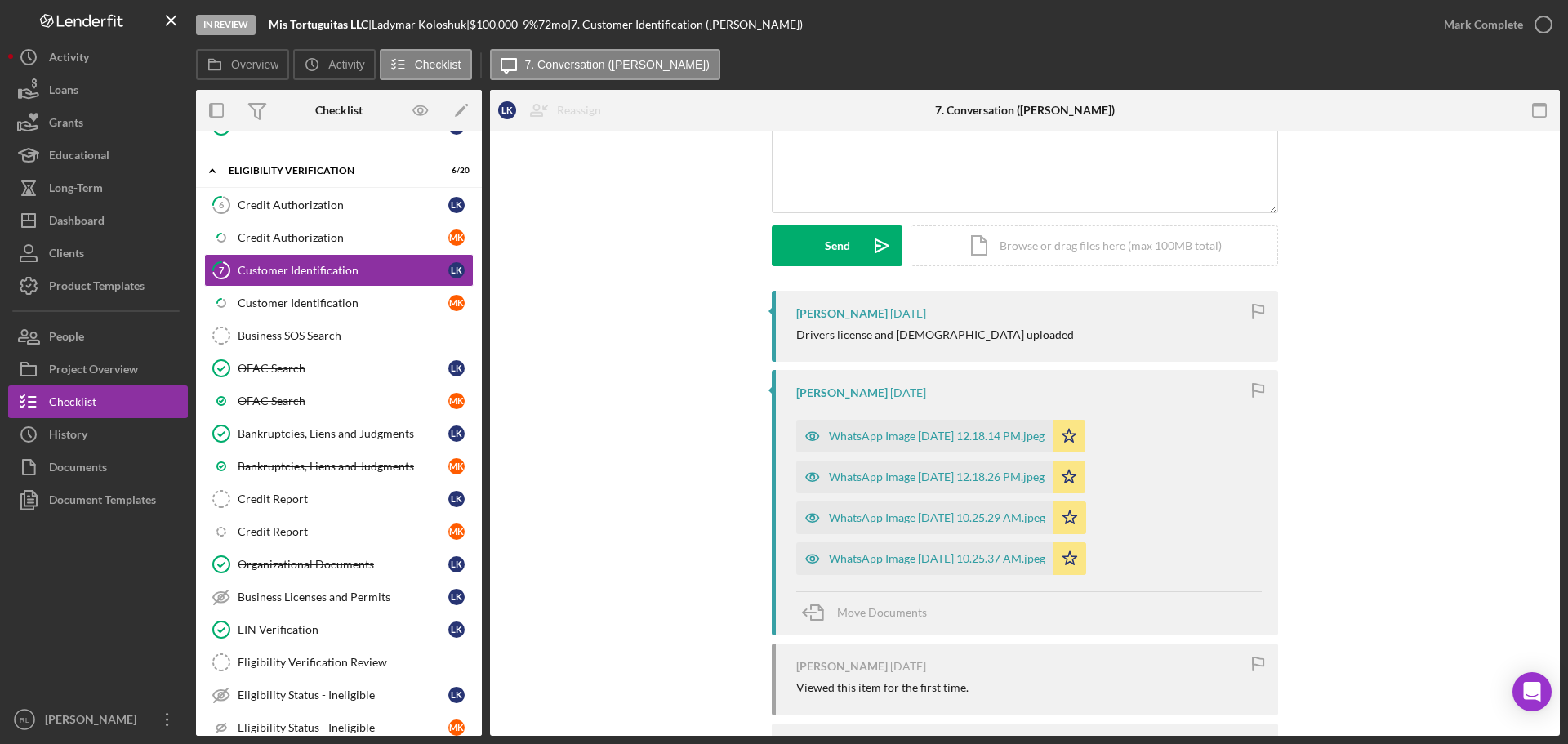
scroll to position [163, 0]
click at [886, 559] on div "WhatsApp Image [DATE] 10.25.37 AM.jpeg" at bounding box center [937, 555] width 216 height 13
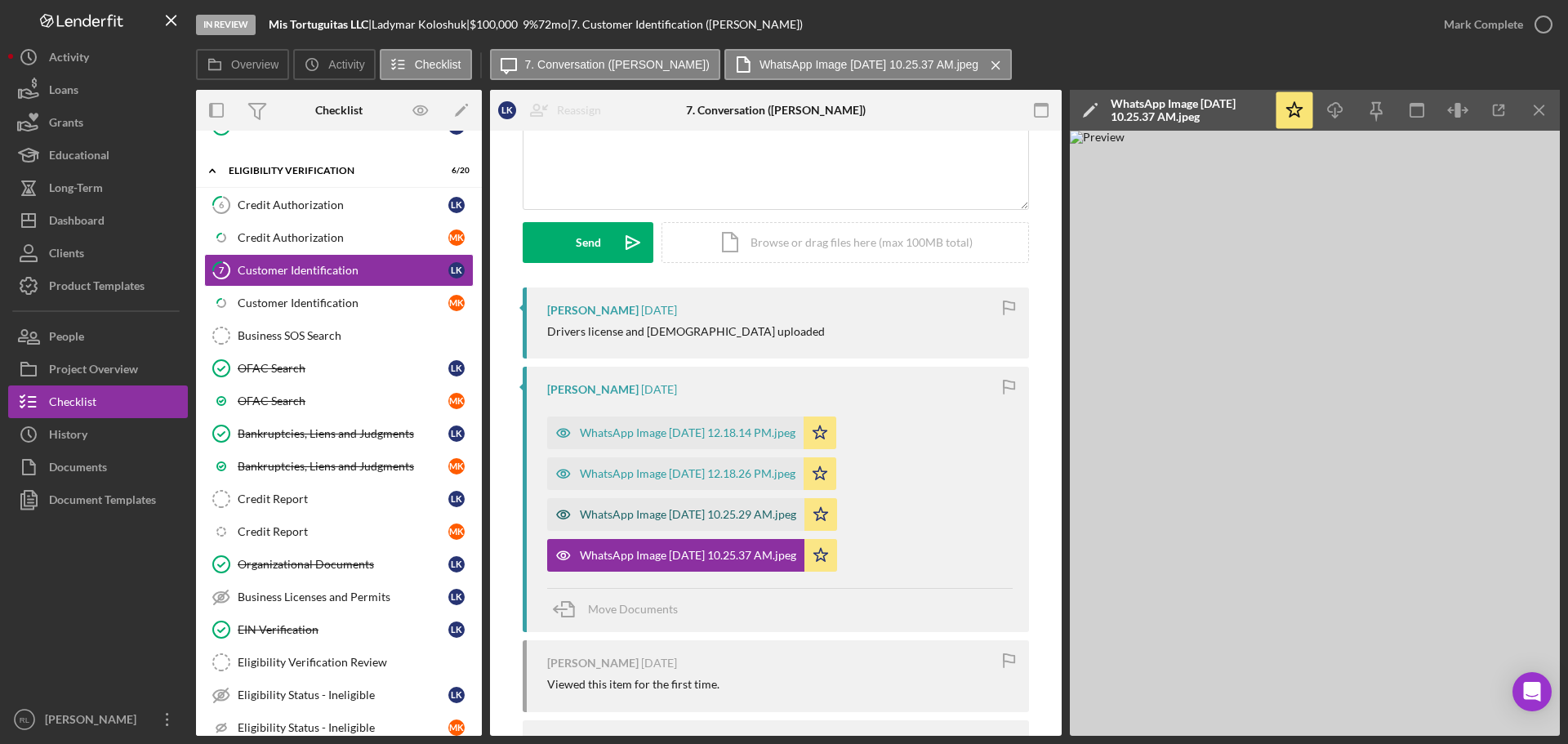
click at [664, 519] on div "WhatsApp Image [DATE] 10.25.29 AM.jpeg" at bounding box center [687, 514] width 216 height 13
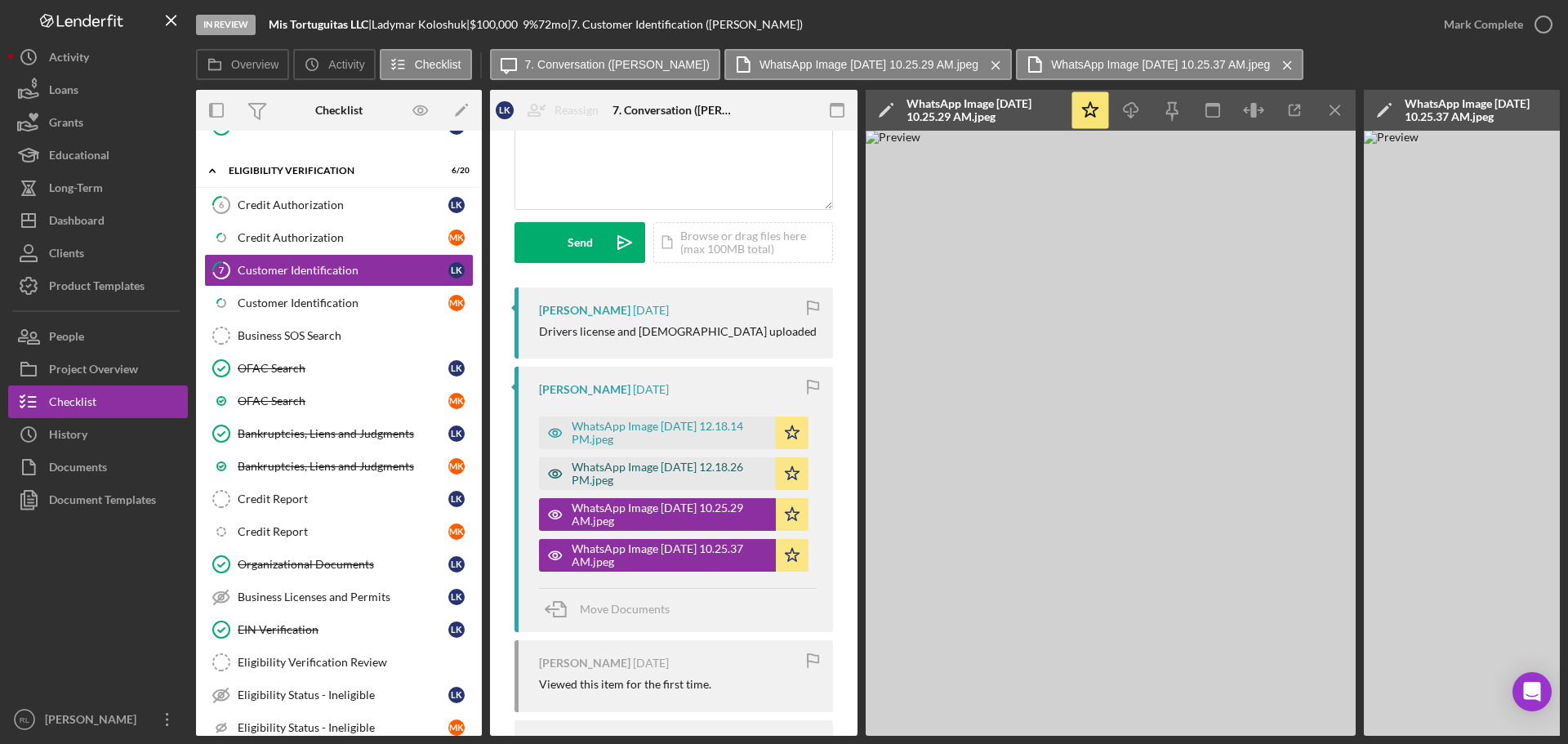
click at [635, 474] on div "WhatsApp Image [DATE] 12.18.26 PM.jpeg" at bounding box center [670, 473] width 196 height 26
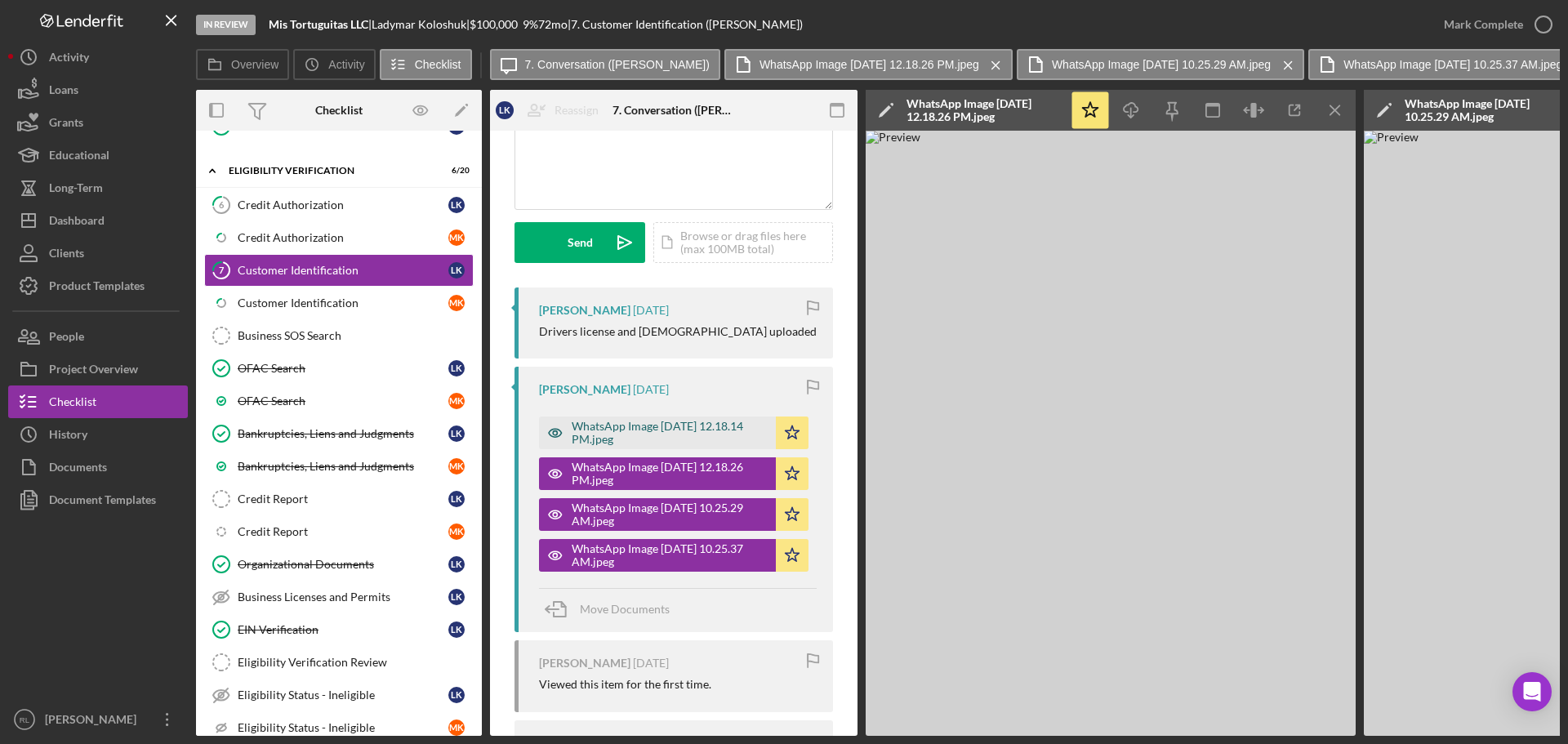
click at [644, 437] on div "WhatsApp Image [DATE] 12.18.14 PM.jpeg" at bounding box center [670, 433] width 196 height 26
click at [1328, 112] on icon "Icon/Menu Close" at bounding box center [1336, 110] width 36 height 36
click at [1327, 112] on icon "Icon/Menu Close" at bounding box center [1336, 110] width 36 height 36
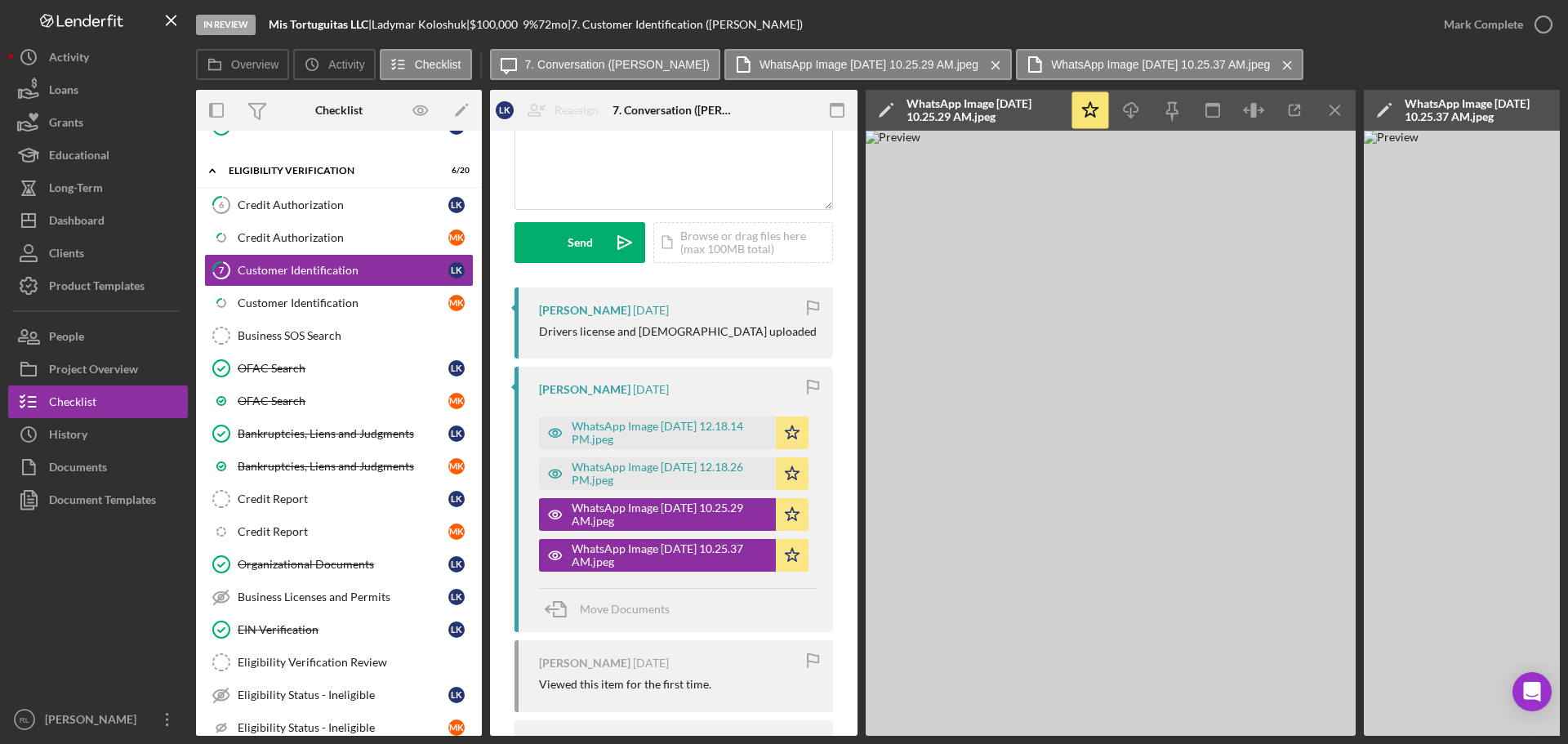
click at [1327, 112] on icon "Icon/Menu Close" at bounding box center [1336, 110] width 36 height 36
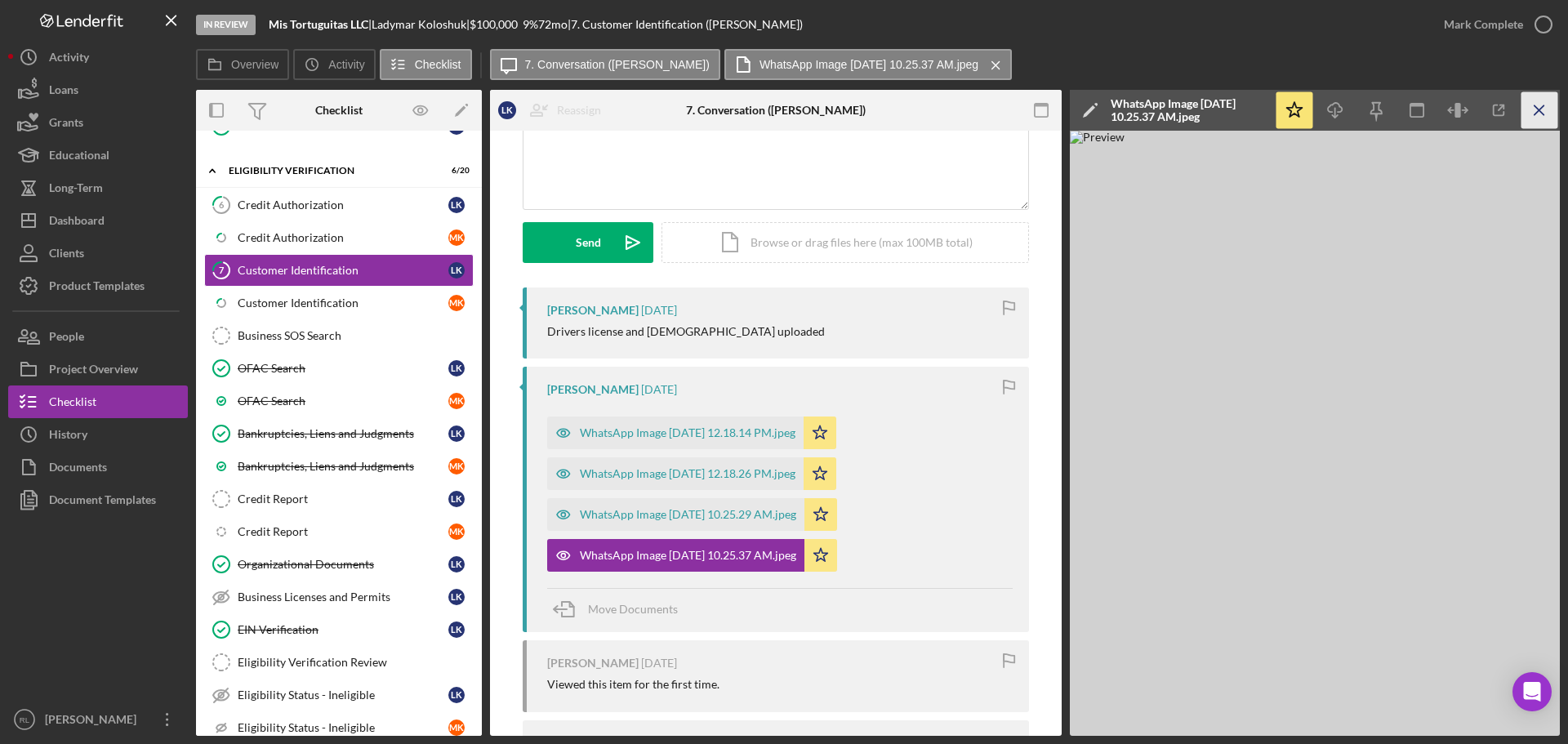
click at [1544, 111] on icon "Icon/Menu Close" at bounding box center [1539, 110] width 36 height 36
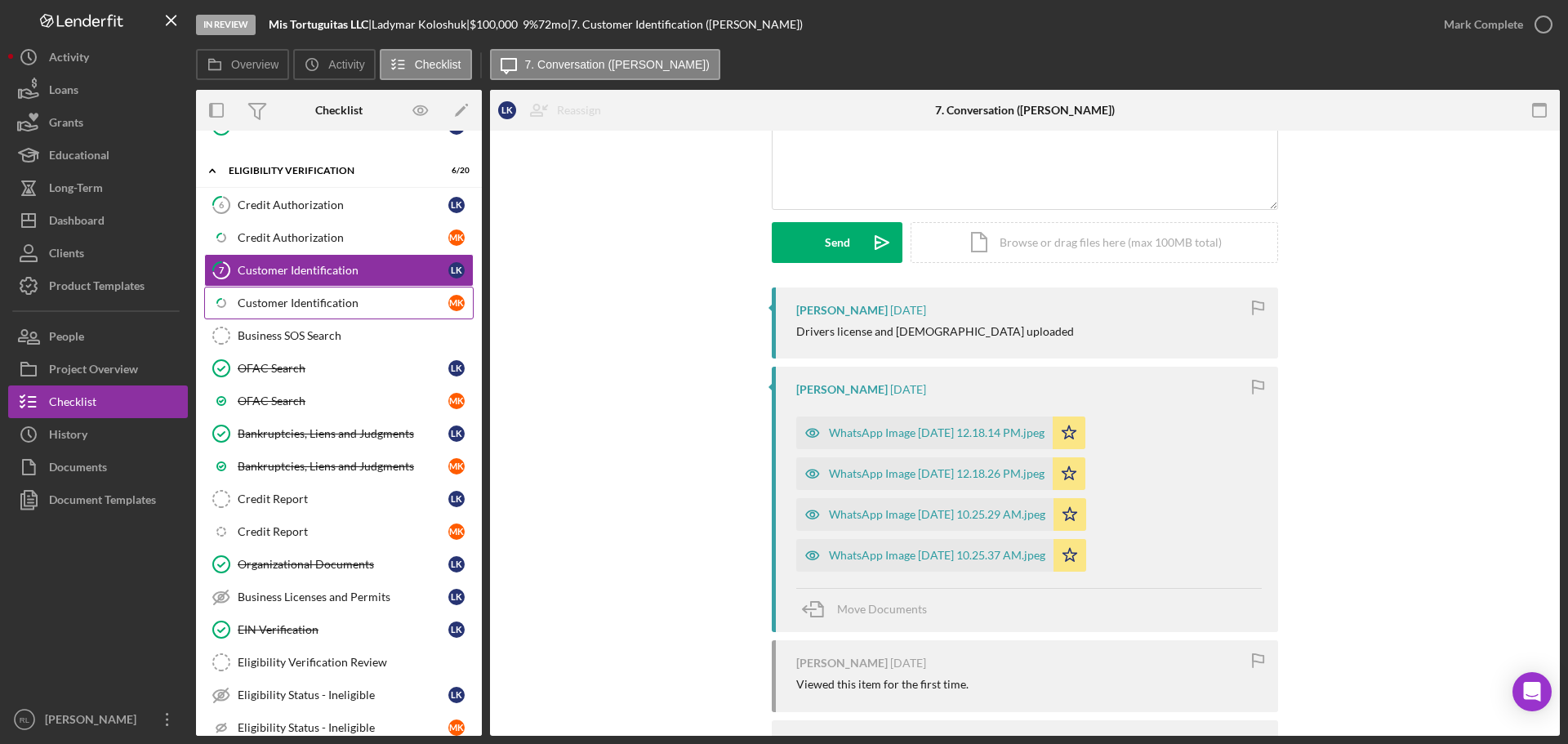
click at [278, 307] on div "Customer Identification" at bounding box center [343, 303] width 211 height 13
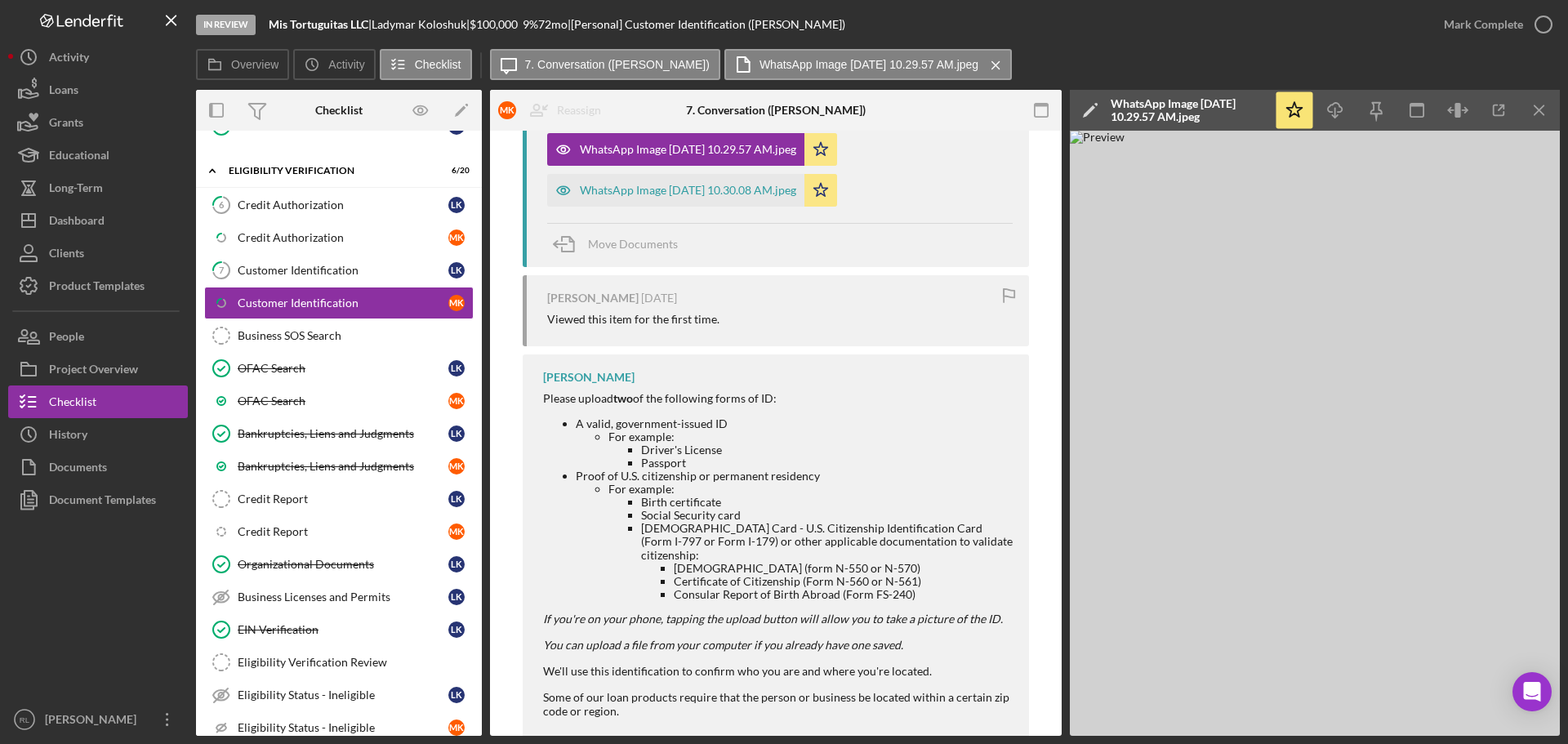
scroll to position [443, 0]
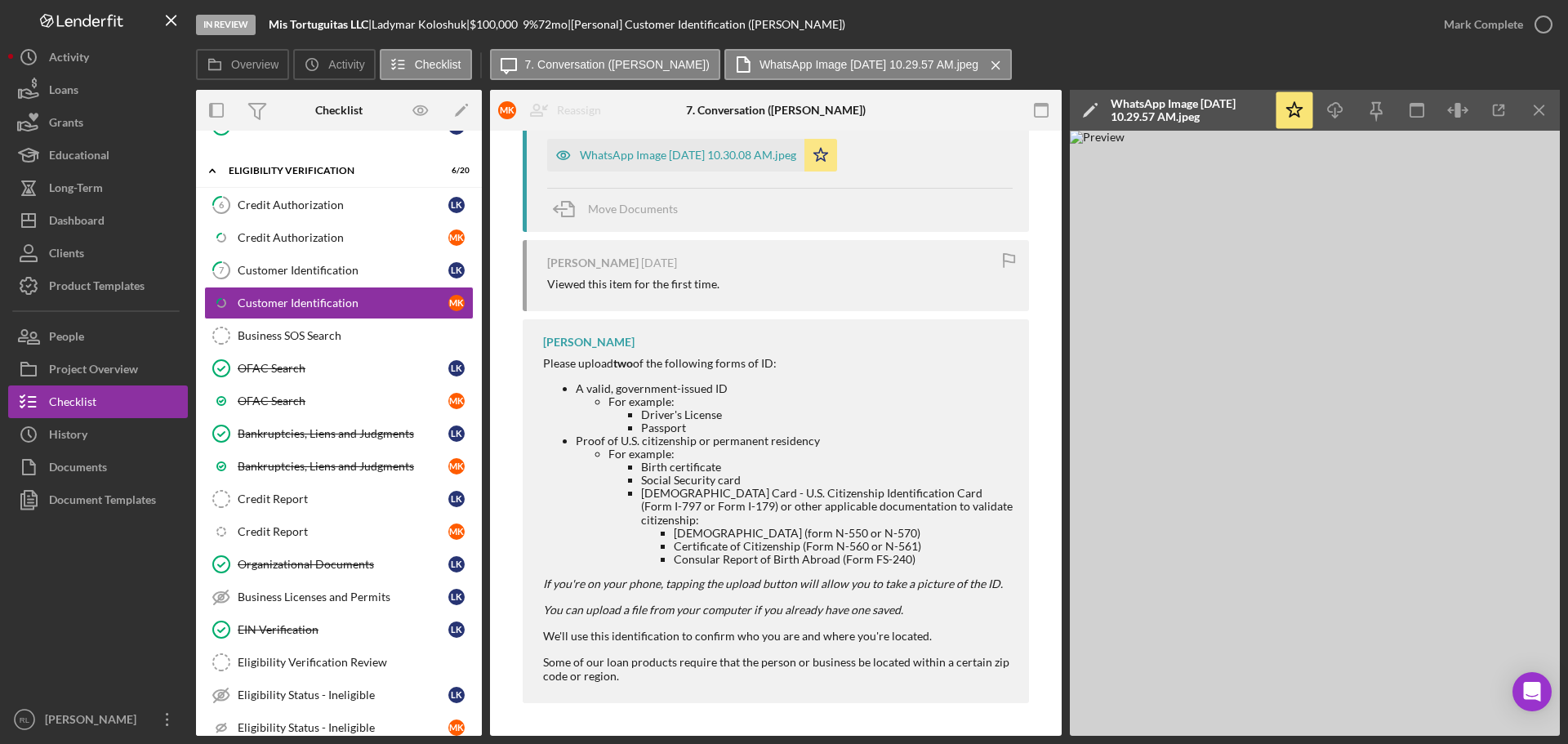
click at [593, 444] on li "Proof of U.S. citizenship or permanent residency For example: Birth certificate…" at bounding box center [794, 500] width 437 height 132
click at [703, 474] on li "Social Security card" at bounding box center [826, 480] width 371 height 13
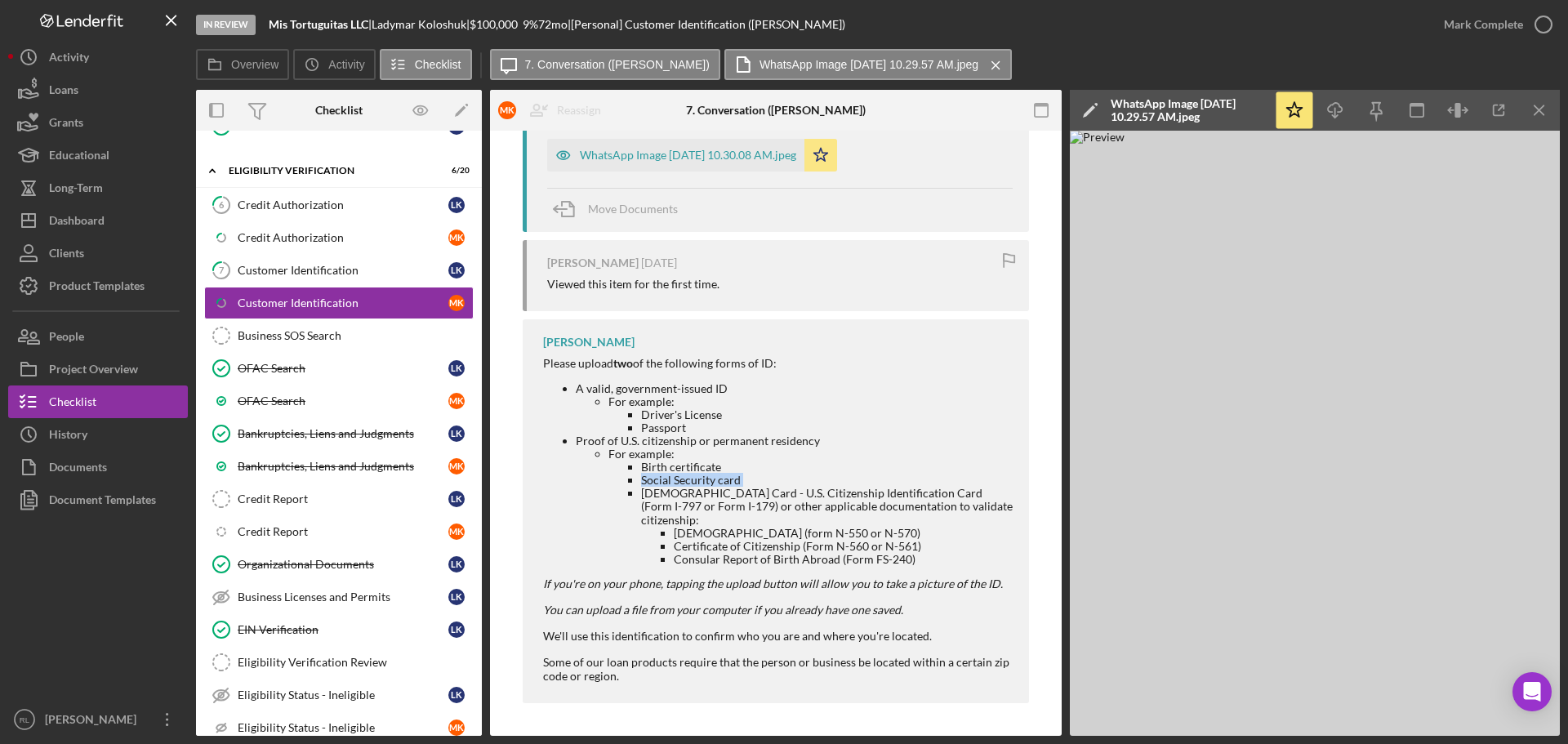
click at [703, 474] on li "Social Security card" at bounding box center [826, 480] width 371 height 13
click at [669, 456] on li "For example: Birth certificate Social Security card [DEMOGRAPHIC_DATA] Card - U…" at bounding box center [810, 506] width 404 height 119
click at [670, 470] on li "Birth certificate" at bounding box center [826, 467] width 371 height 13
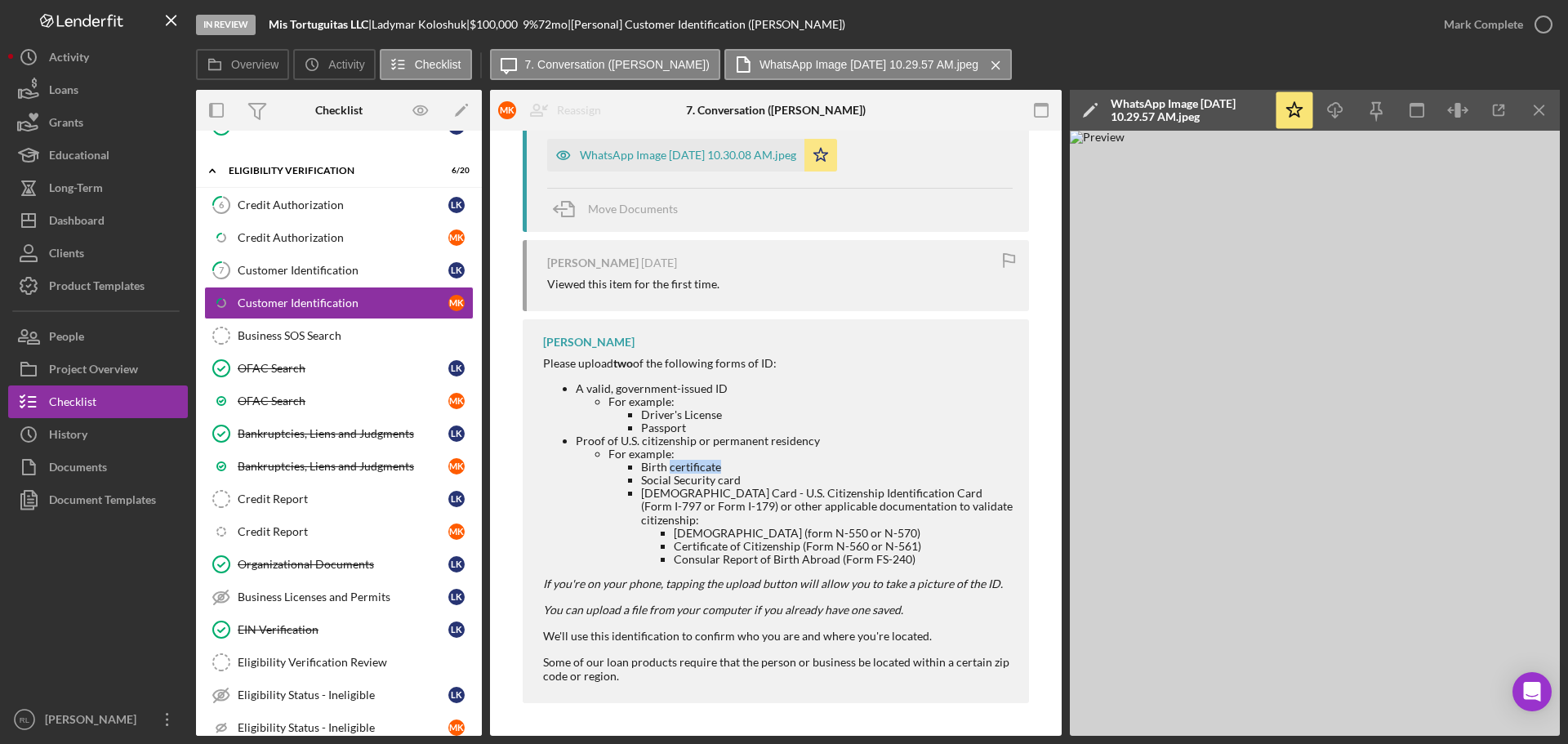
click at [670, 470] on li "Birth certificate" at bounding box center [826, 467] width 371 height 13
click at [676, 486] on li "[DEMOGRAPHIC_DATA] Card - U.S. Citizenship Identification Card (Form I-797 or F…" at bounding box center [826, 525] width 371 height 79
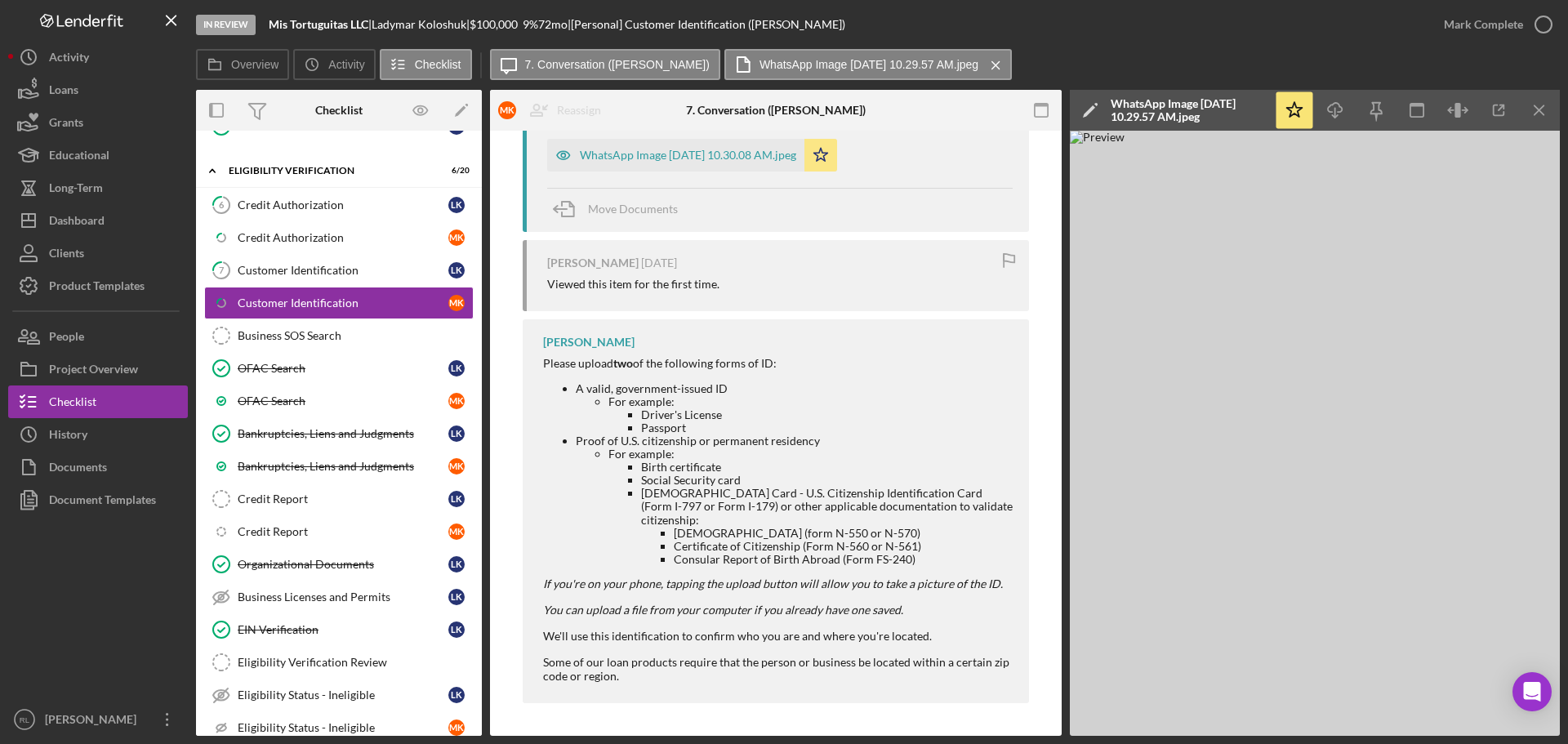
click at [685, 532] on li "[DEMOGRAPHIC_DATA] (form N-550 or N-570)" at bounding box center [843, 532] width 339 height 13
click at [651, 477] on li "Social Security card" at bounding box center [826, 480] width 371 height 13
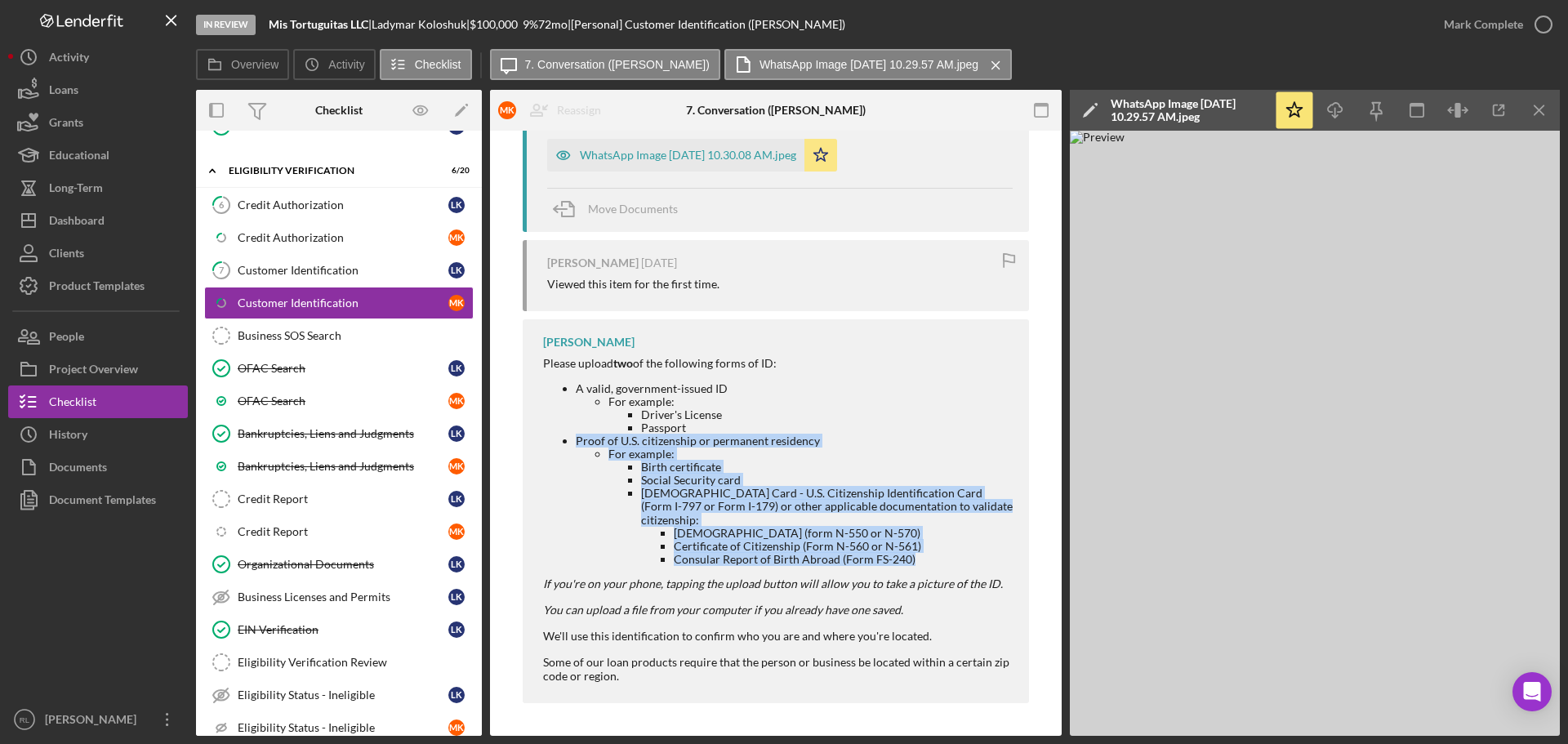
drag, startPoint x: 575, startPoint y: 441, endPoint x: 951, endPoint y: 558, distance: 393.8
click at [951, 558] on li "Proof of U.S. citizenship or permanent residency For example: Birth certificate…" at bounding box center [794, 500] width 437 height 132
click at [951, 558] on li "Consular Report of Birth Abroad (Form FS-240)" at bounding box center [843, 558] width 339 height 13
drag, startPoint x: 971, startPoint y: 558, endPoint x: 546, endPoint y: 442, distance: 440.5
click at [546, 442] on ul "A valid, government-issued ID For example: Driver's License Passport Proof of U…" at bounding box center [777, 474] width 469 height 184
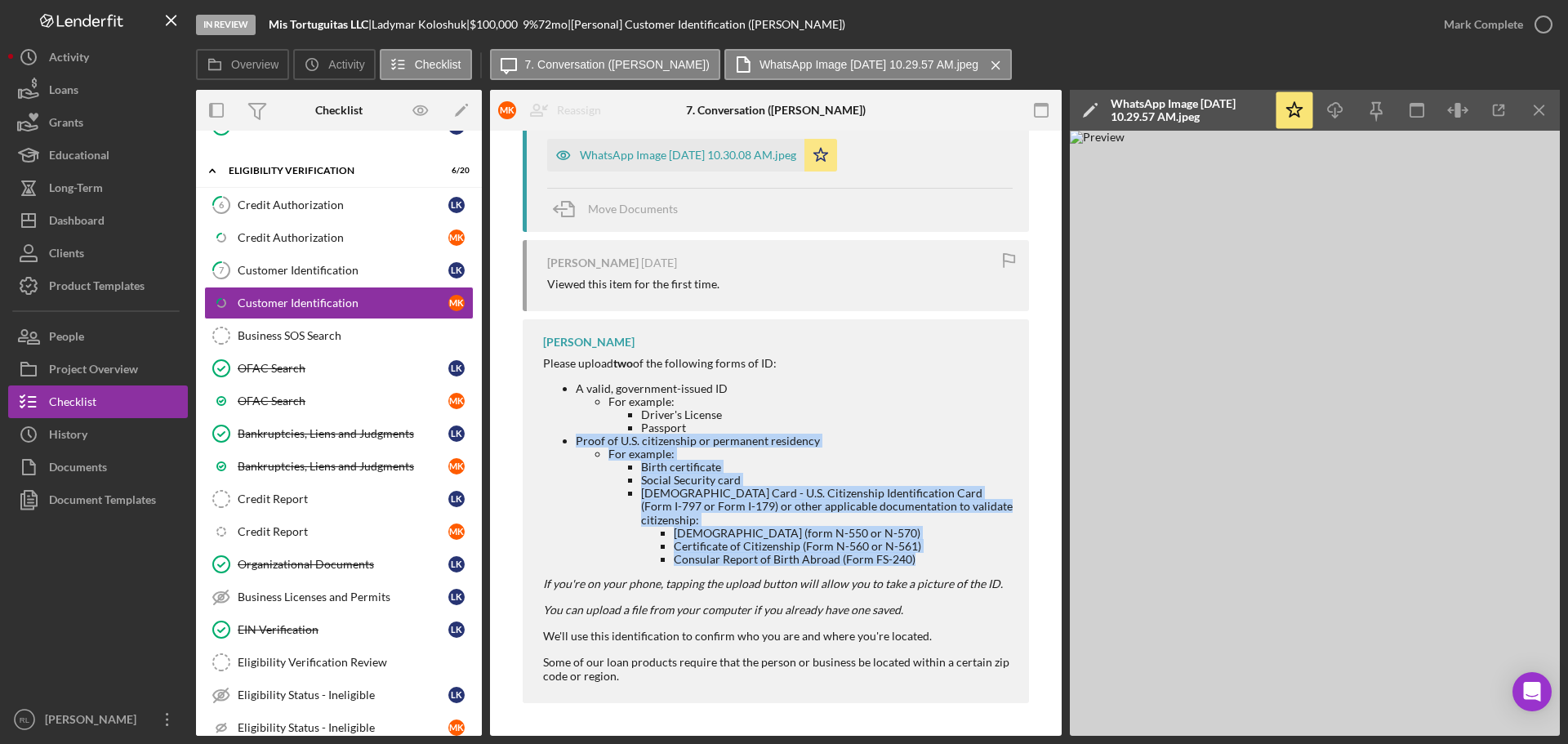
click at [787, 478] on li "Social Security card" at bounding box center [826, 480] width 371 height 13
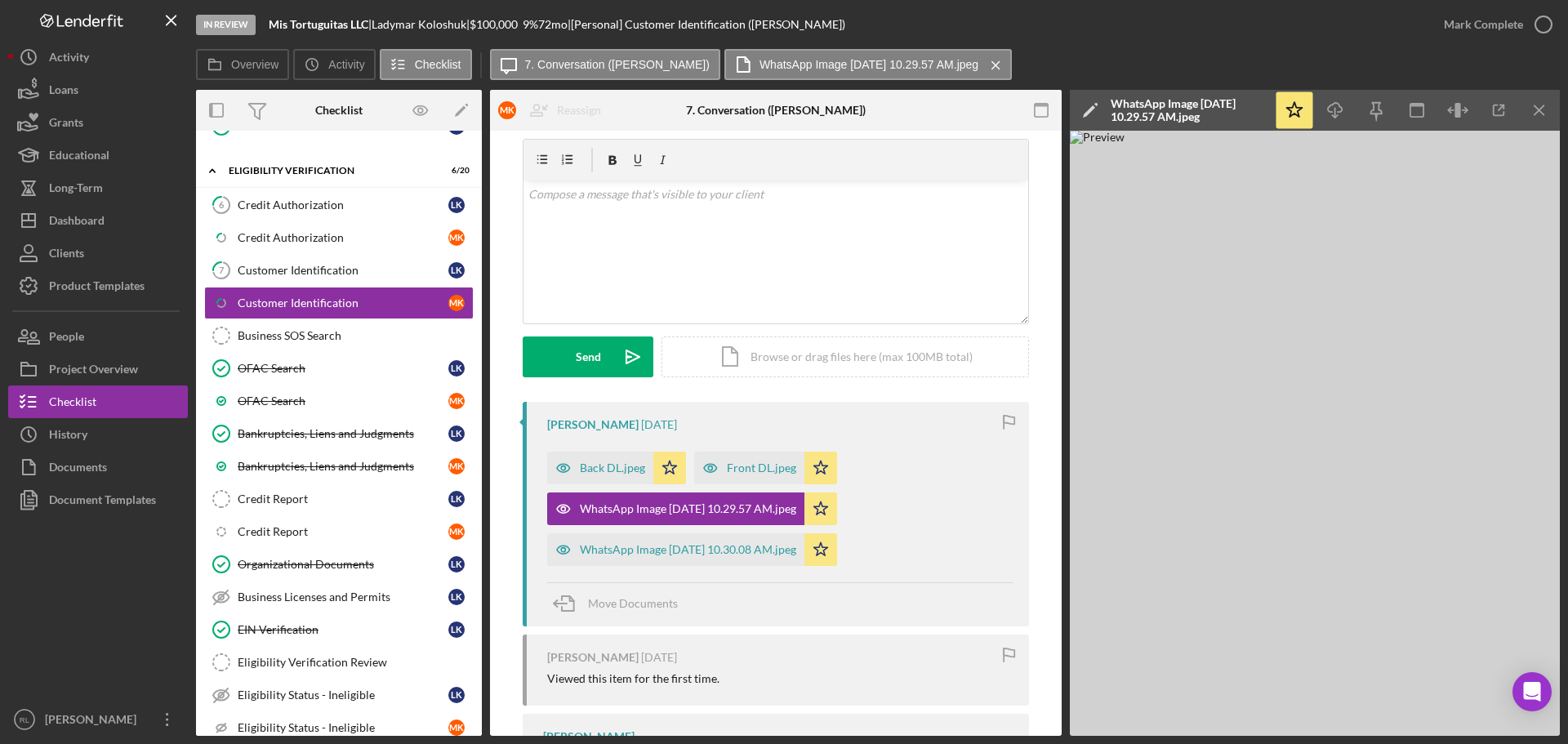
scroll to position [0, 0]
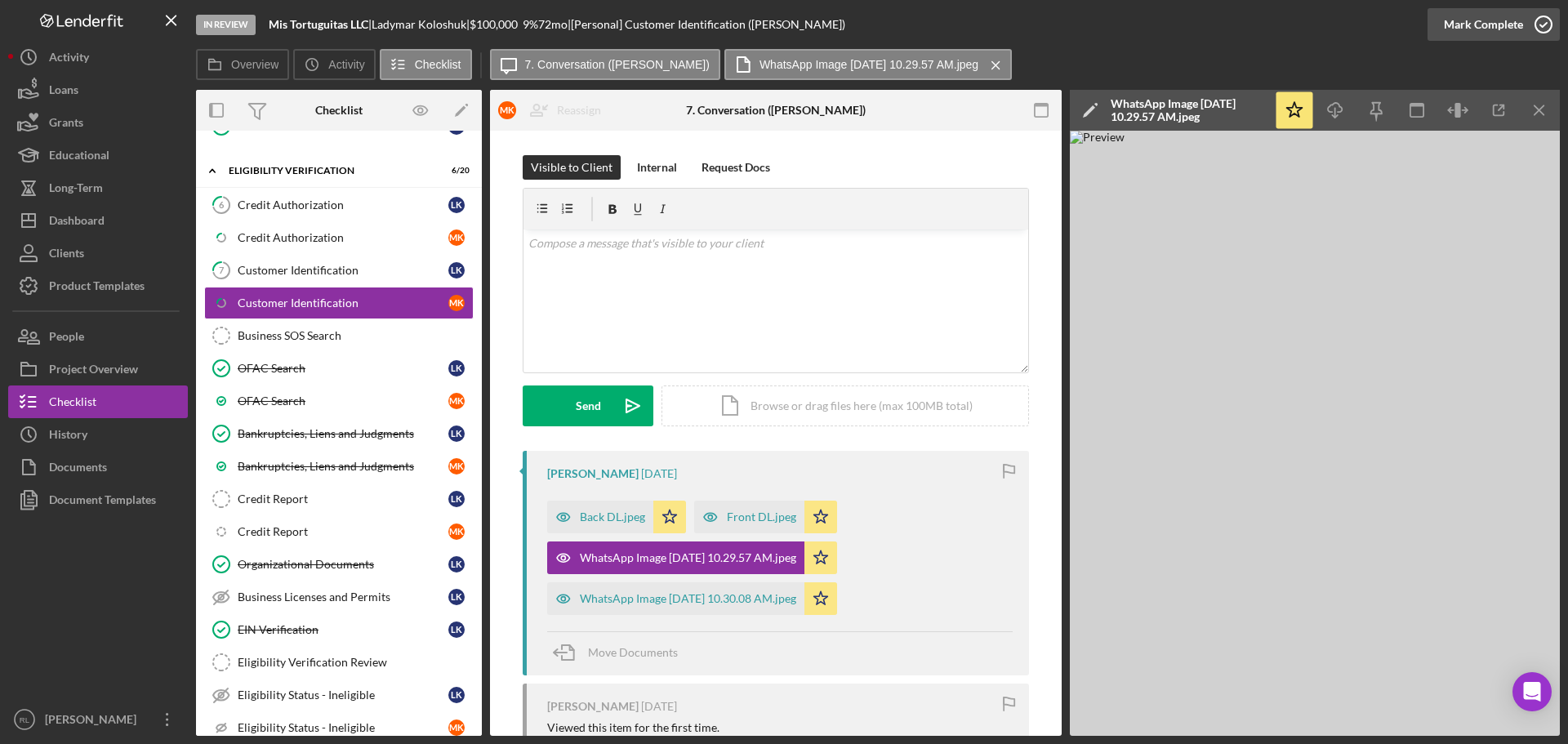
click at [1516, 31] on div "Mark Complete" at bounding box center [1483, 24] width 79 height 33
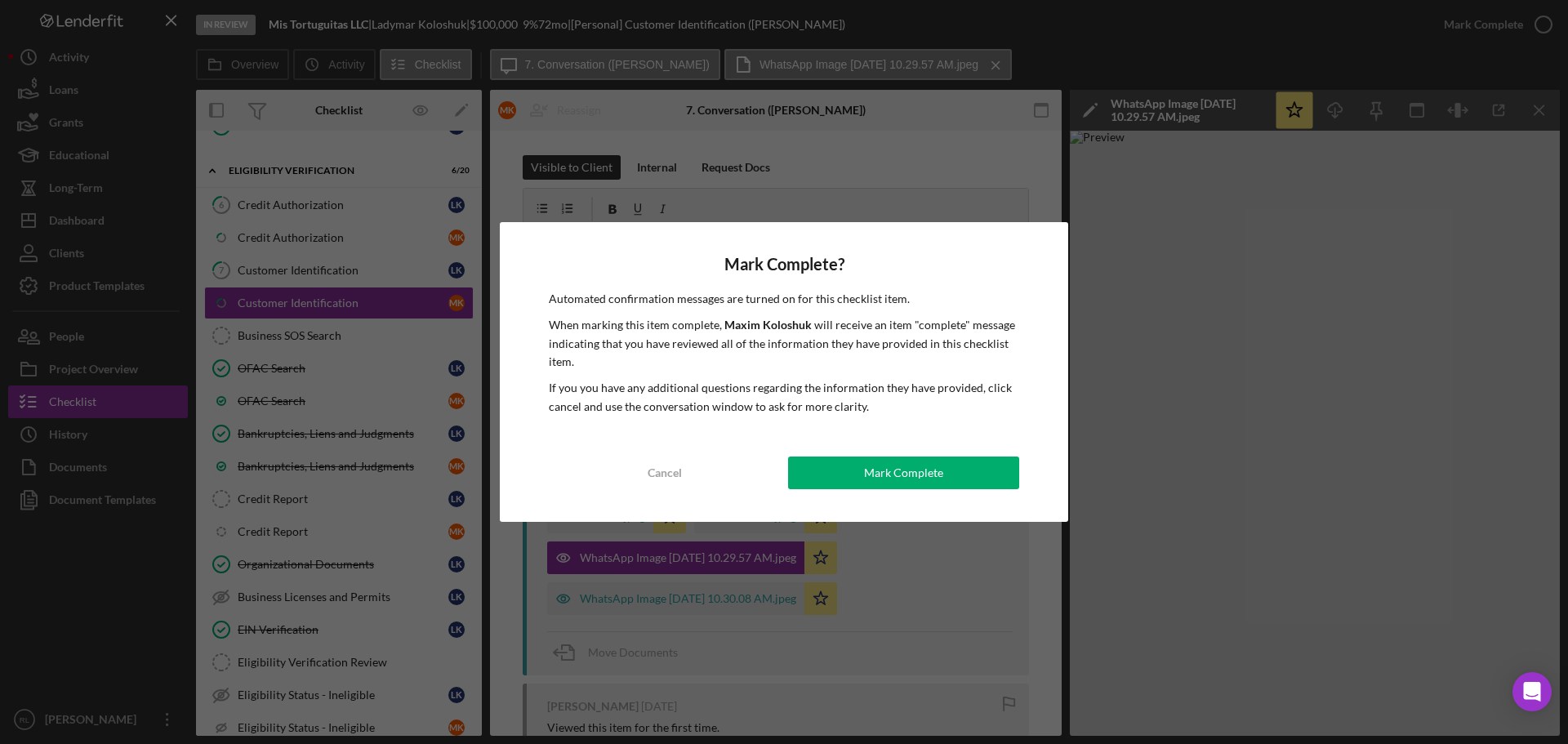
click at [877, 469] on div "Mark Complete" at bounding box center [903, 473] width 79 height 33
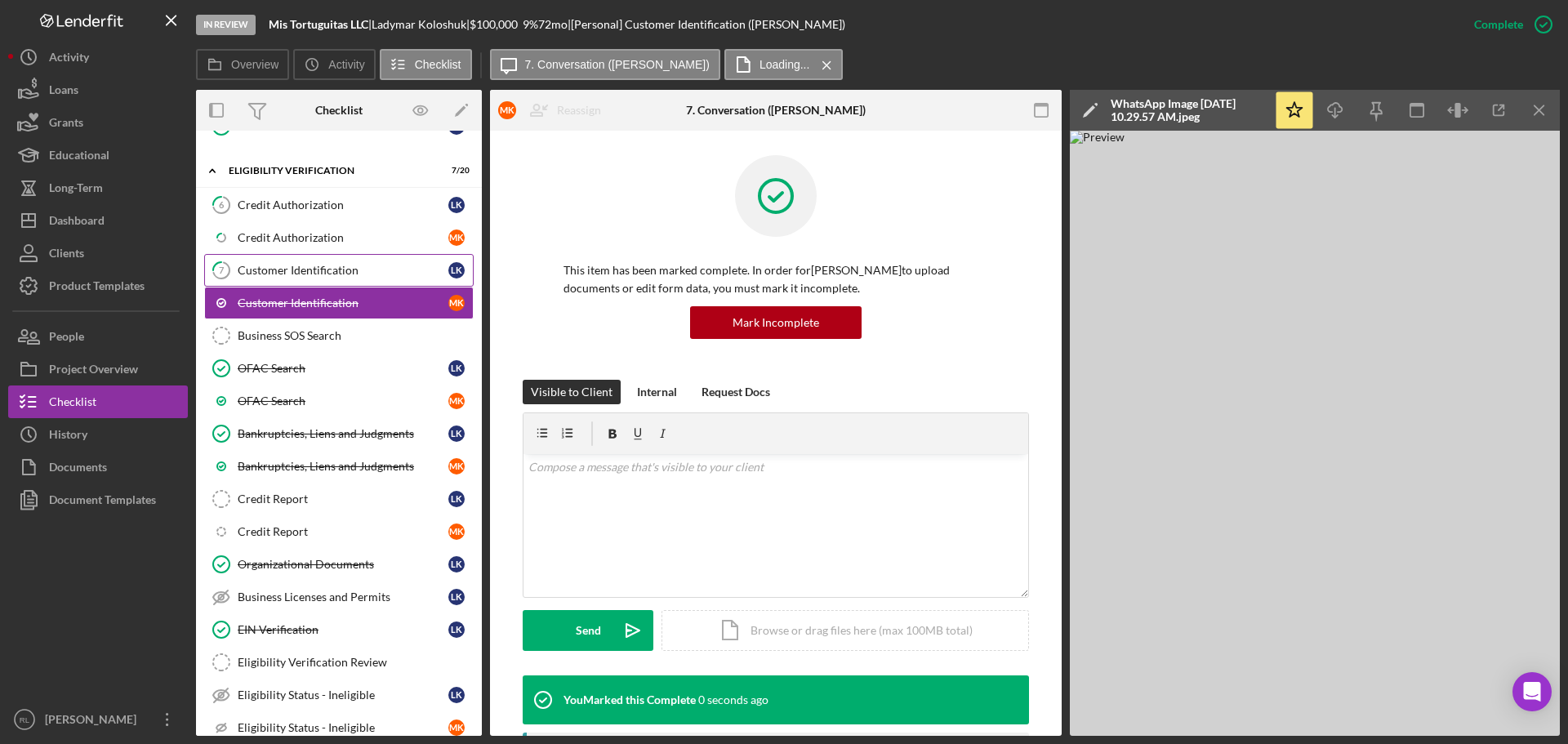
click at [340, 282] on link "7 Customer Identification L K" at bounding box center [338, 271] width 270 height 33
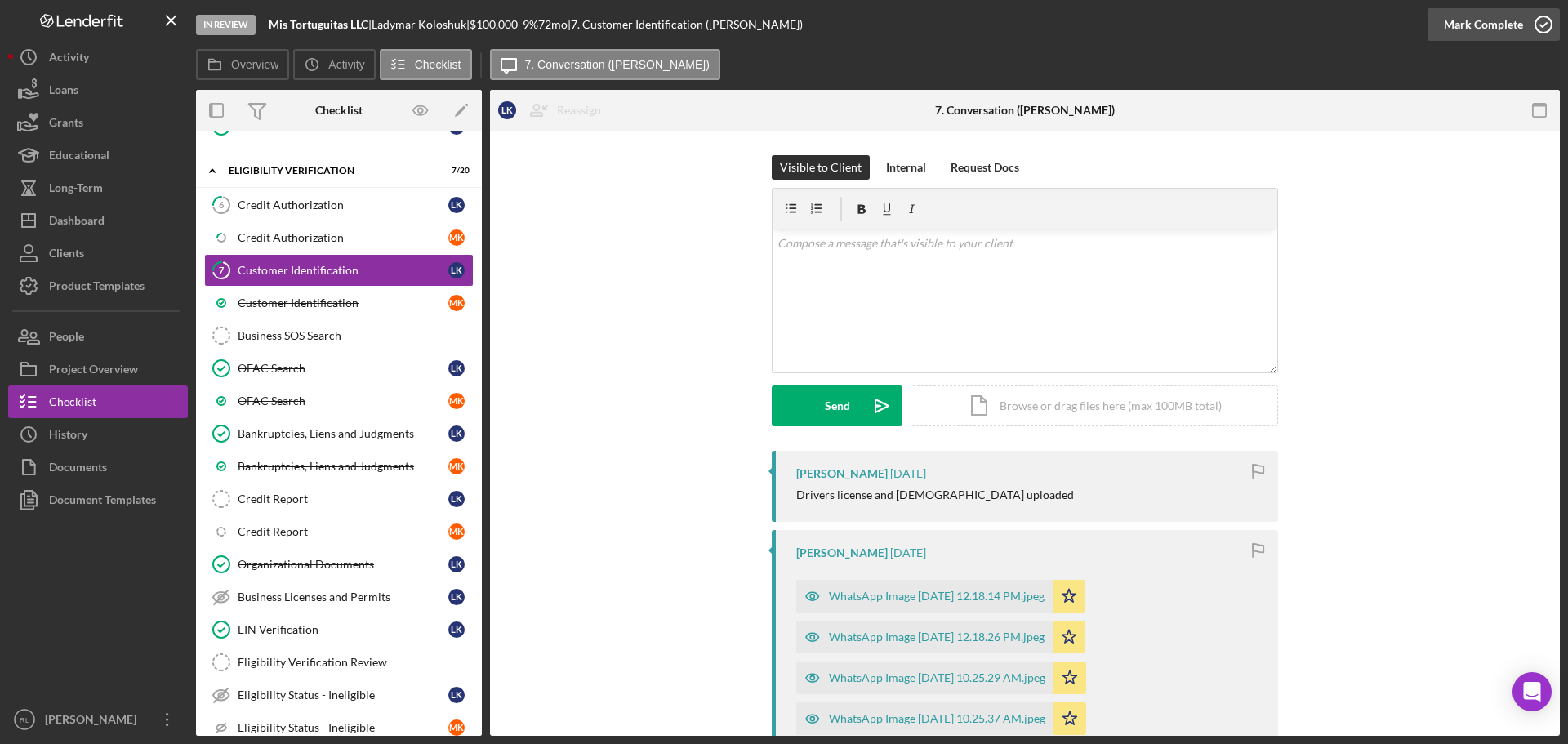
click at [1486, 30] on div "Mark Complete" at bounding box center [1483, 24] width 79 height 33
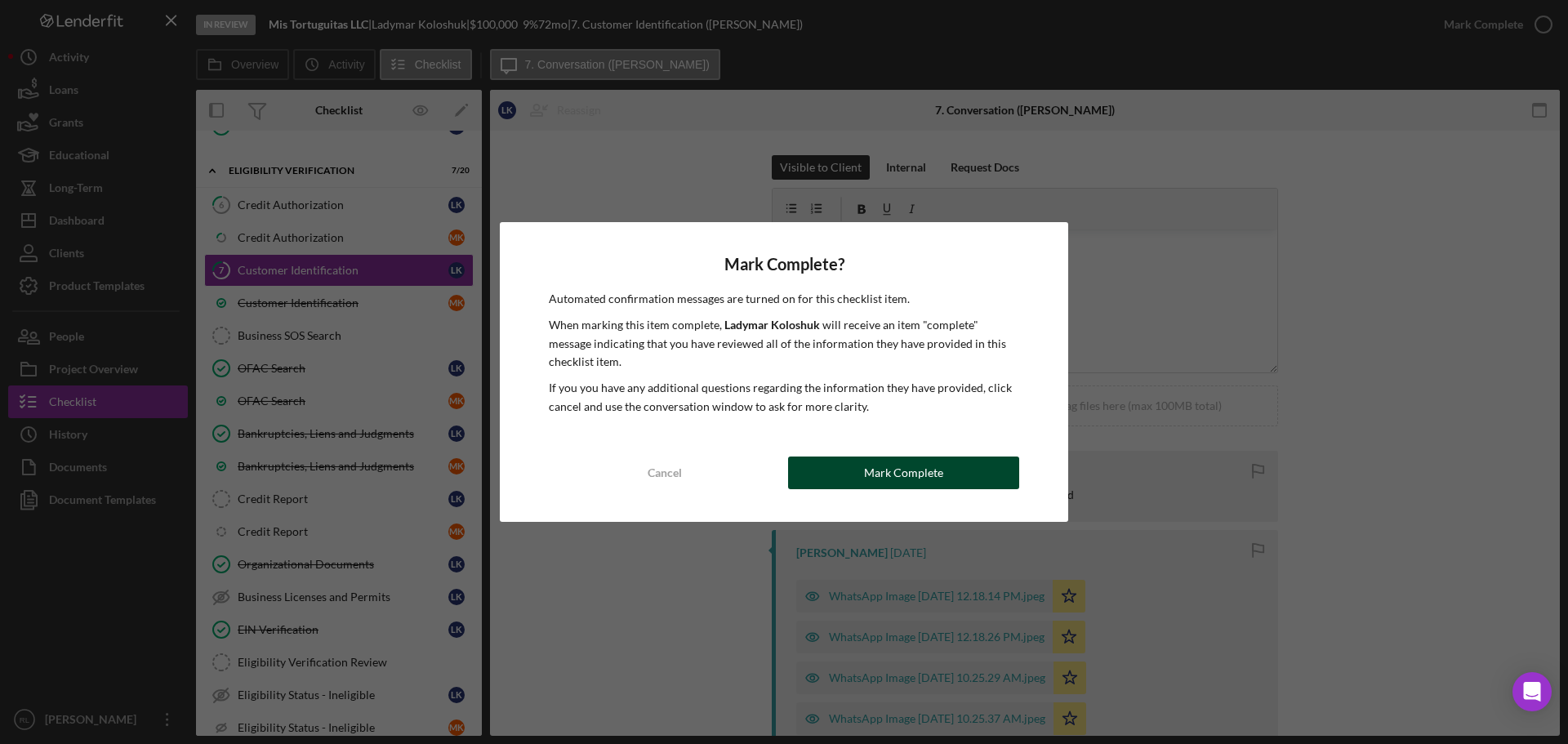
click at [859, 471] on button "Mark Complete" at bounding box center [904, 473] width 231 height 33
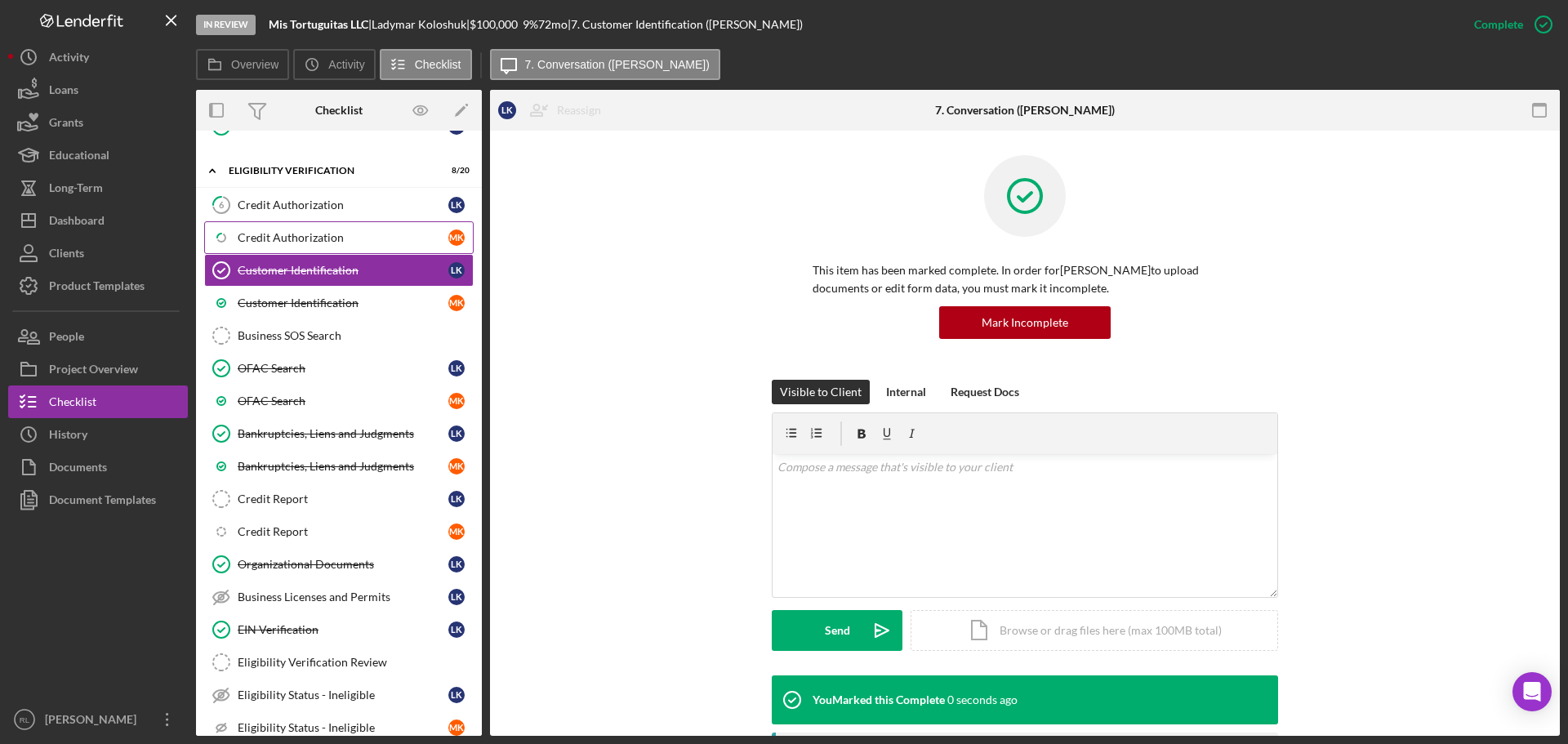
click at [304, 241] on div "Credit Authorization" at bounding box center [343, 237] width 211 height 13
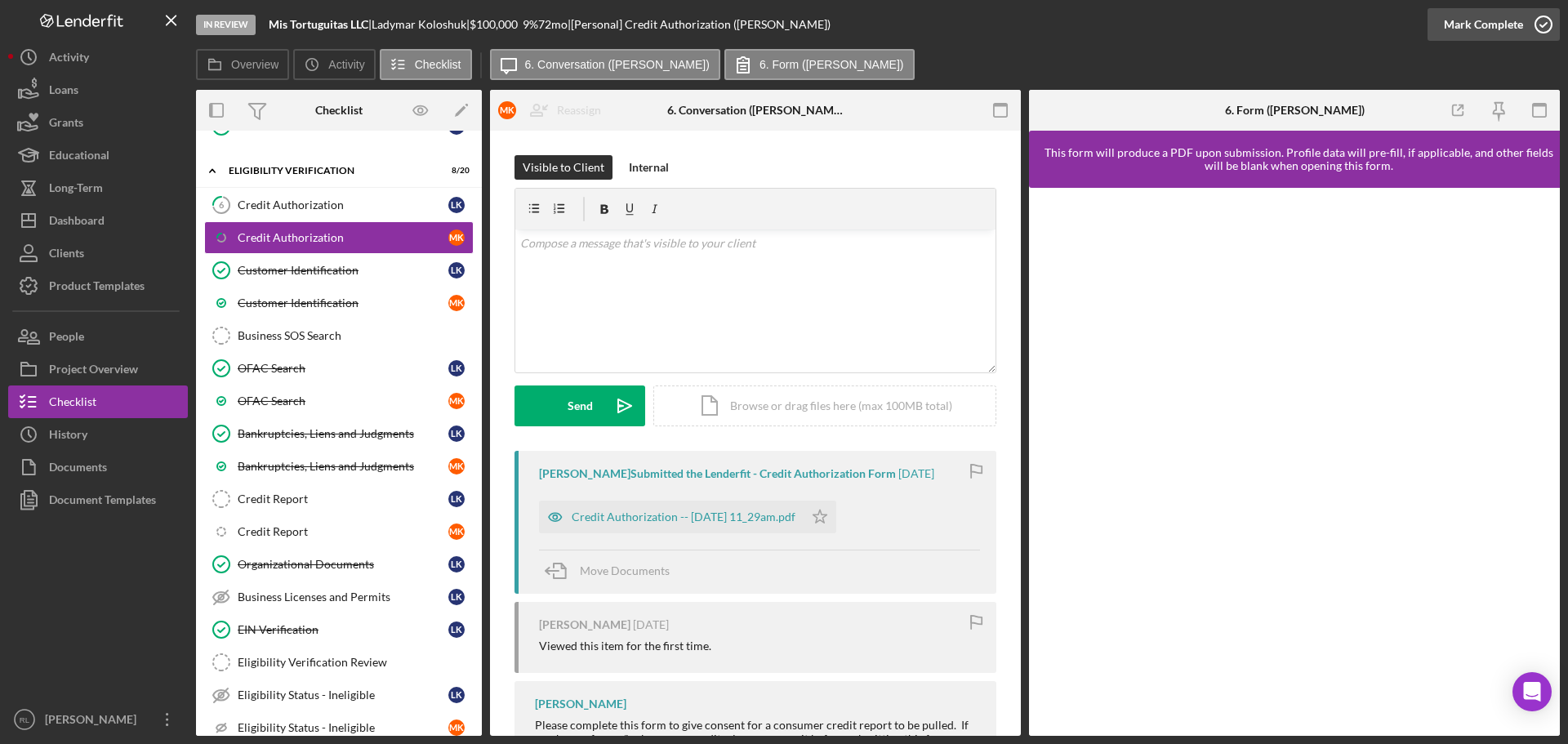
click at [1513, 20] on div "Mark Complete" at bounding box center [1483, 24] width 79 height 33
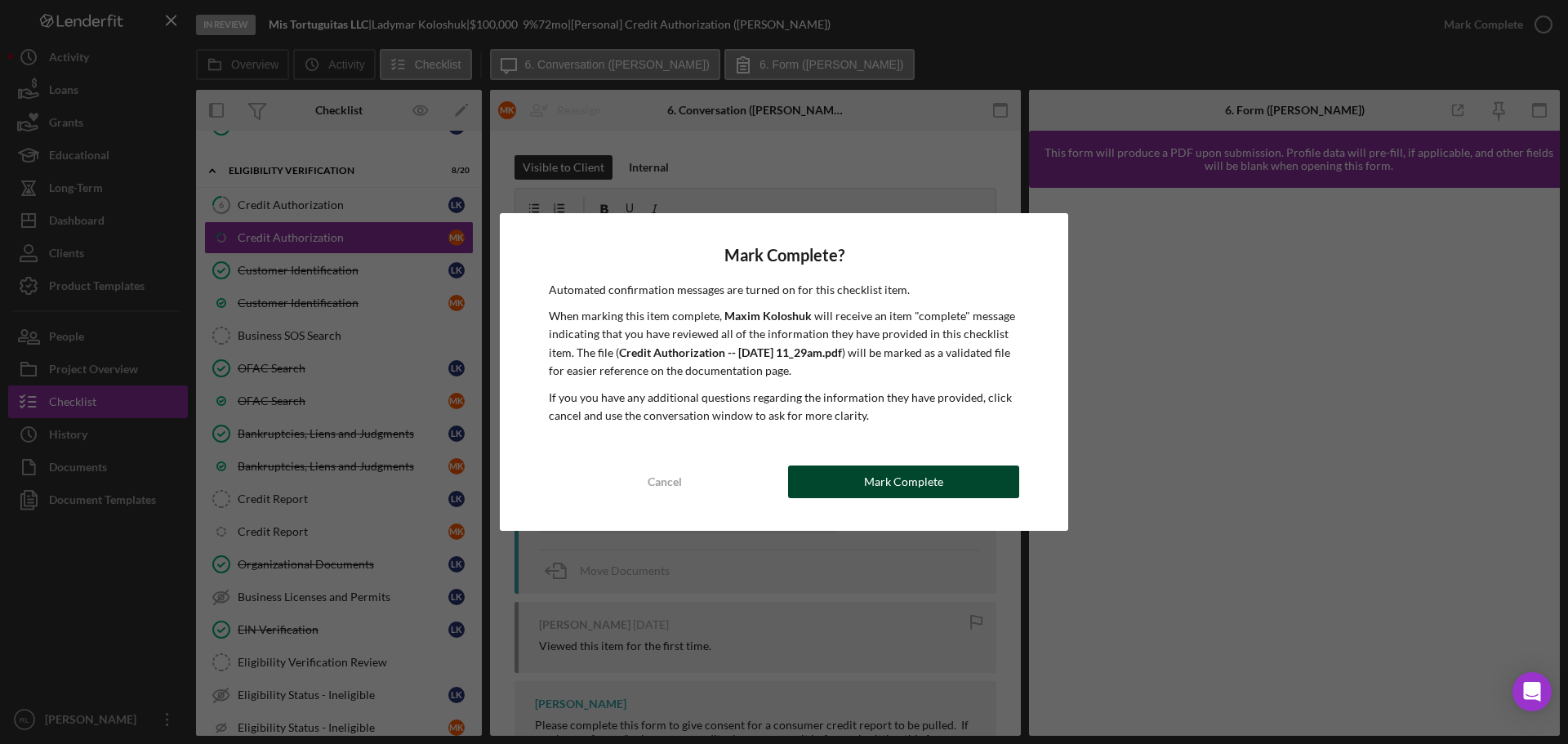
click at [894, 484] on div "Mark Complete" at bounding box center [903, 482] width 79 height 33
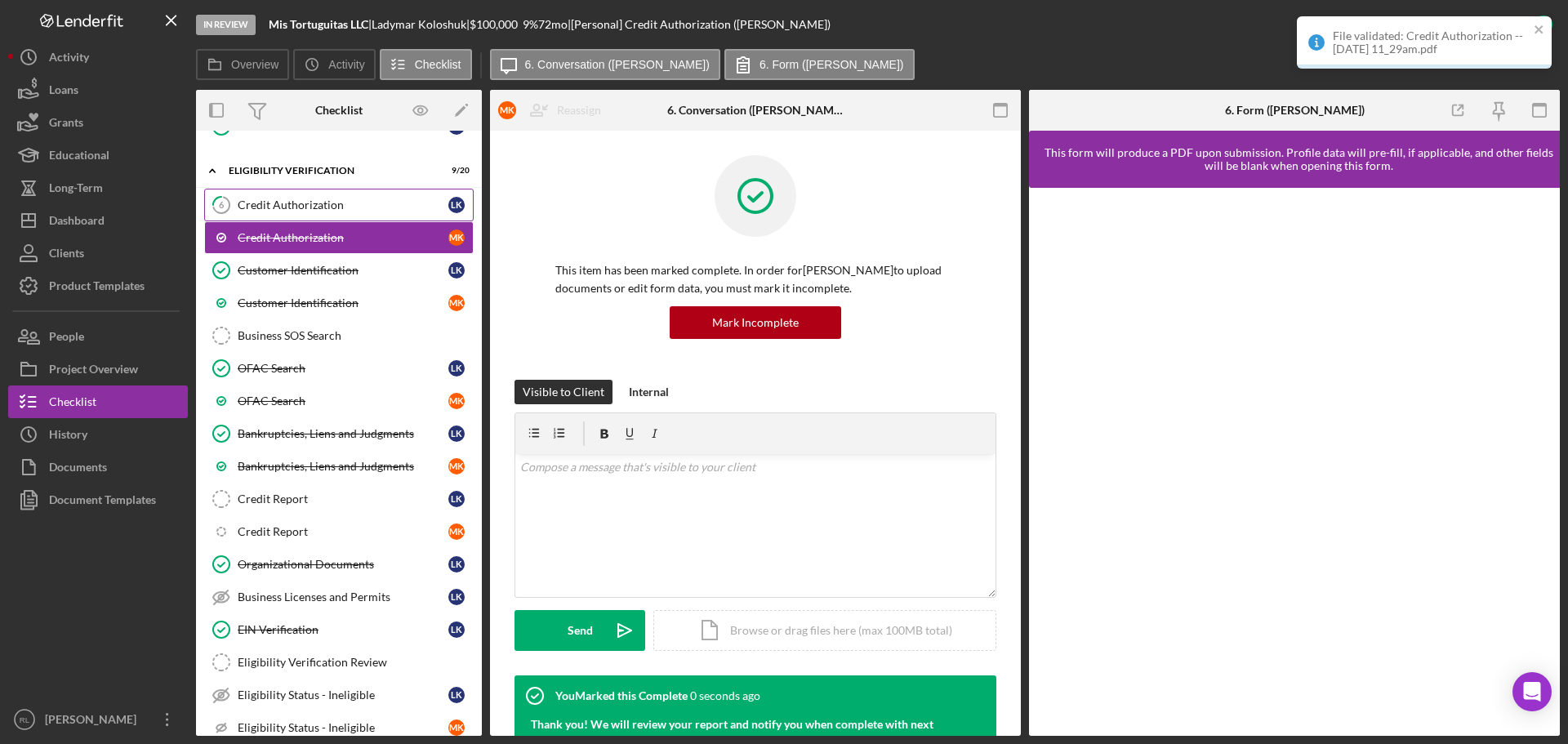
click at [336, 211] on div "Credit Authorization" at bounding box center [343, 205] width 211 height 13
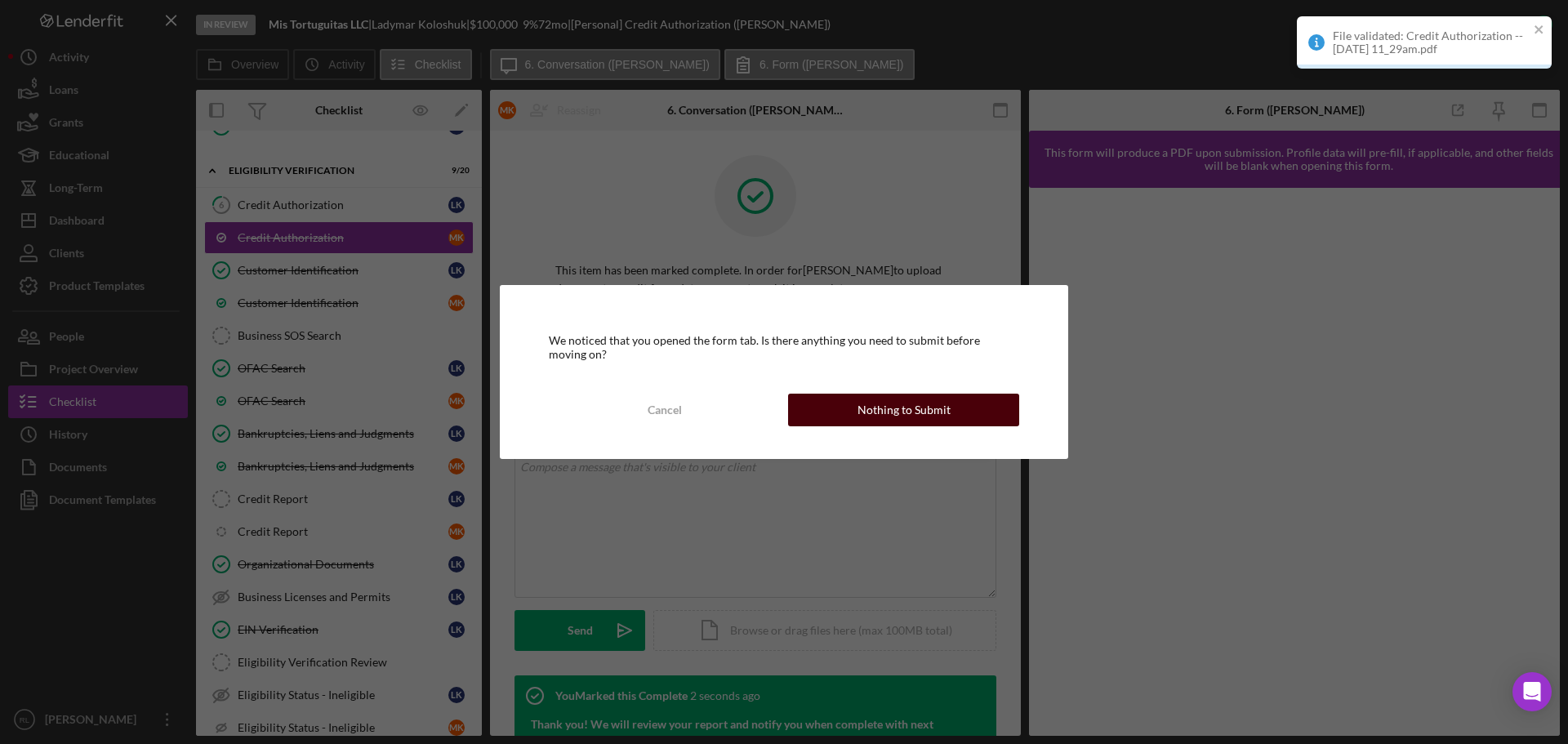
click at [912, 410] on div "Nothing to Submit" at bounding box center [904, 410] width 93 height 33
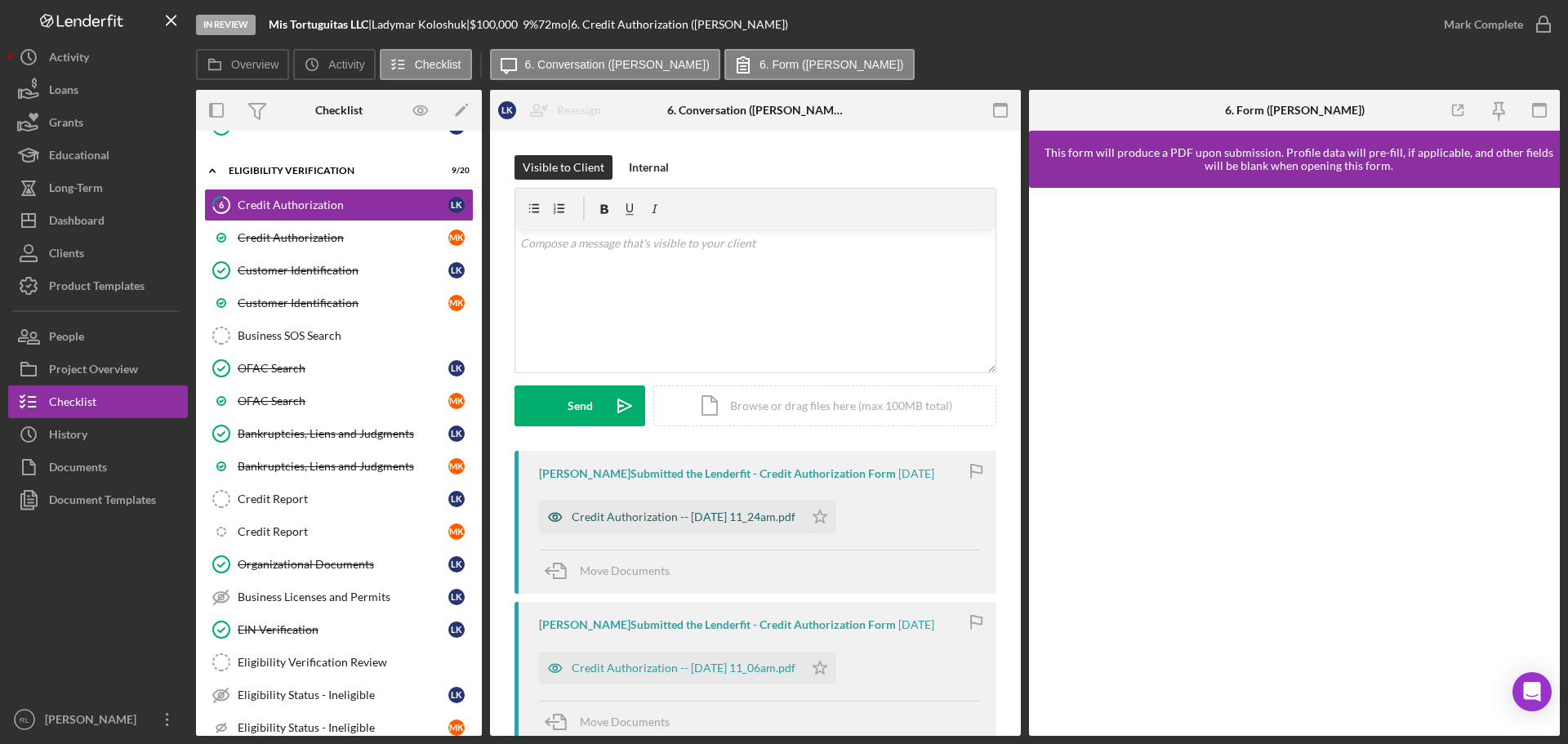
click at [721, 519] on div "Credit Authorization -- [DATE] 11_24am.pdf" at bounding box center [683, 516] width 224 height 13
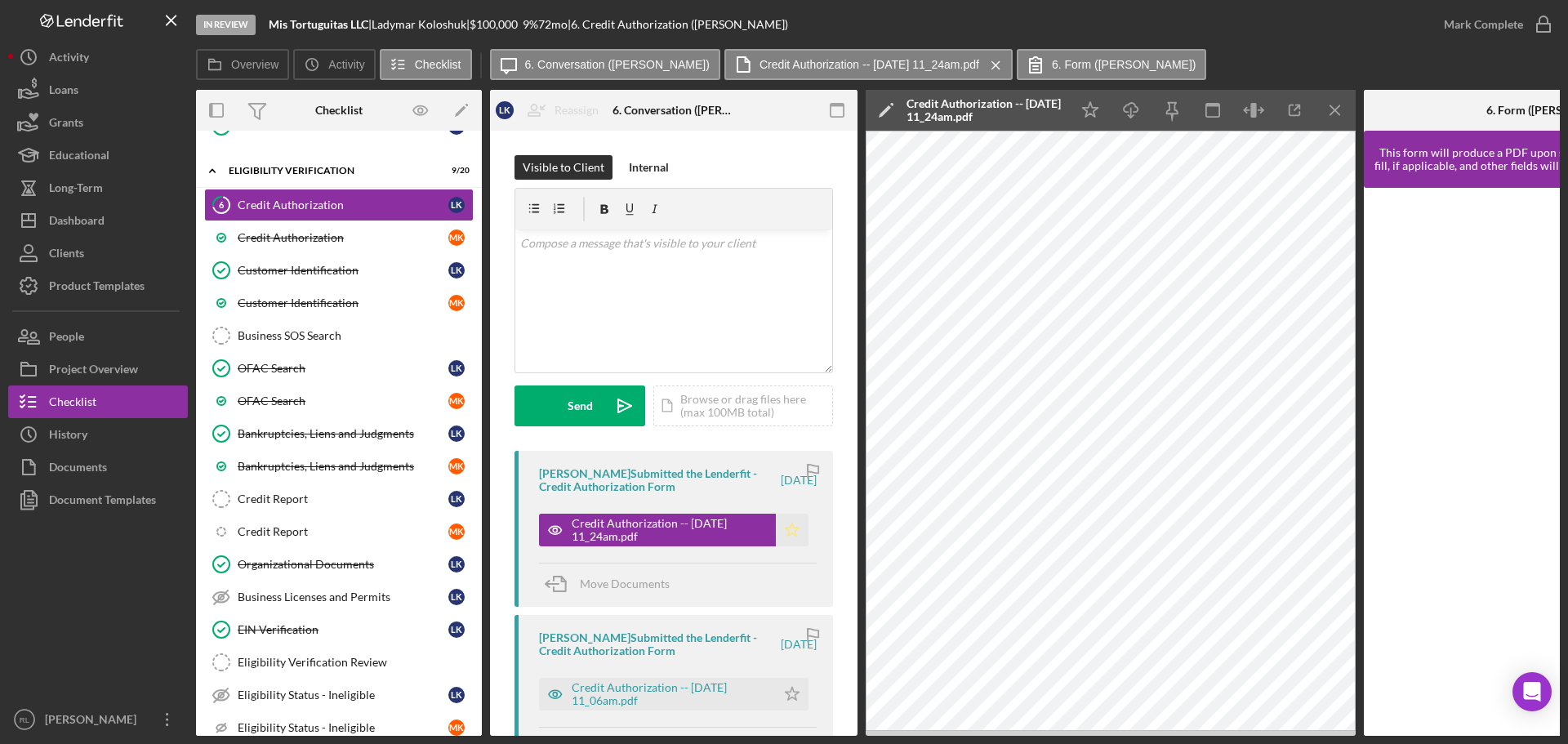
click at [785, 524] on icon "Icon/Star" at bounding box center [792, 530] width 33 height 33
click at [1531, 19] on icon "button" at bounding box center [1543, 24] width 41 height 41
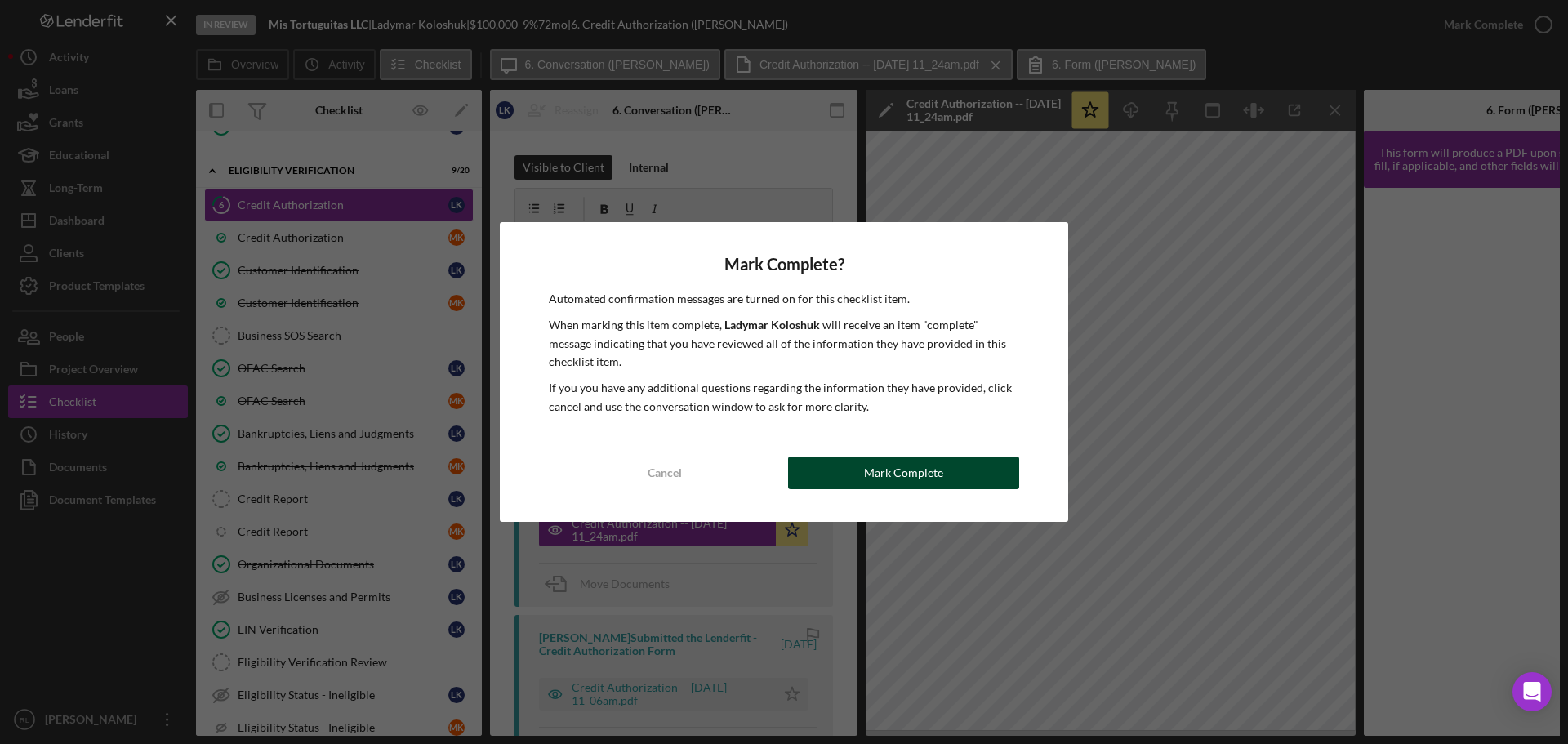
click at [950, 473] on button "Mark Complete" at bounding box center [904, 473] width 231 height 33
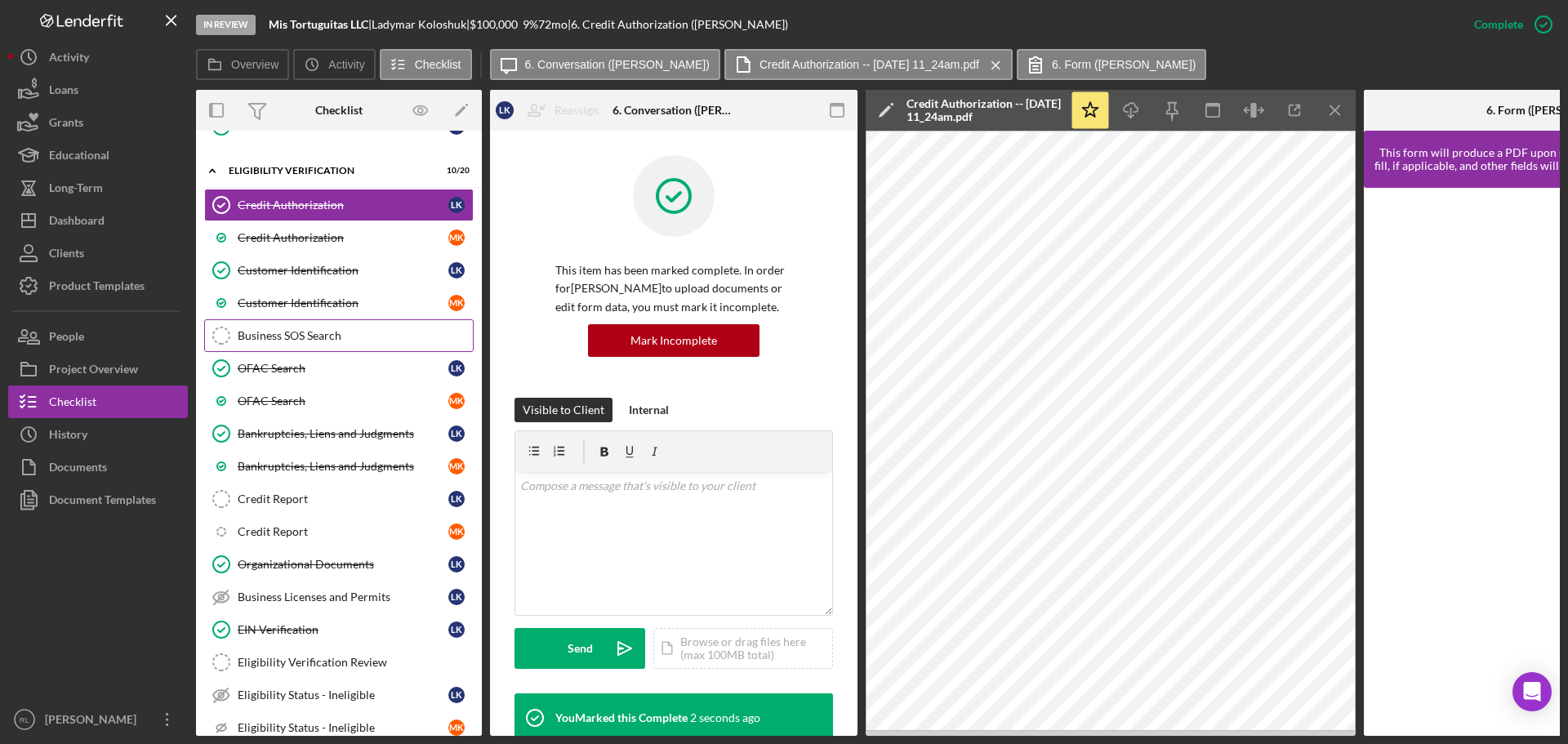
click at [316, 340] on div "Business SOS Search" at bounding box center [355, 335] width 235 height 13
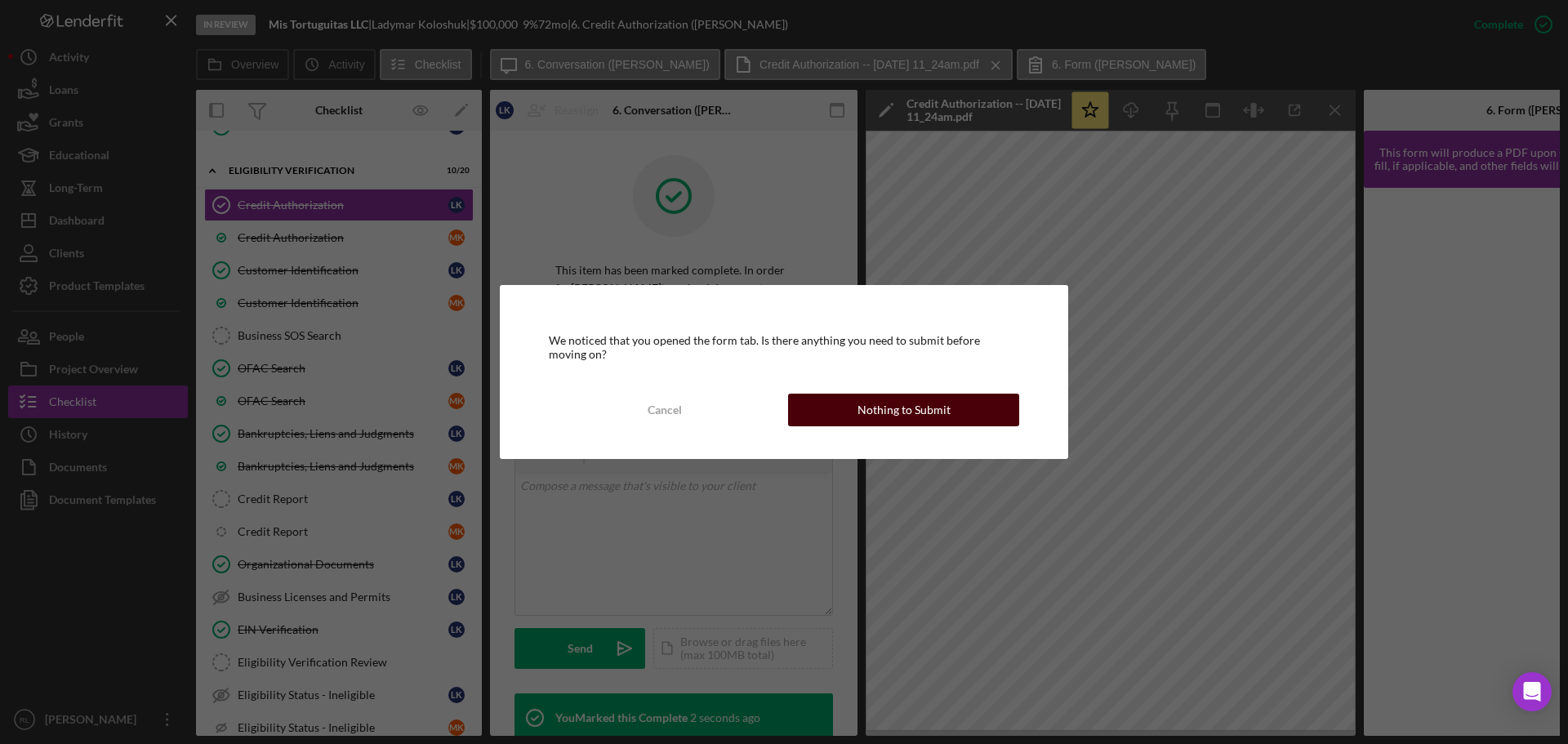
click at [840, 405] on button "Nothing to Submit" at bounding box center [904, 410] width 231 height 33
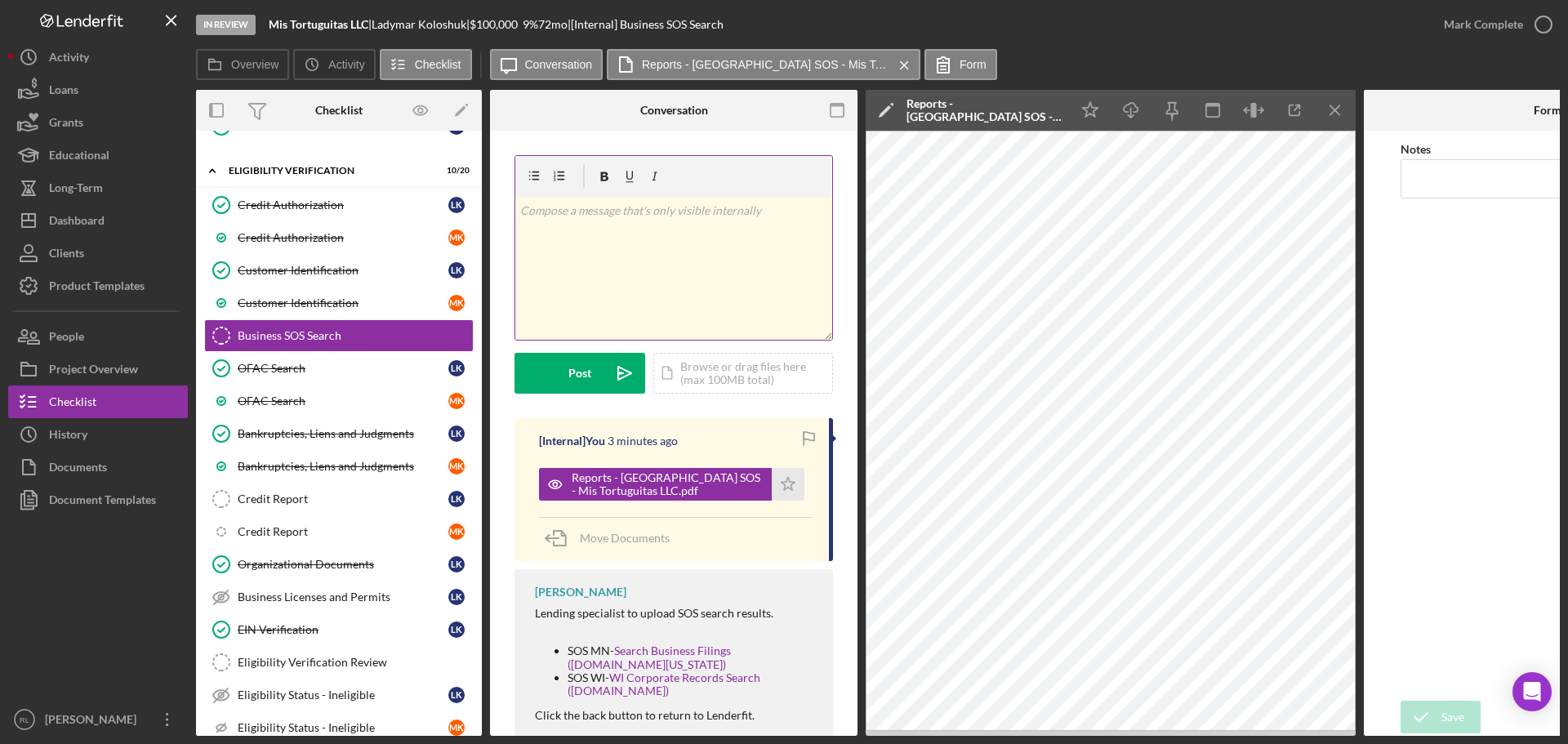
click at [702, 294] on div "v Color teal Color pink Remove color Add row above Add row below Add column bef…" at bounding box center [673, 268] width 317 height 143
click at [575, 378] on div "Post" at bounding box center [579, 373] width 23 height 41
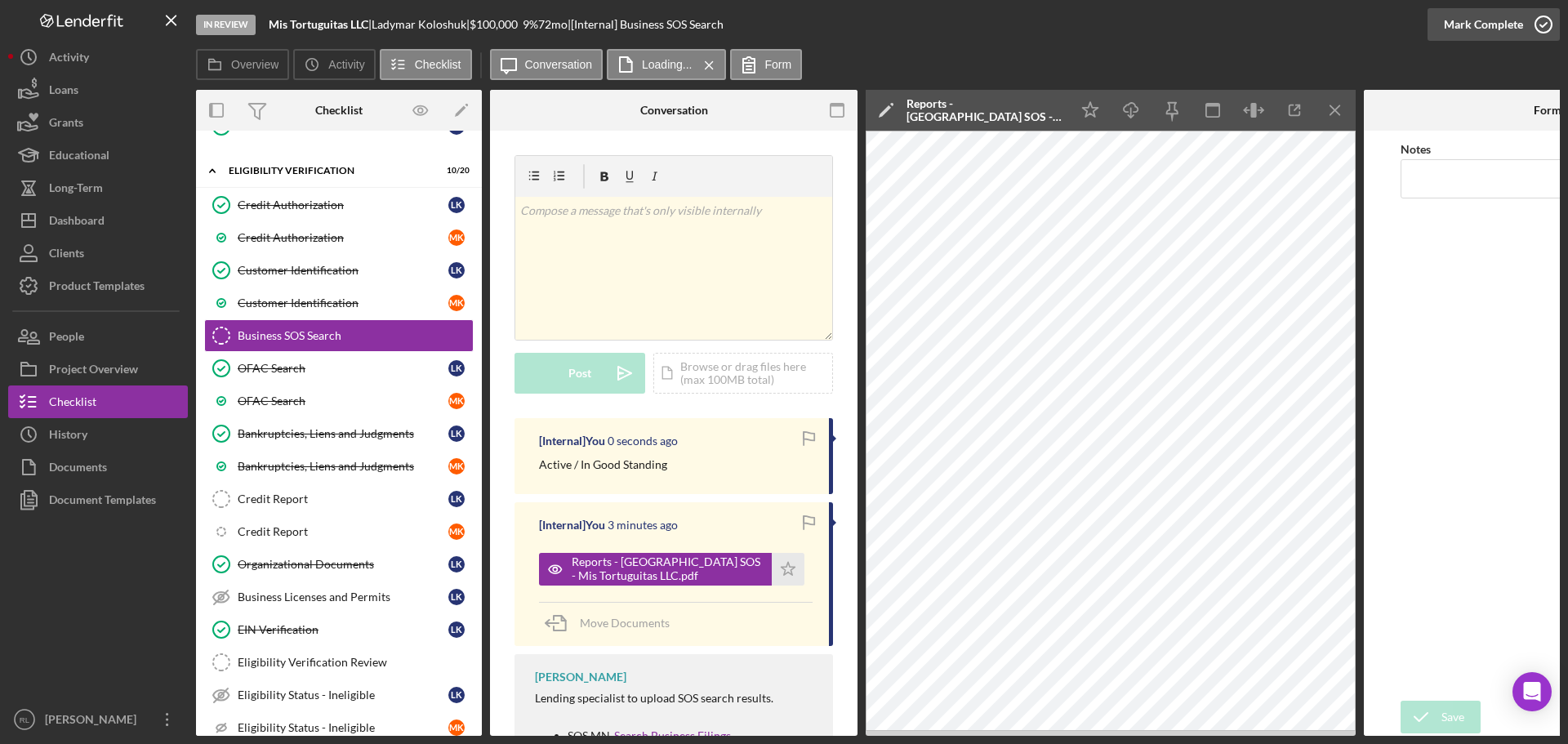
click at [1512, 16] on div "Mark Complete" at bounding box center [1483, 24] width 79 height 33
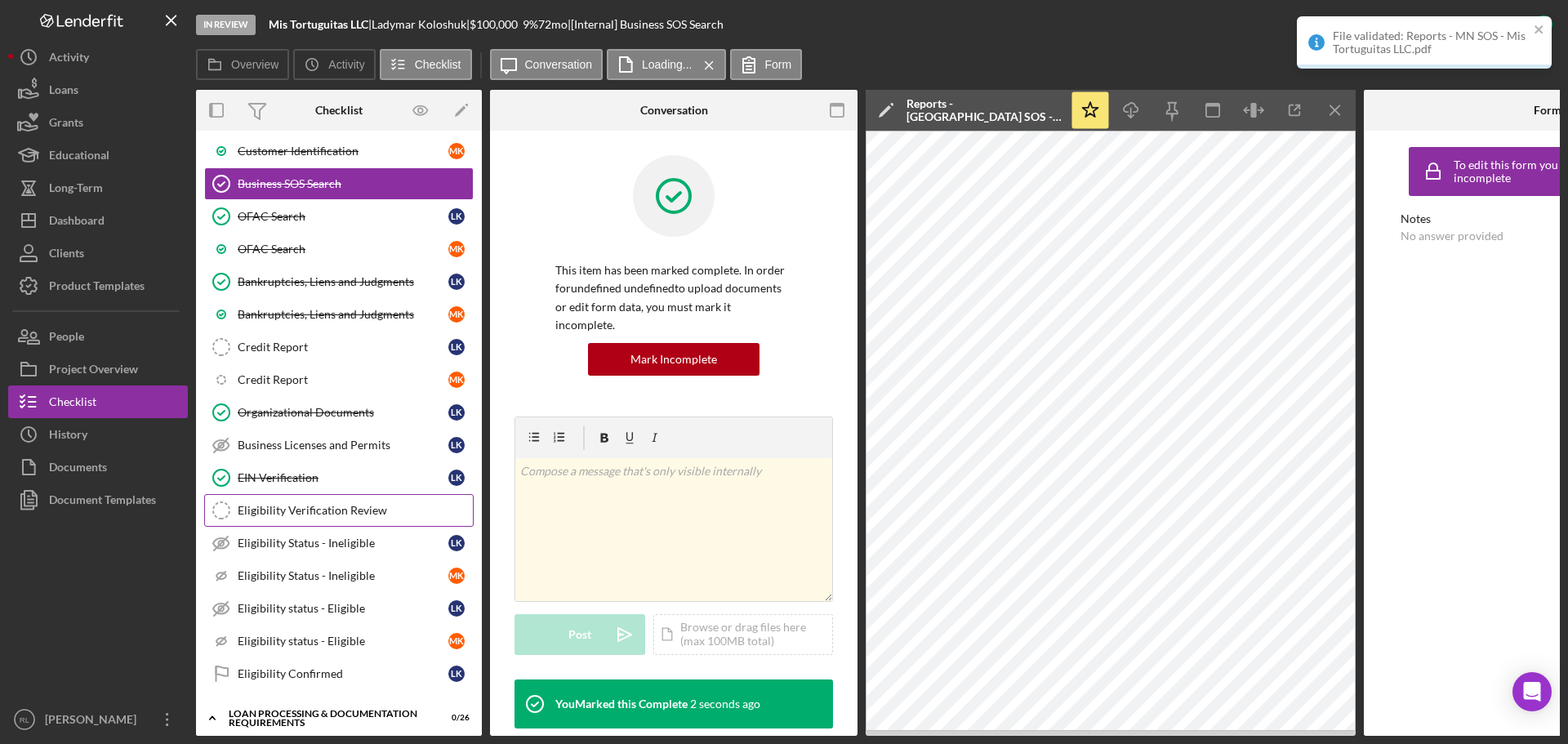
scroll to position [653, 0]
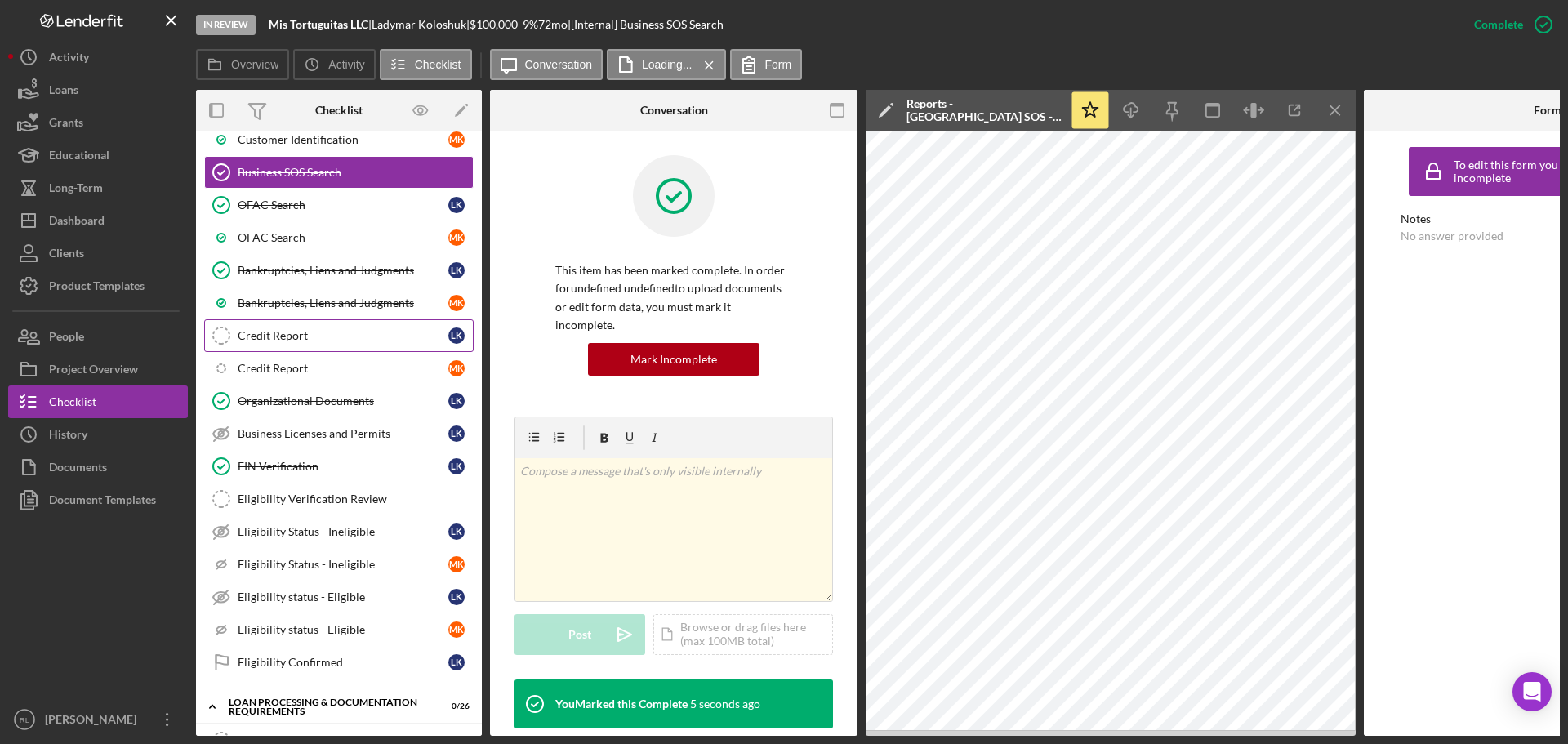
click at [329, 343] on link "Credit Report Credit Report L K" at bounding box center [338, 336] width 270 height 33
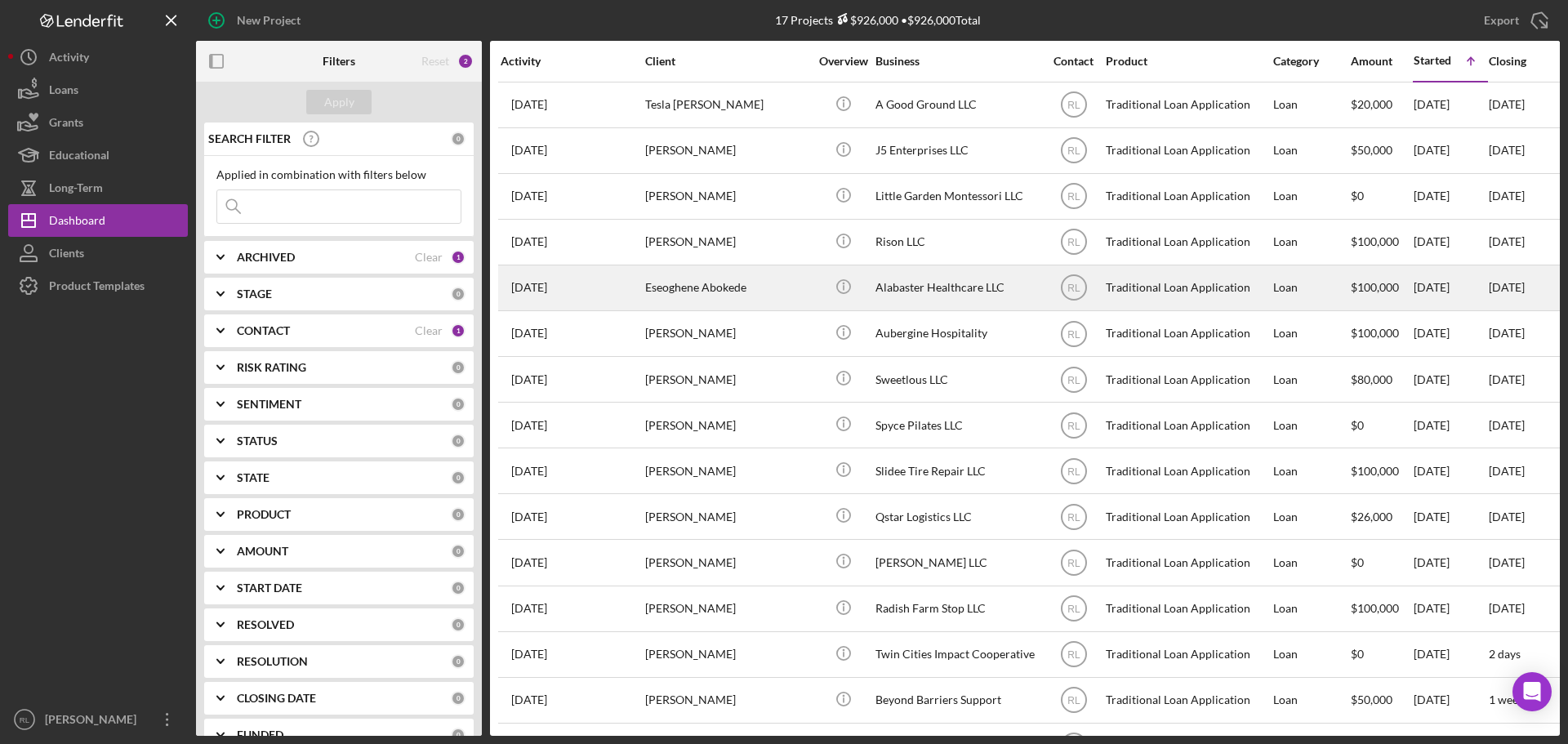
click at [730, 273] on div "Eseoghene Abokede" at bounding box center [727, 288] width 163 height 43
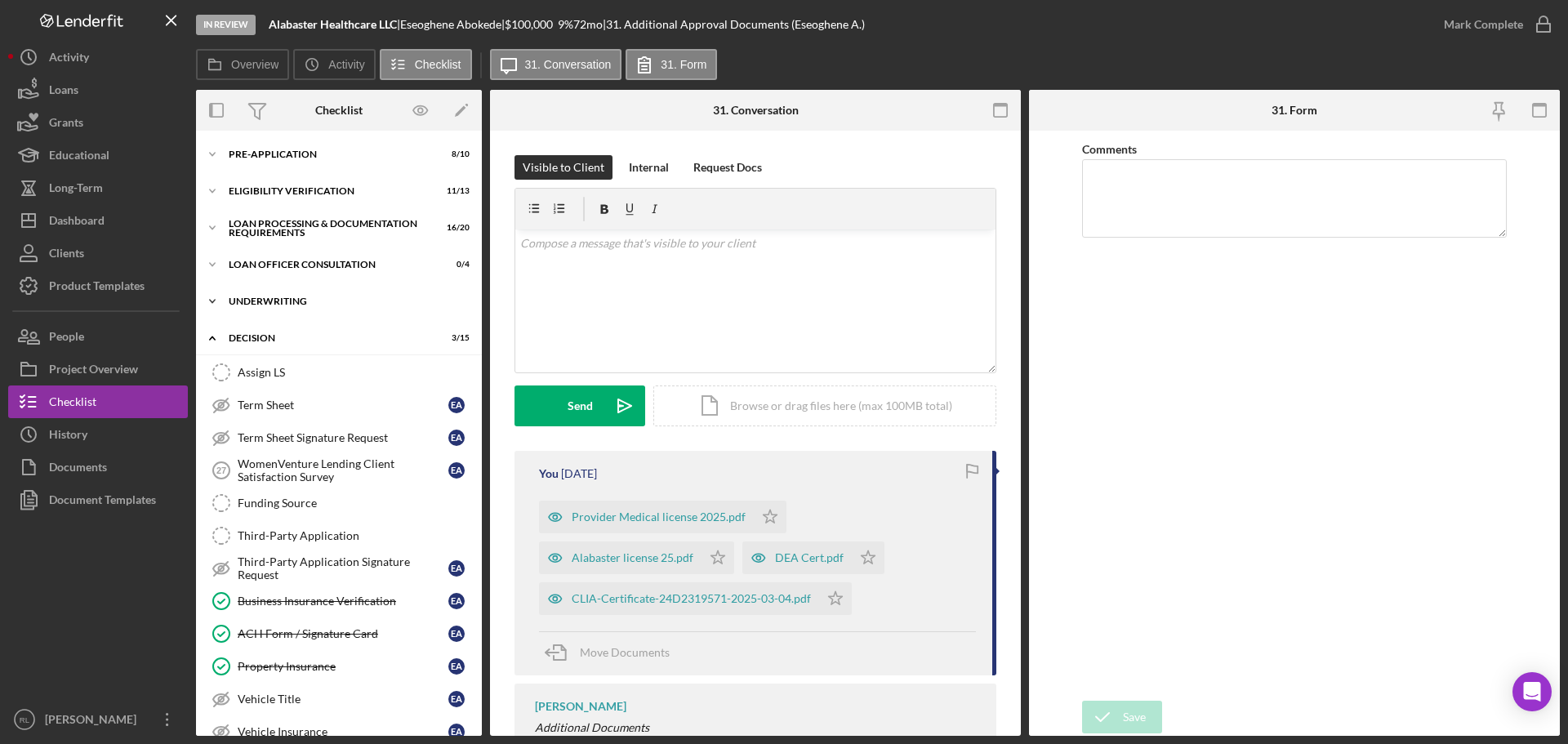
click at [286, 303] on div "Underwriting" at bounding box center [345, 301] width 232 height 10
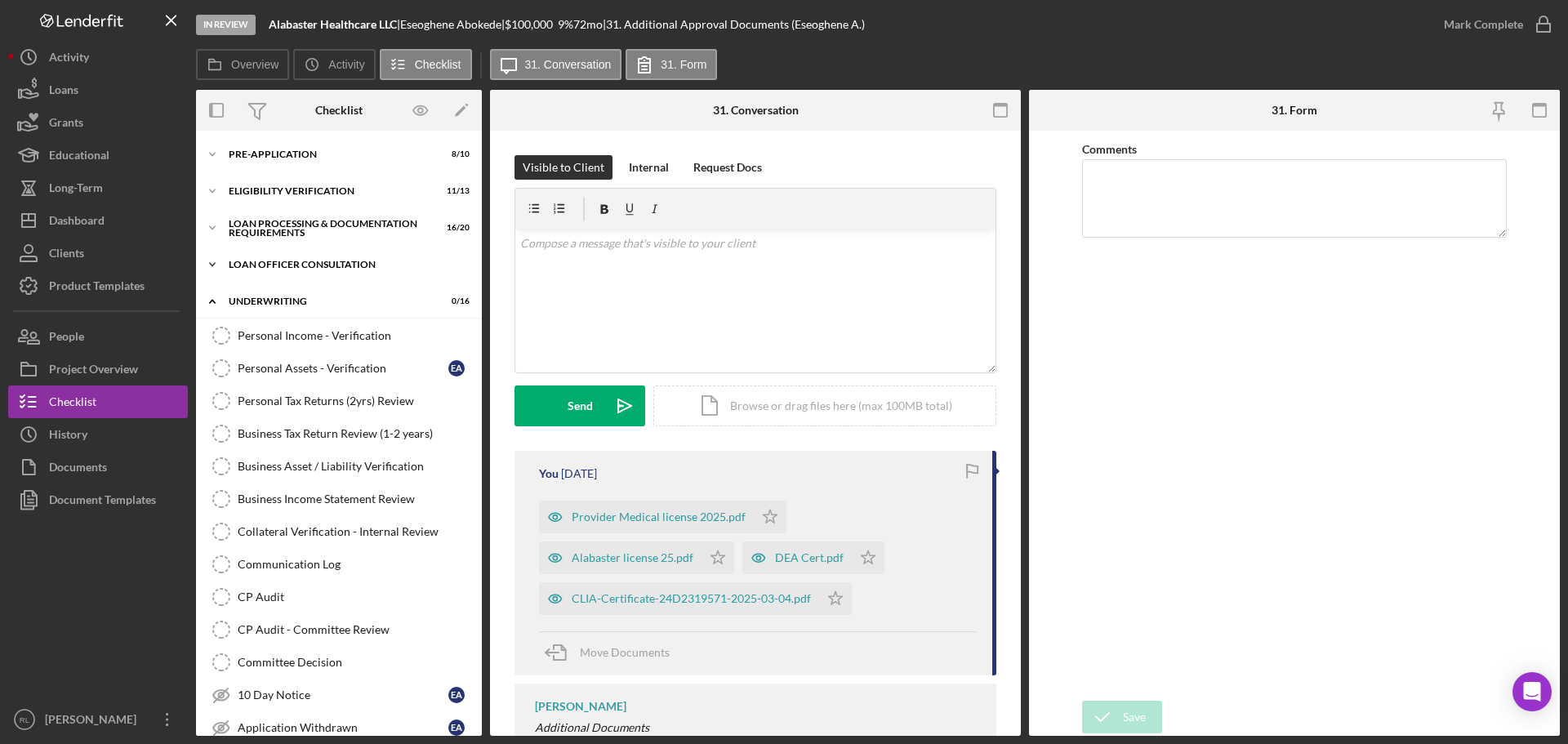
click at [334, 262] on div "Loan Officer Consultation" at bounding box center [345, 264] width 232 height 10
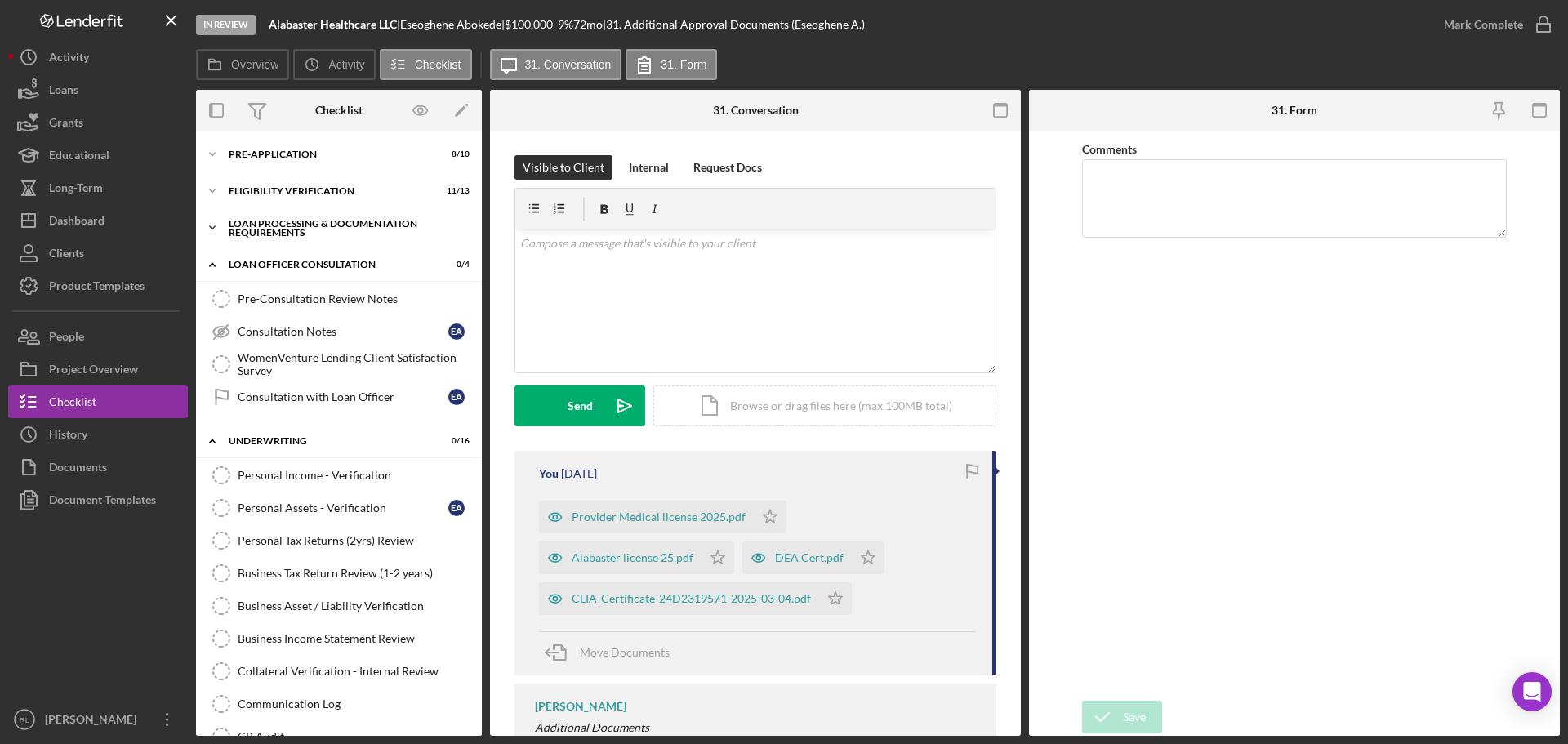
click at [330, 228] on div "Loan Processing & Documentation Requirements" at bounding box center [345, 228] width 232 height 19
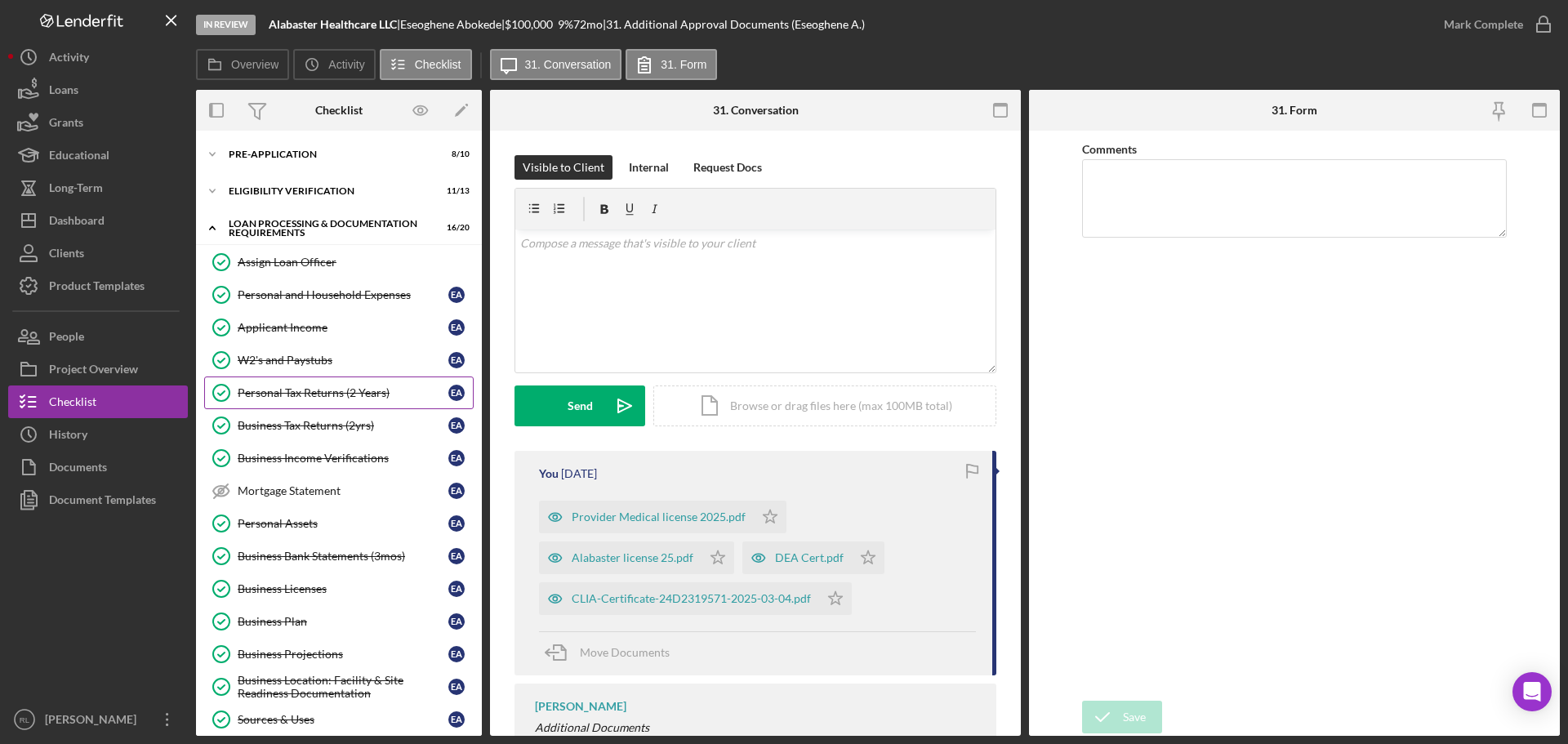
click at [328, 391] on div "Personal Tax Returns (2 Years)" at bounding box center [343, 392] width 211 height 13
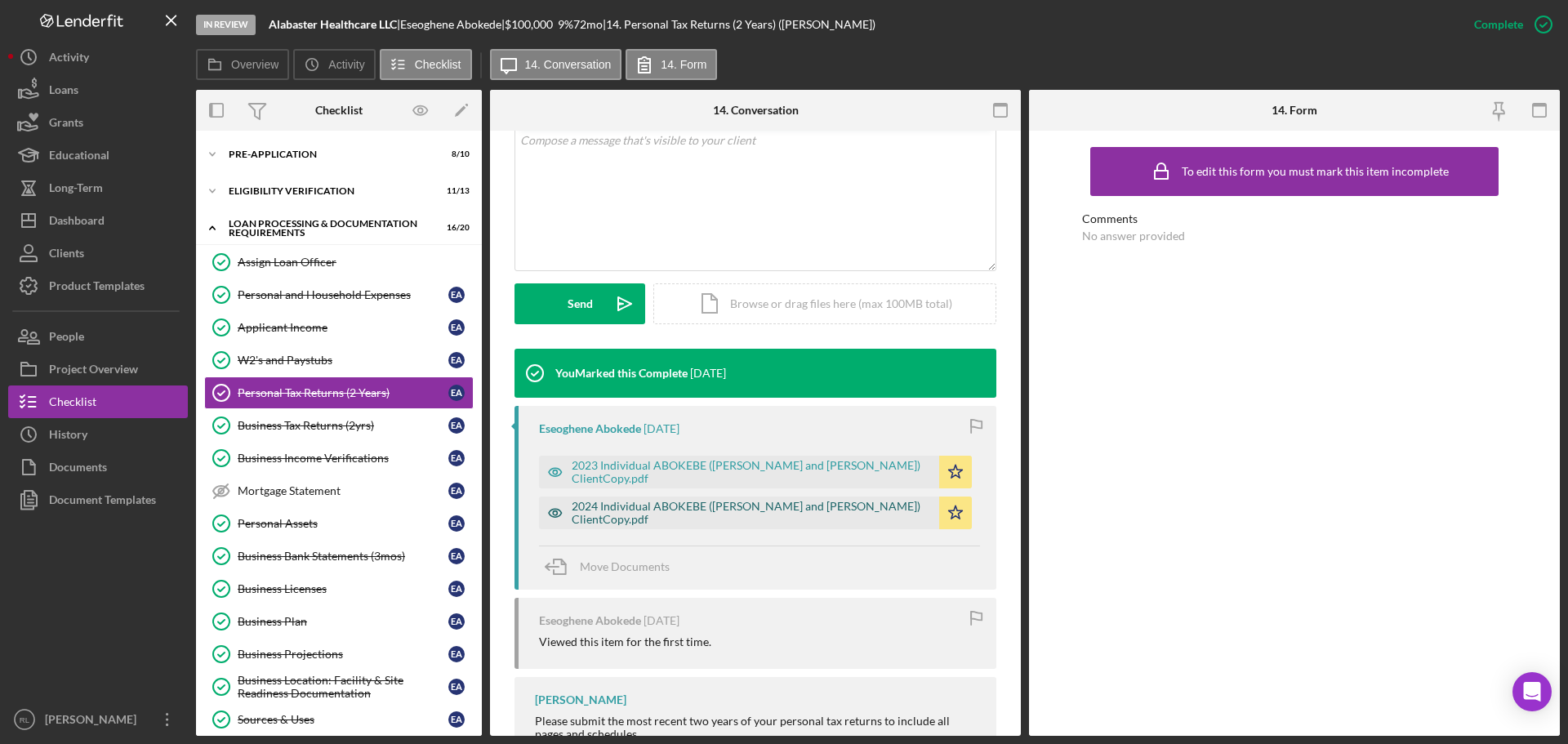
click at [682, 514] on div "2024 Individual ABOKEBE (Abokede, Michael and Eseoghene) ClientCopy.pdf" at bounding box center [751, 512] width 359 height 26
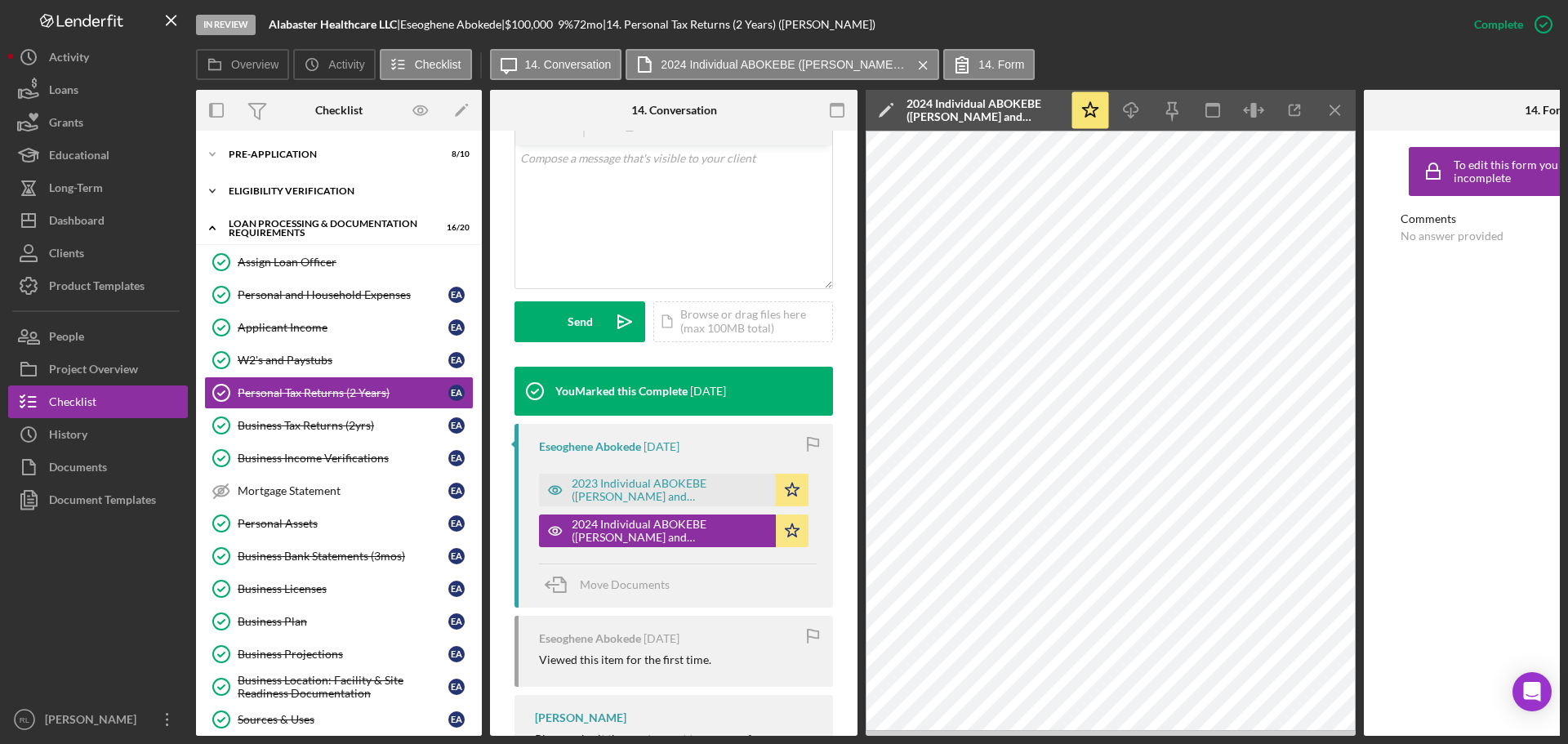
click at [269, 192] on div "Eligibility Verification" at bounding box center [345, 191] width 232 height 10
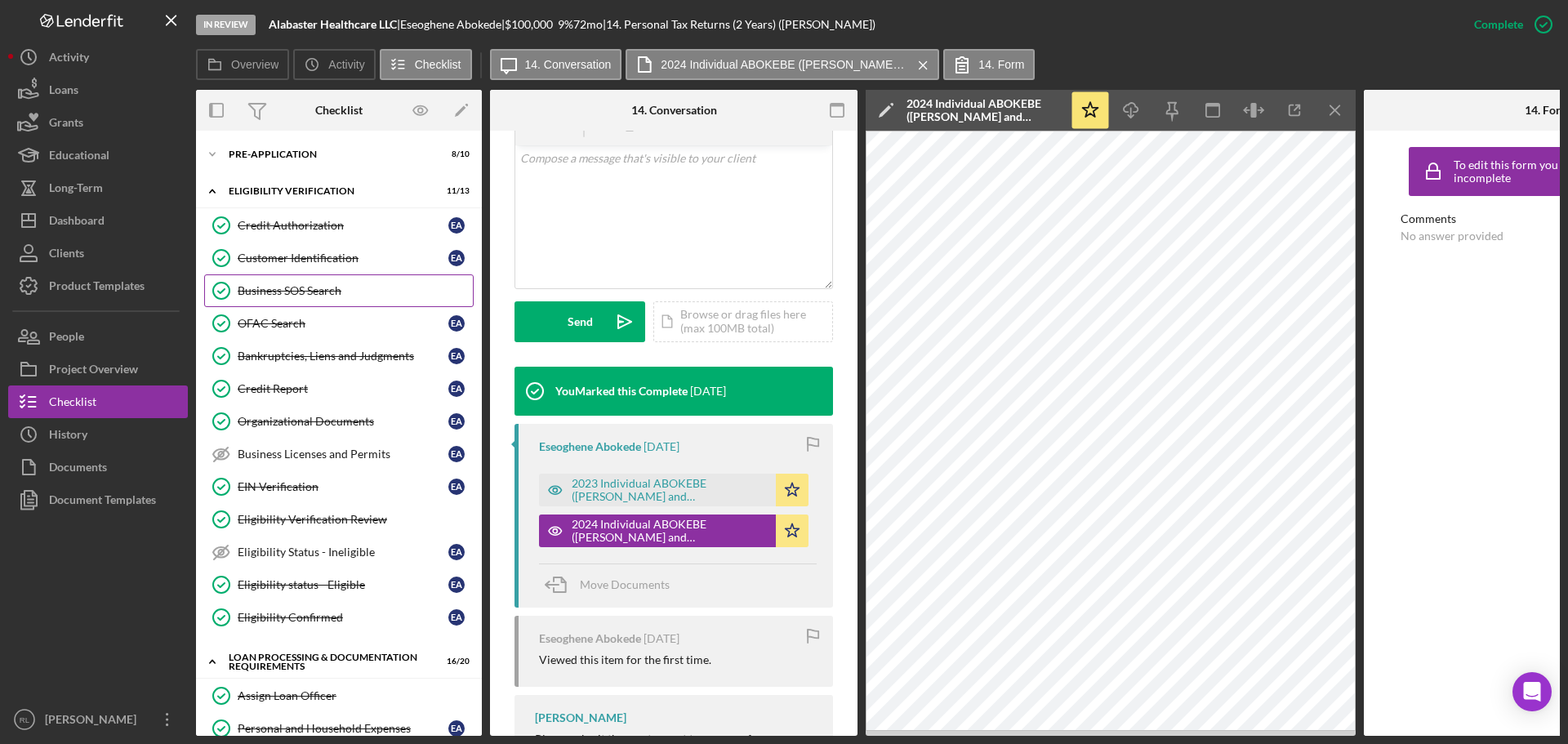
click at [328, 295] on div "Business SOS Search" at bounding box center [355, 290] width 235 height 13
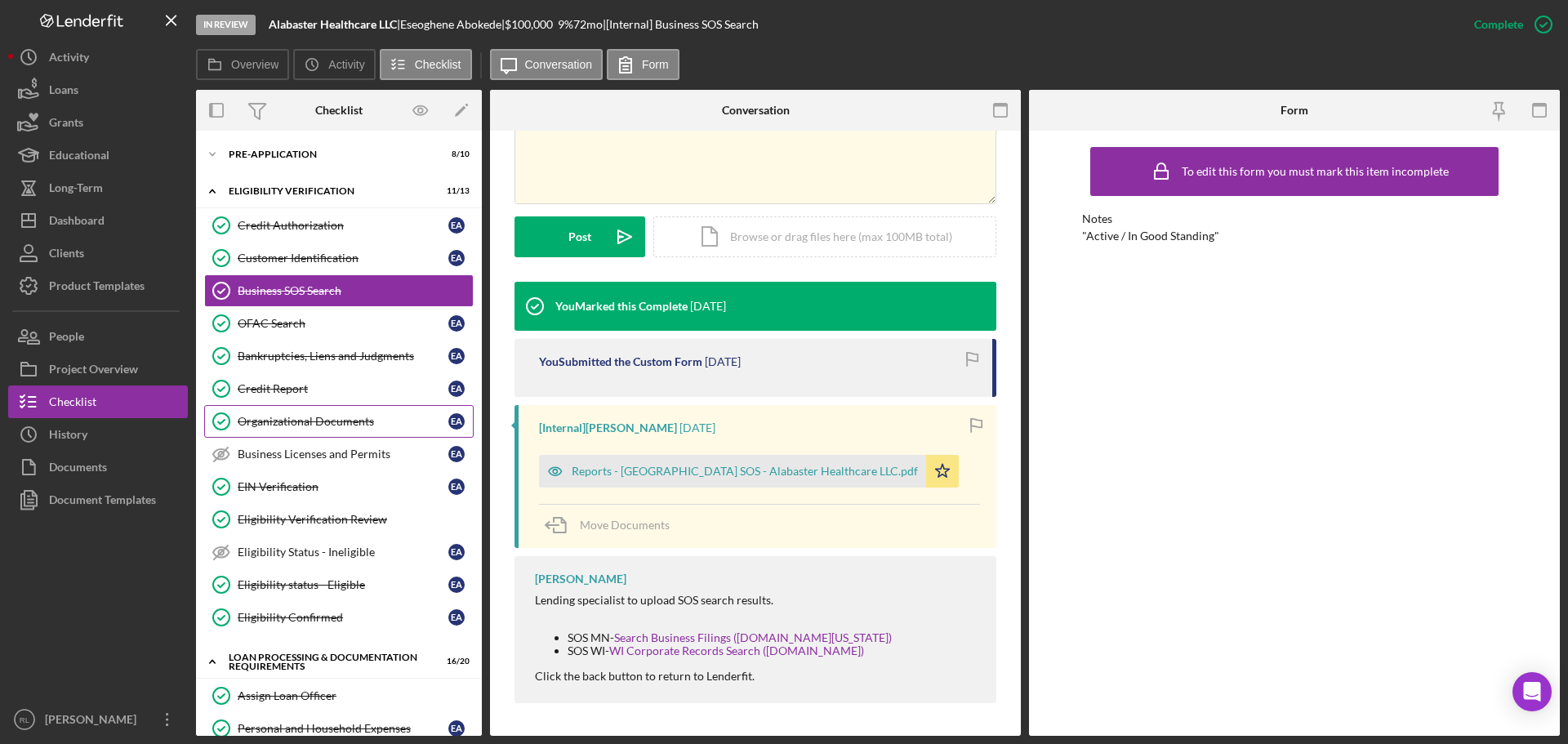
click at [331, 410] on link "Organizational Documents Organizational Documents E A" at bounding box center [338, 421] width 270 height 33
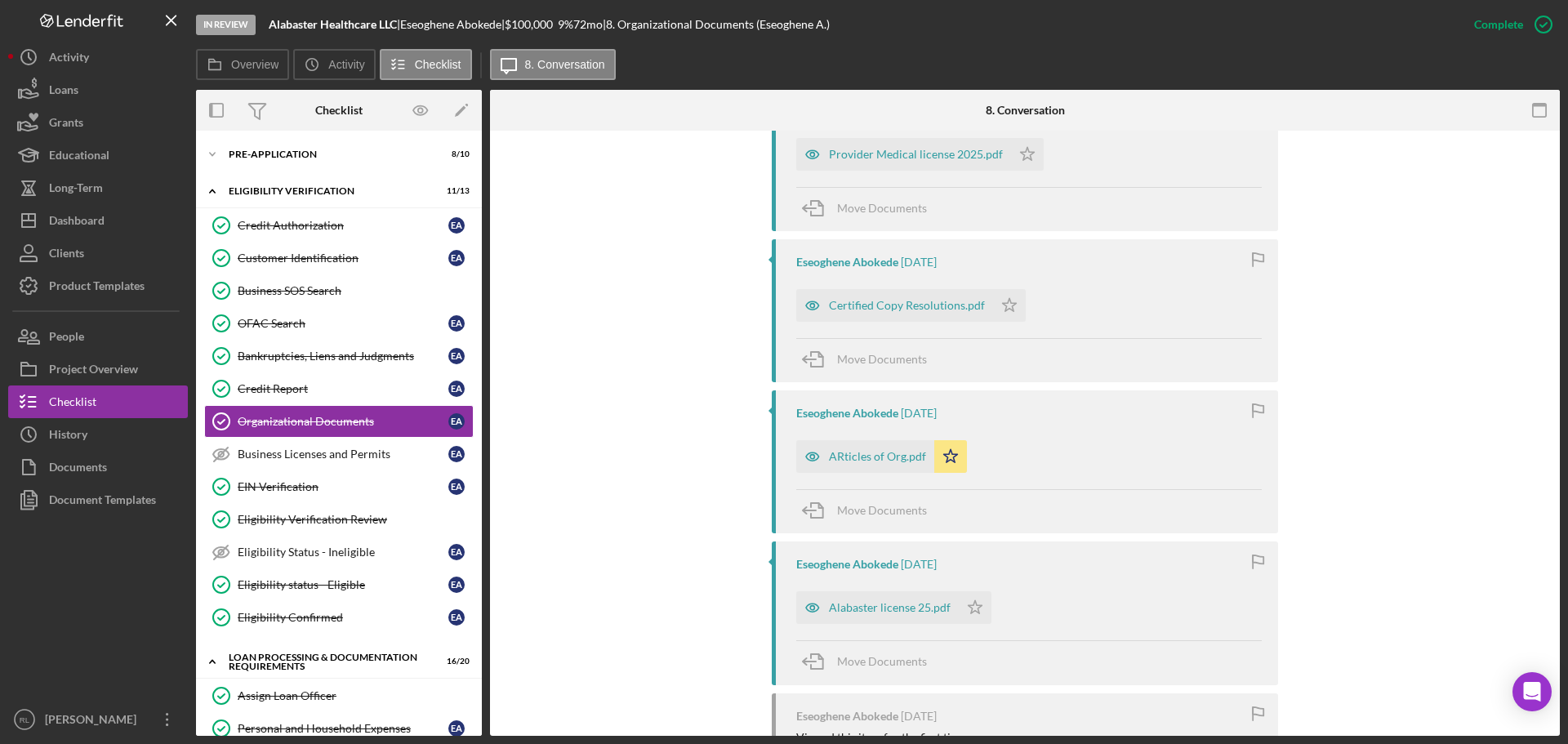
scroll to position [616, 0]
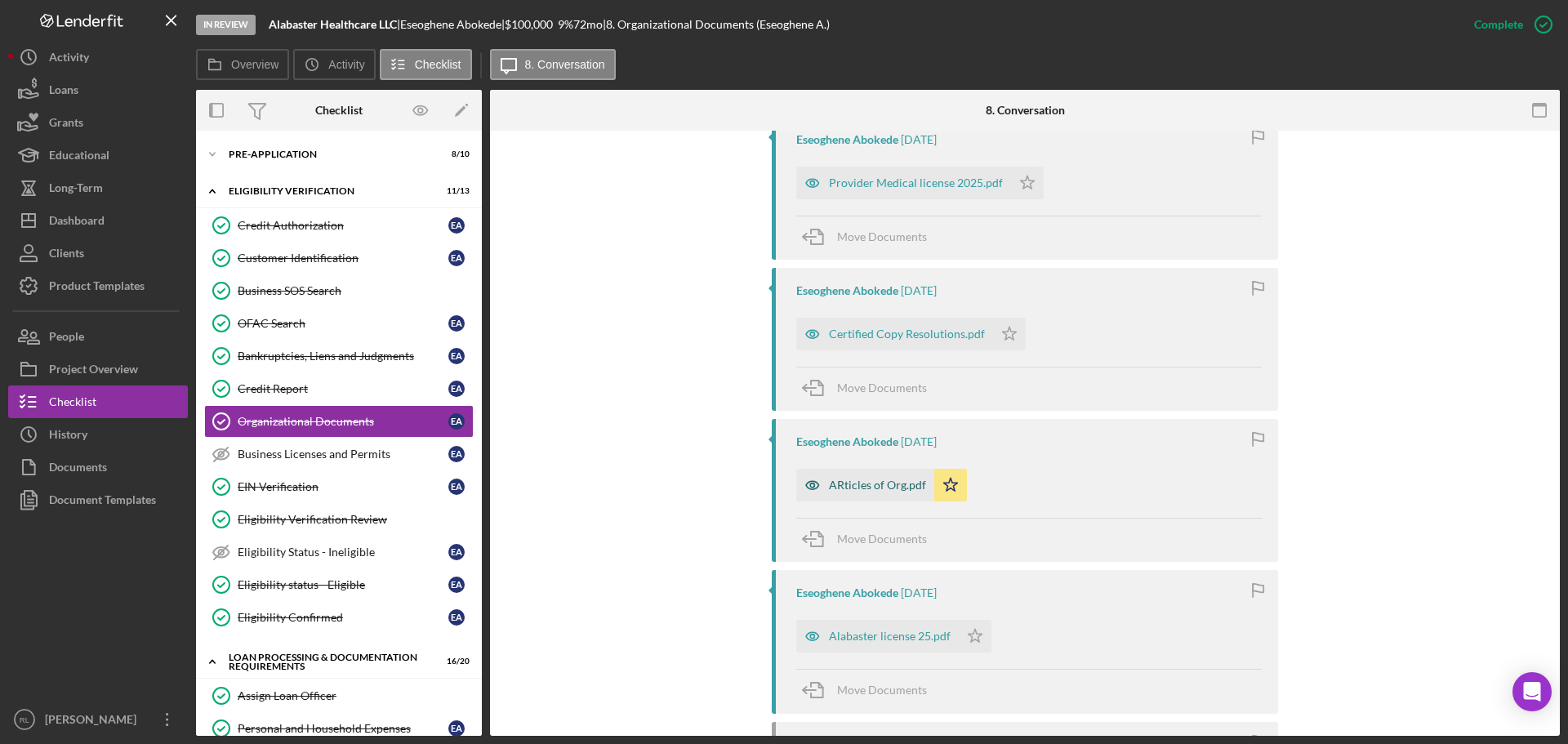
click at [854, 493] on div "ARticles of Org.pdf" at bounding box center [865, 485] width 138 height 33
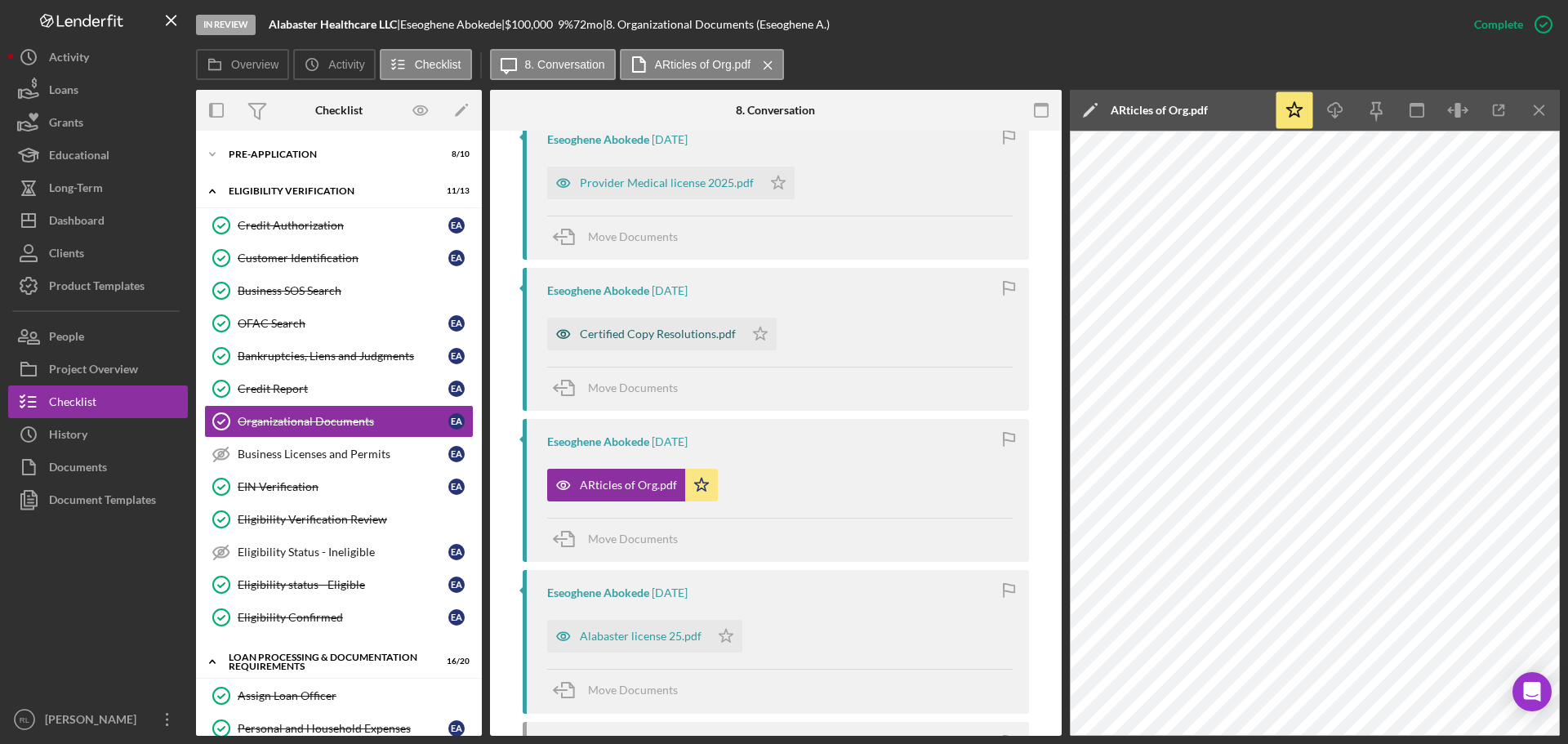
click at [624, 325] on div "Certified Copy Resolutions.pdf" at bounding box center [645, 334] width 197 height 33
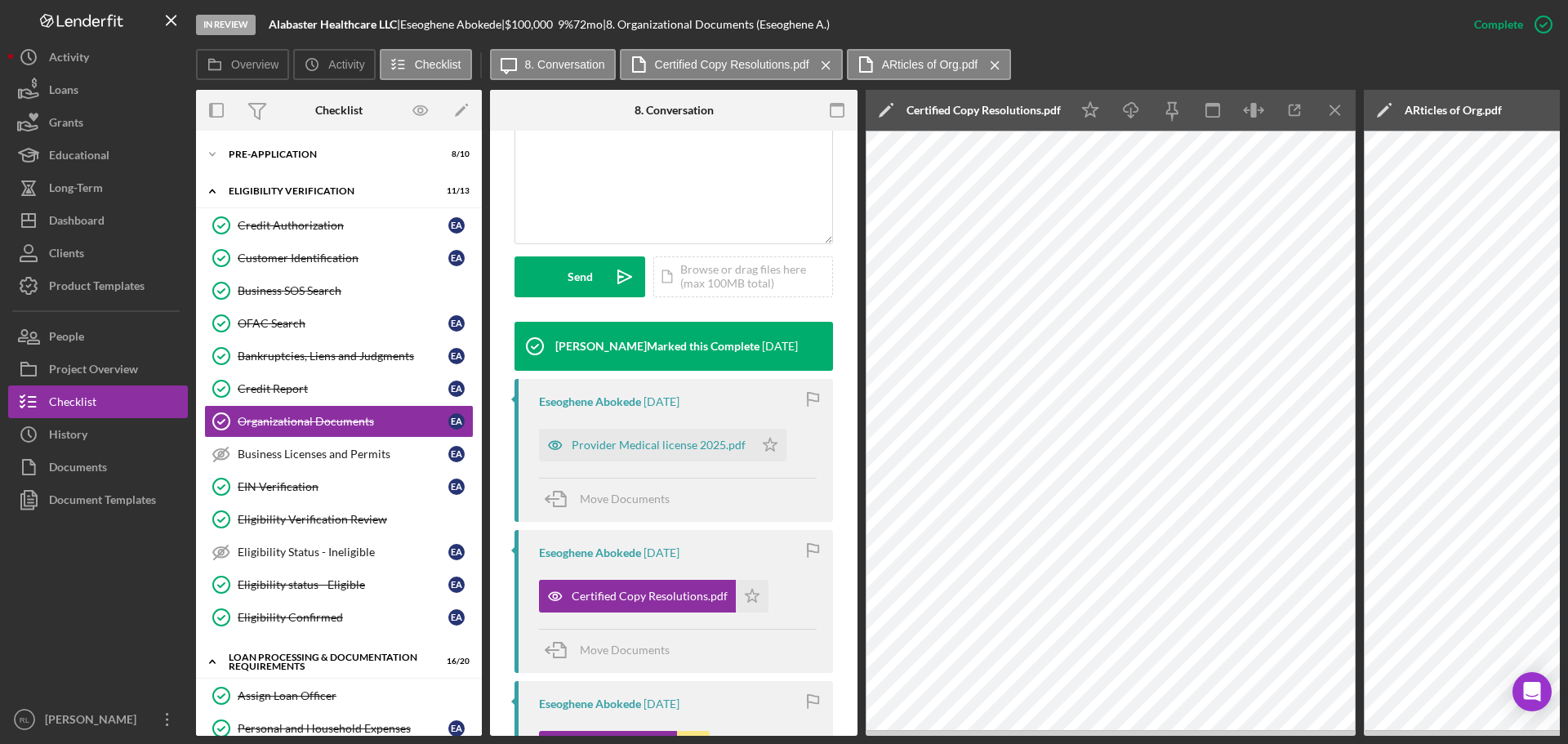
scroll to position [389, 0]
click at [636, 429] on div "Provider Medical license 2025.pdf" at bounding box center [646, 446] width 215 height 33
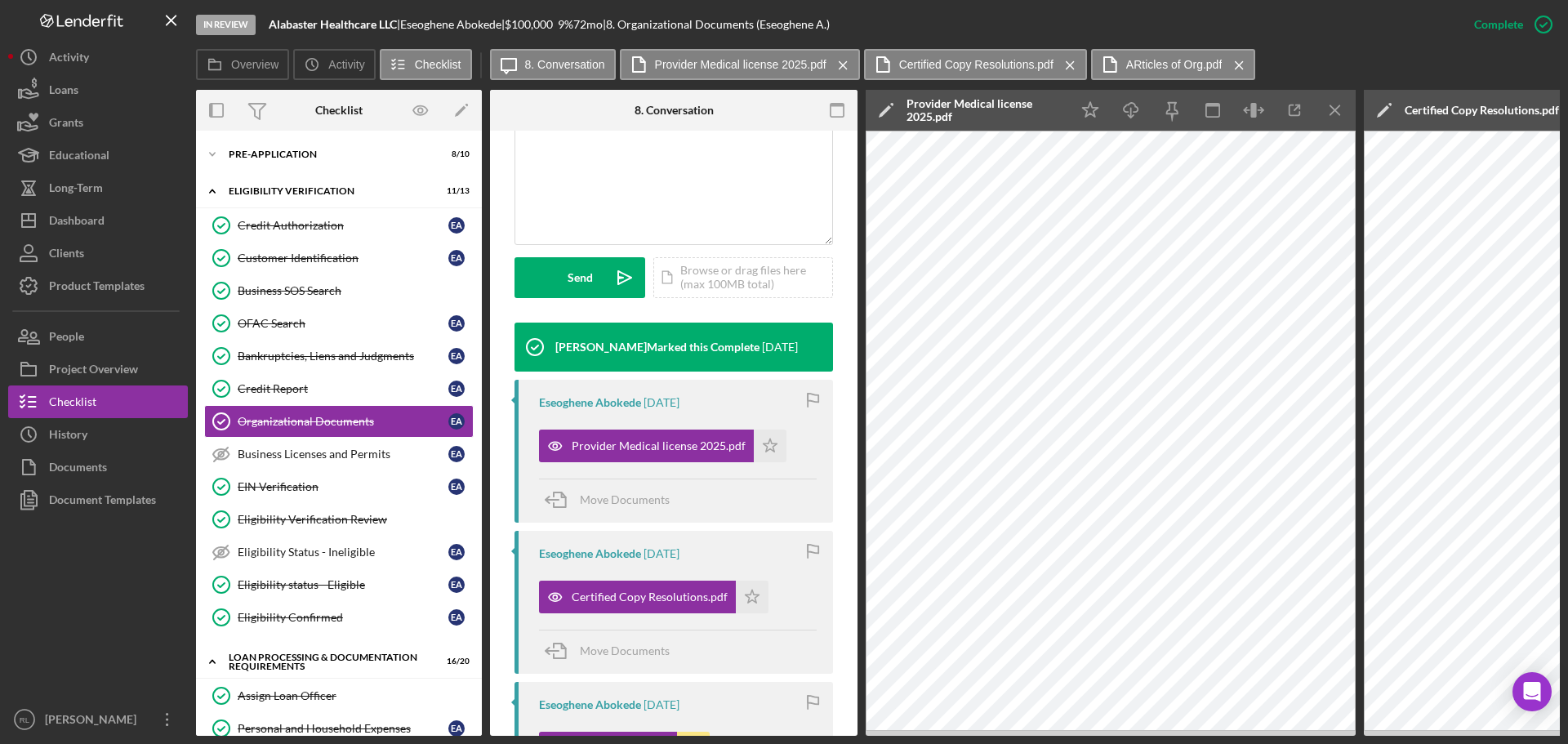
click at [1330, 99] on icon "Icon/Menu Close" at bounding box center [1336, 110] width 36 height 36
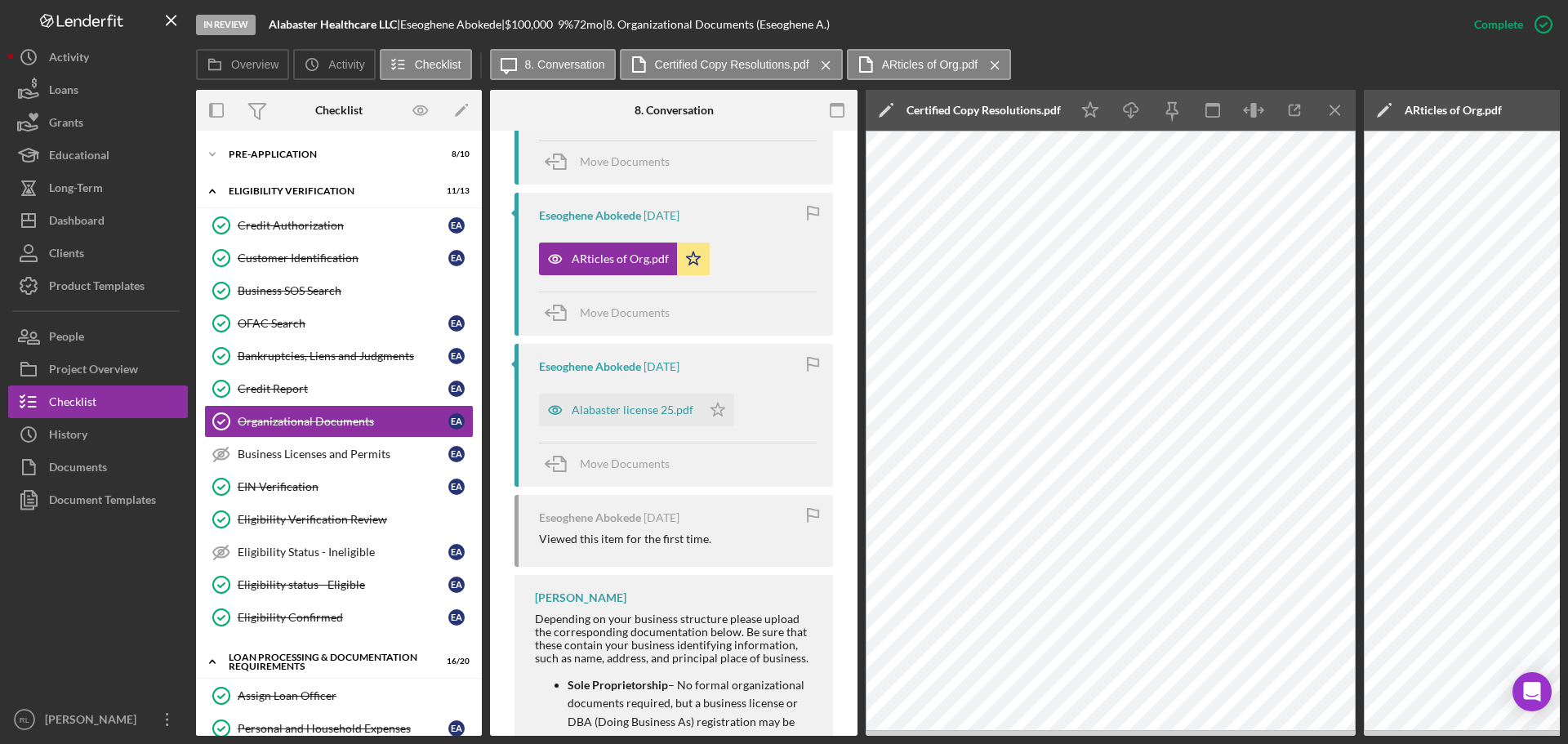
scroll to position [879, 0]
click at [626, 399] on div "Alabaster license 25.pdf" at bounding box center [619, 409] width 162 height 33
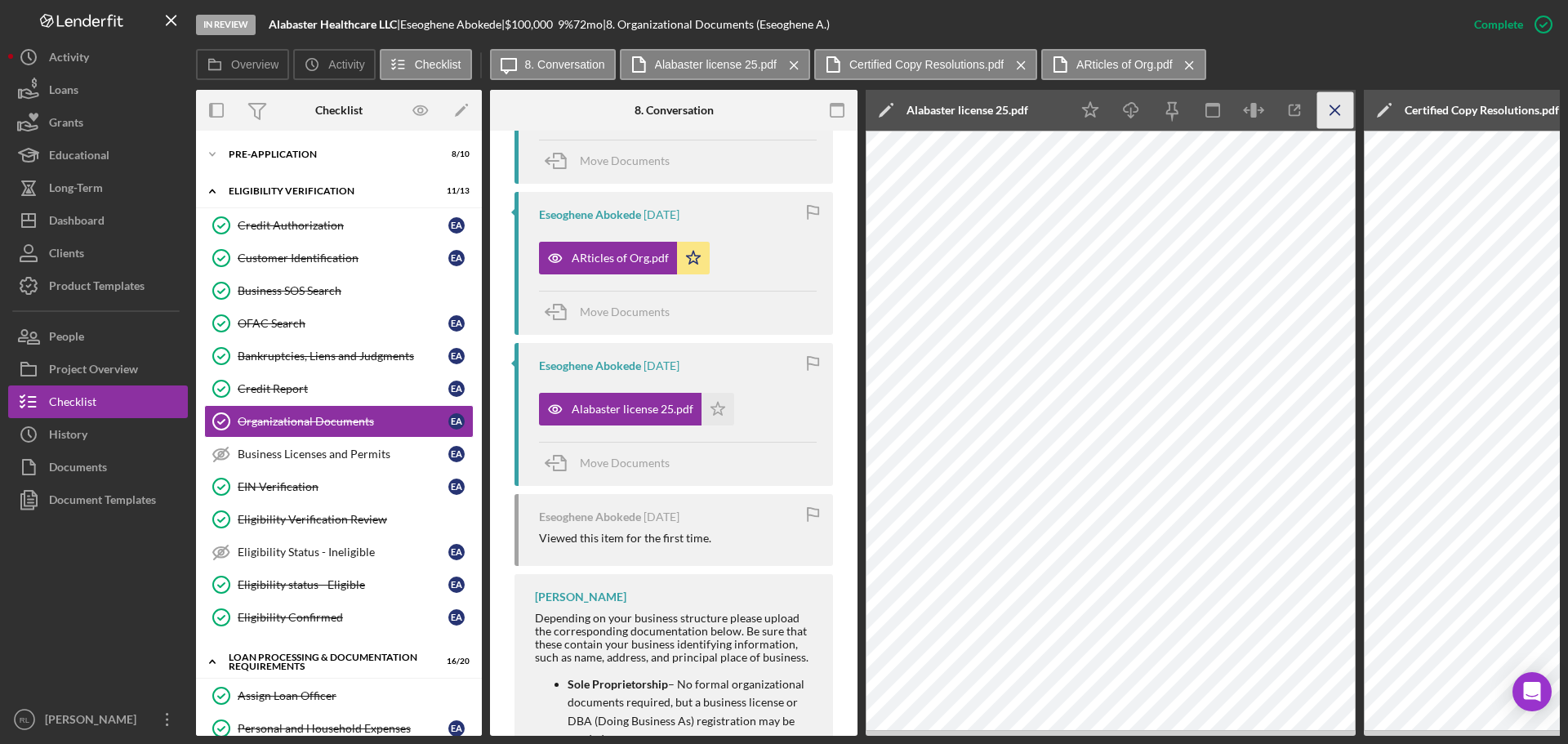
click at [1335, 103] on icon "Icon/Menu Close" at bounding box center [1336, 110] width 36 height 36
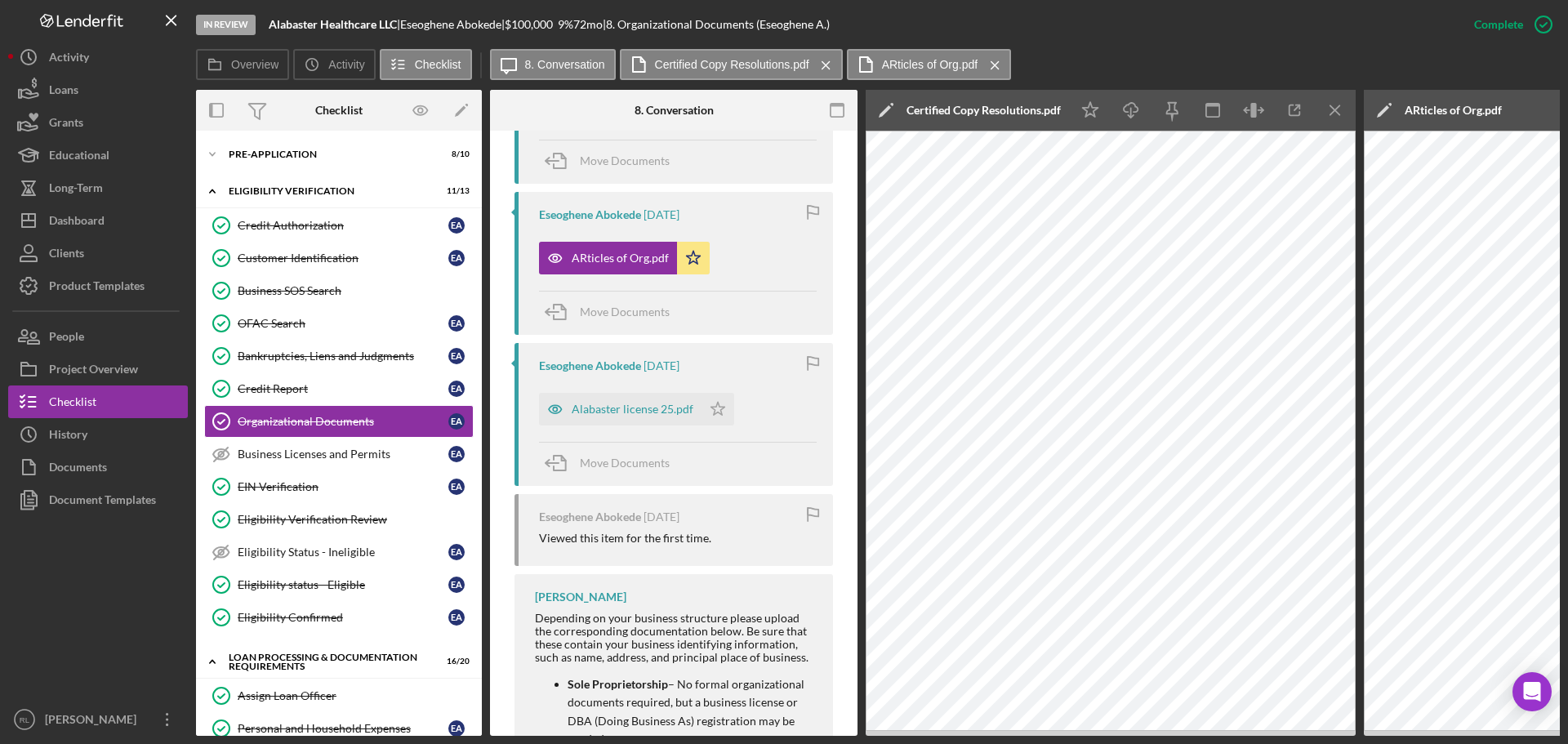
click at [1335, 103] on icon "Icon/Menu Close" at bounding box center [1336, 110] width 36 height 36
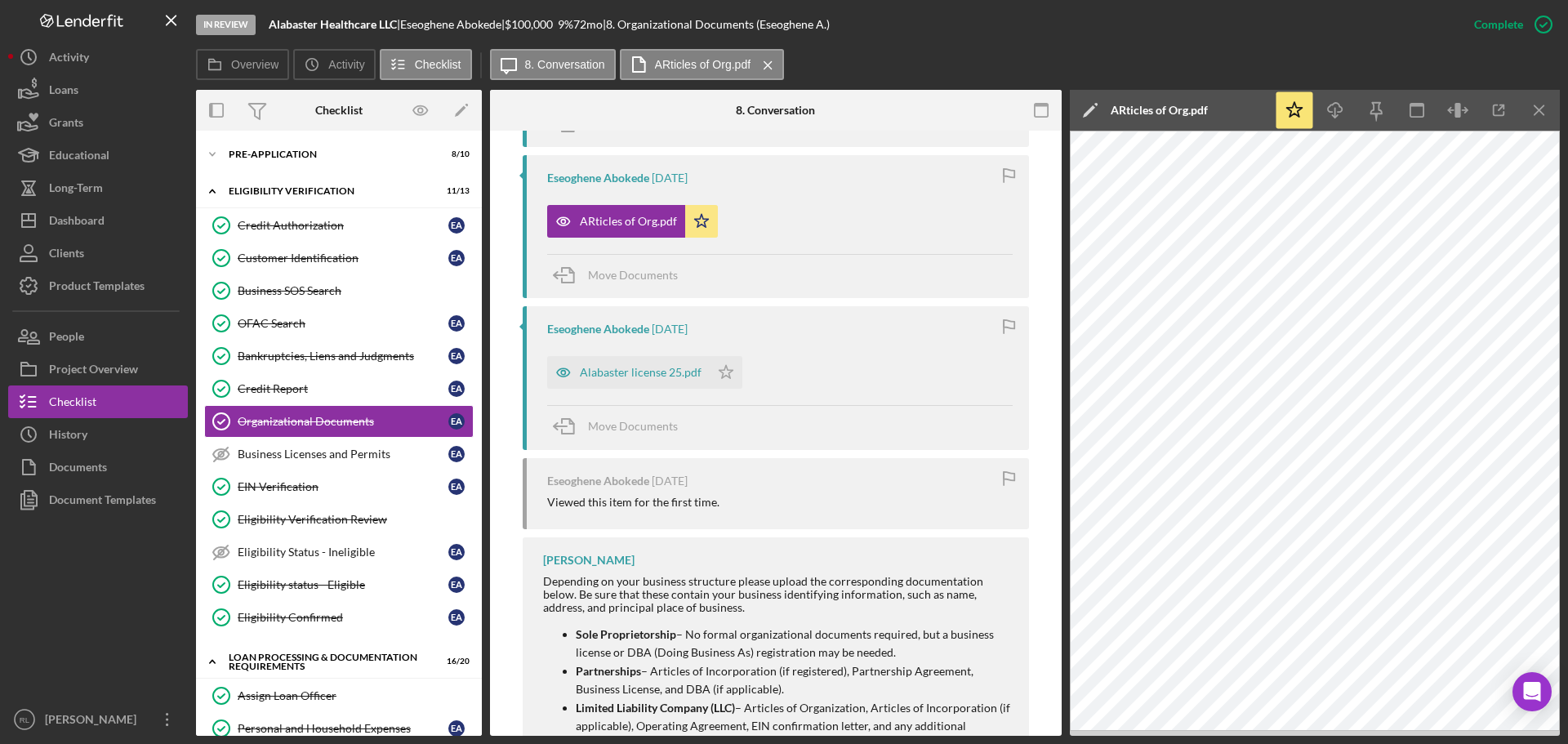
scroll to position [861, 0]
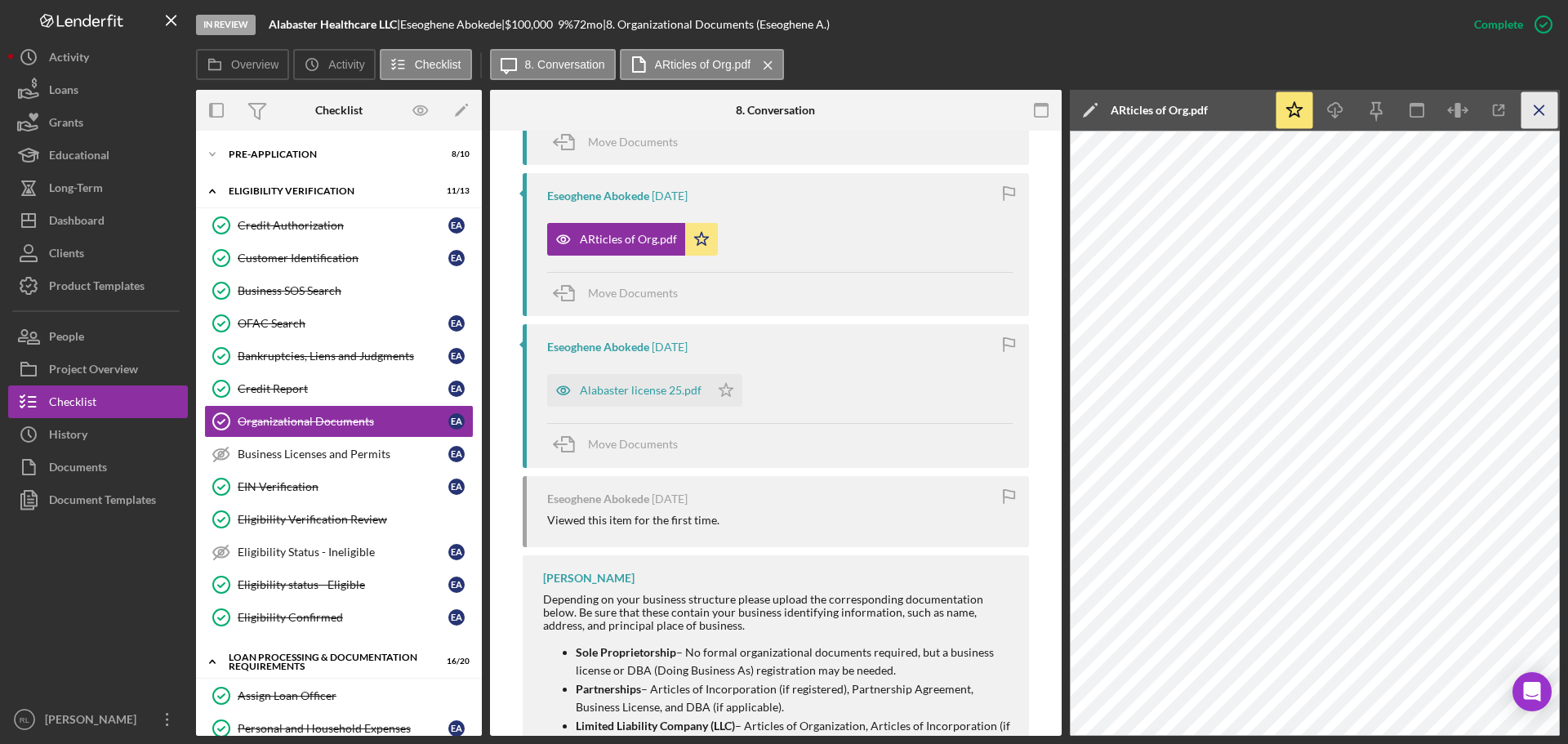
click at [1541, 107] on line "button" at bounding box center [1539, 109] width 9 height 9
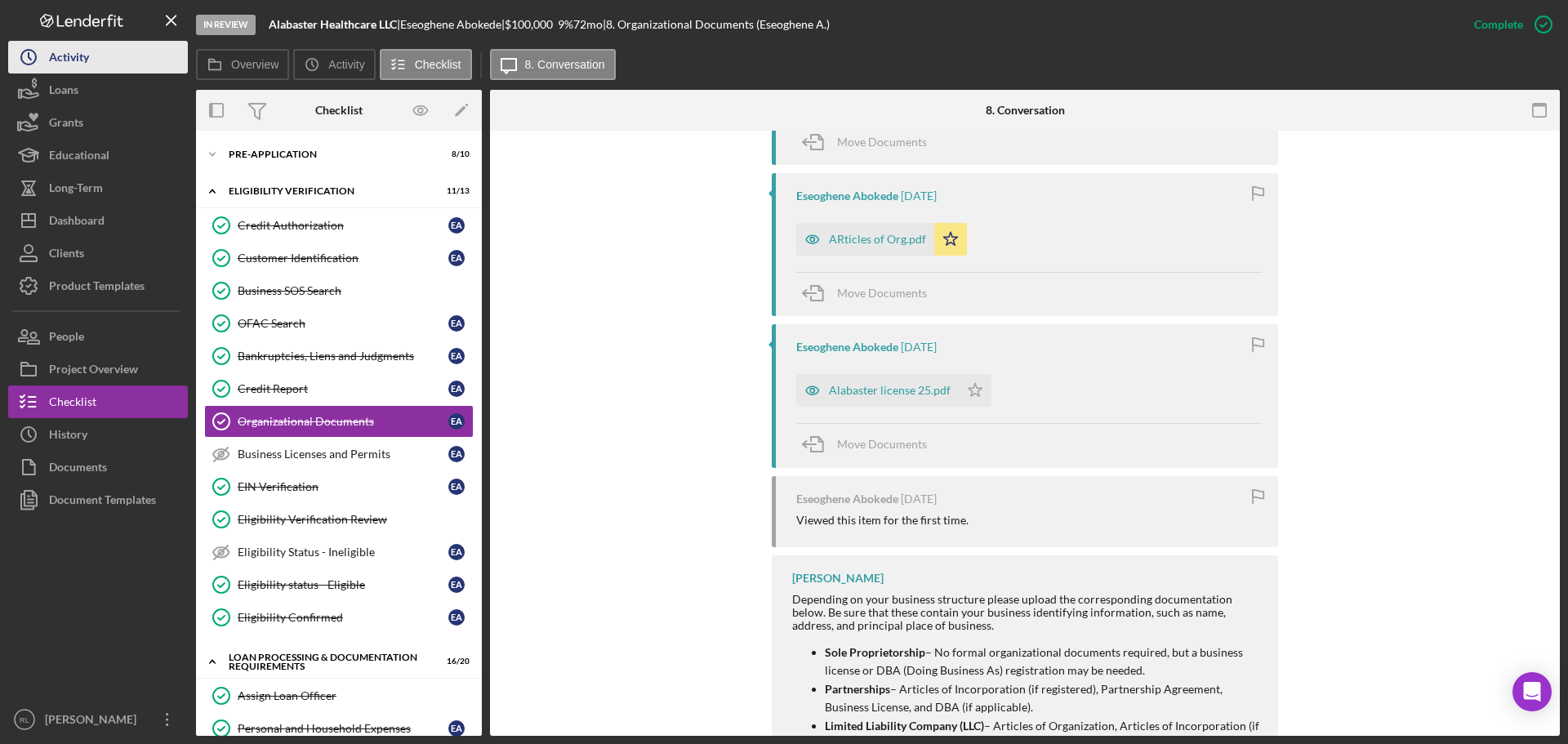
click at [95, 61] on button "Icon/History Activity" at bounding box center [97, 57] width 180 height 33
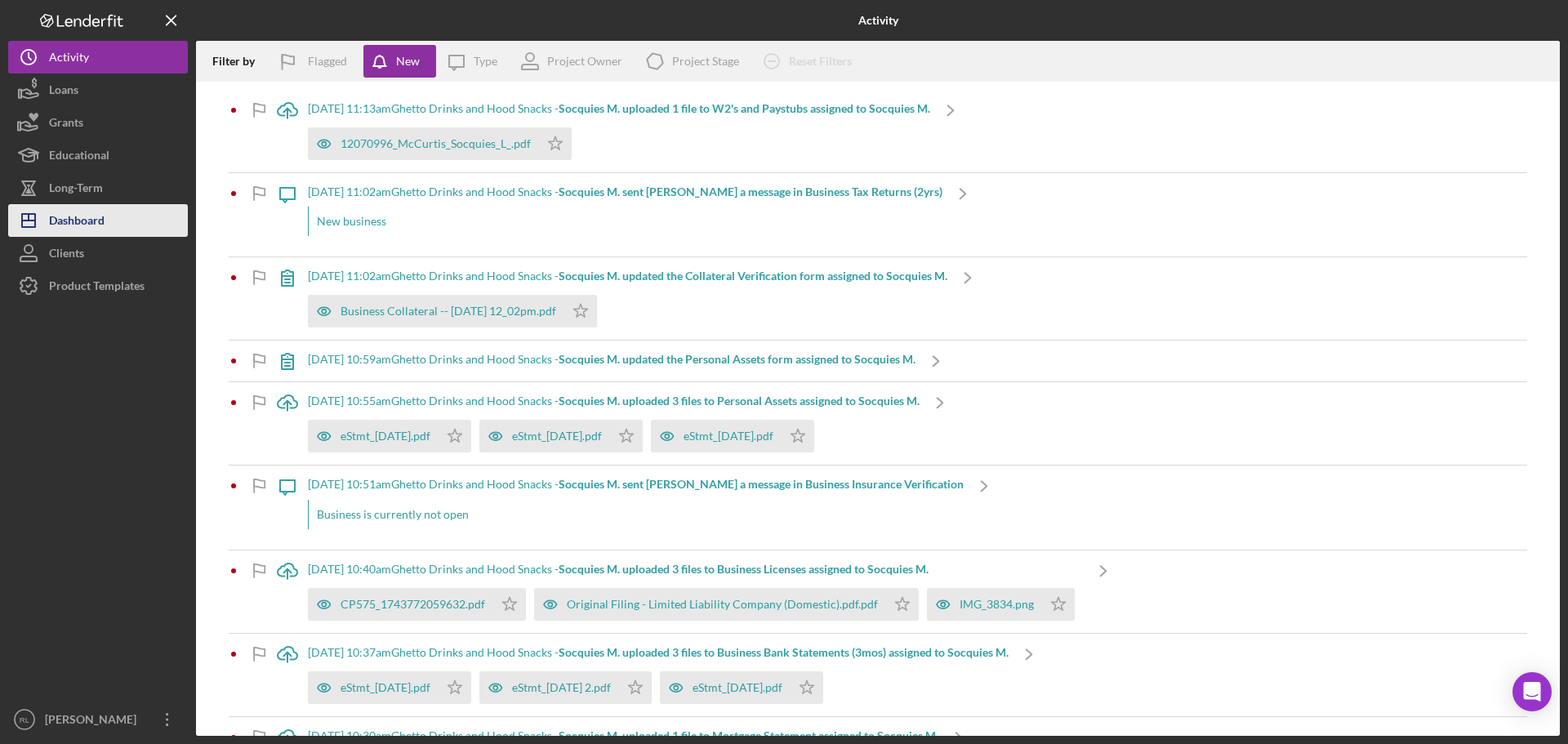
click at [75, 230] on div "Dashboard" at bounding box center [76, 222] width 56 height 36
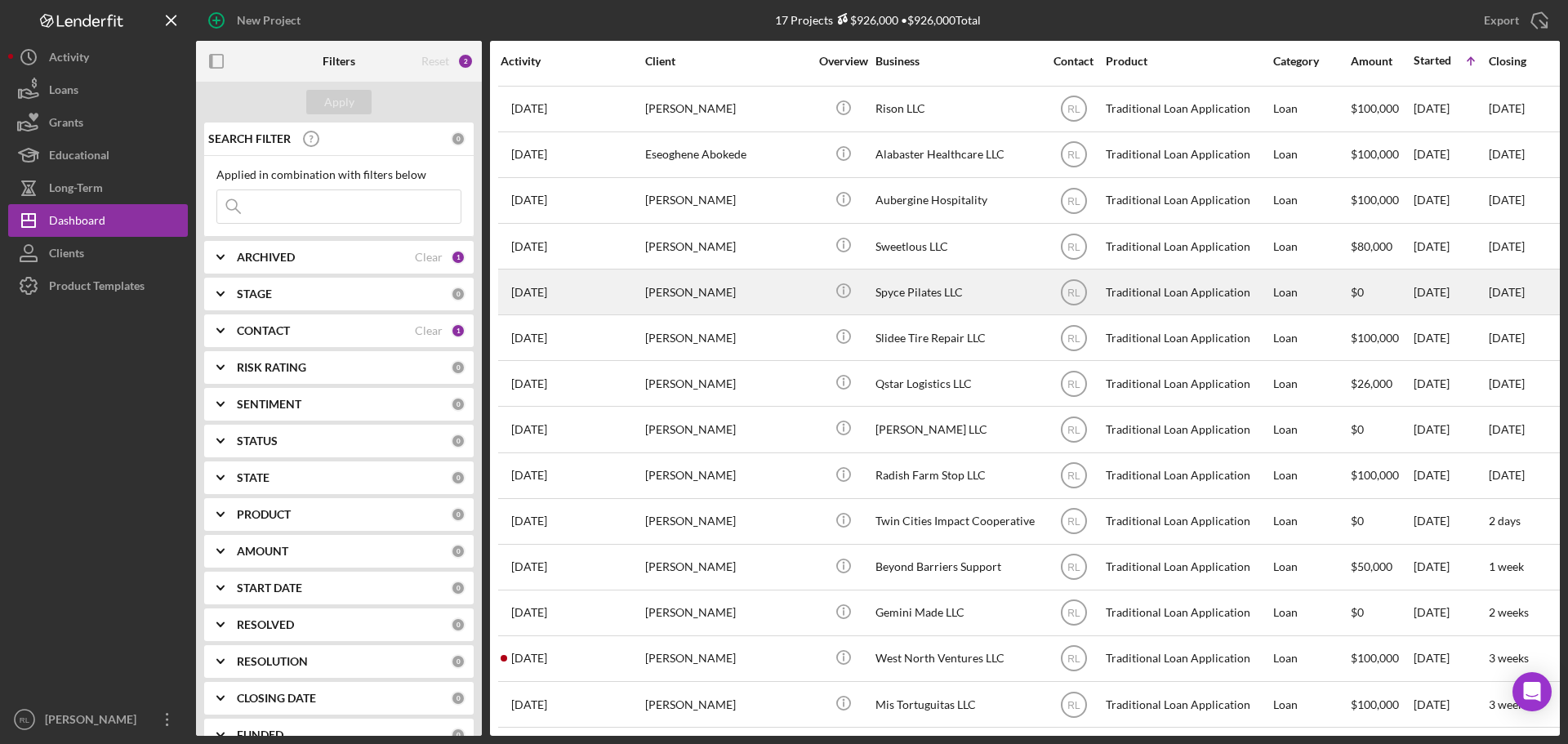
scroll to position [146, 0]
